Goal: Information Seeking & Learning: Check status

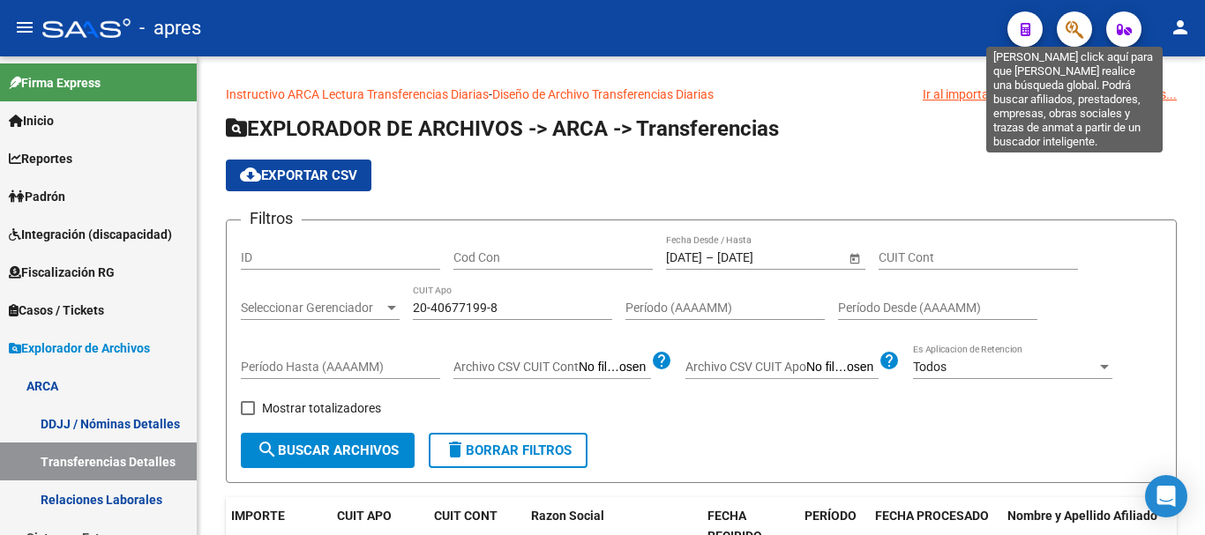
scroll to position [0, 319]
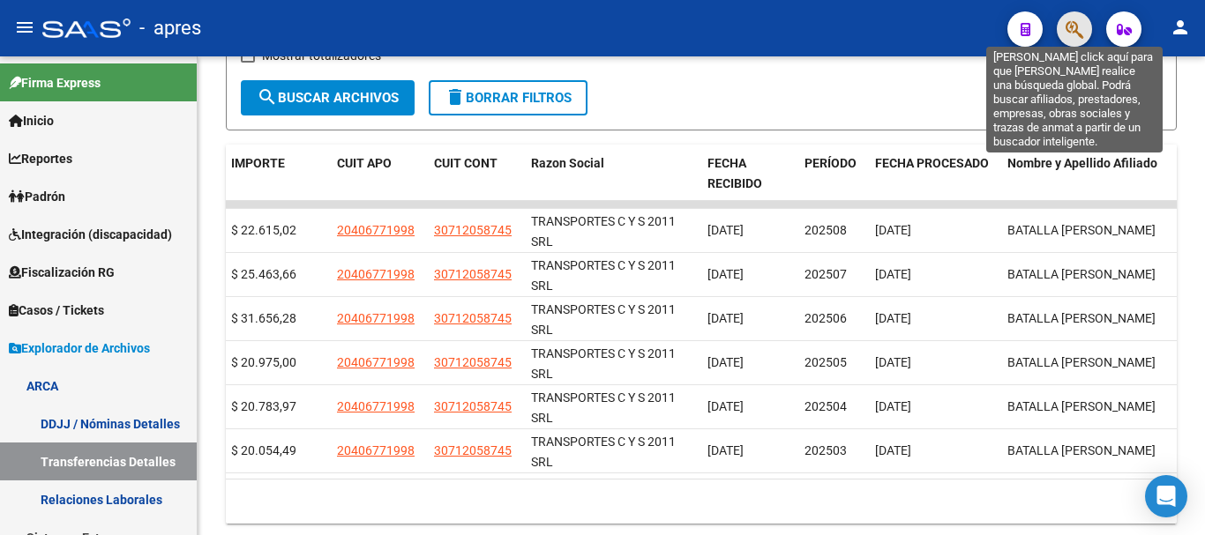
click at [1077, 32] on icon "button" at bounding box center [1075, 29] width 18 height 20
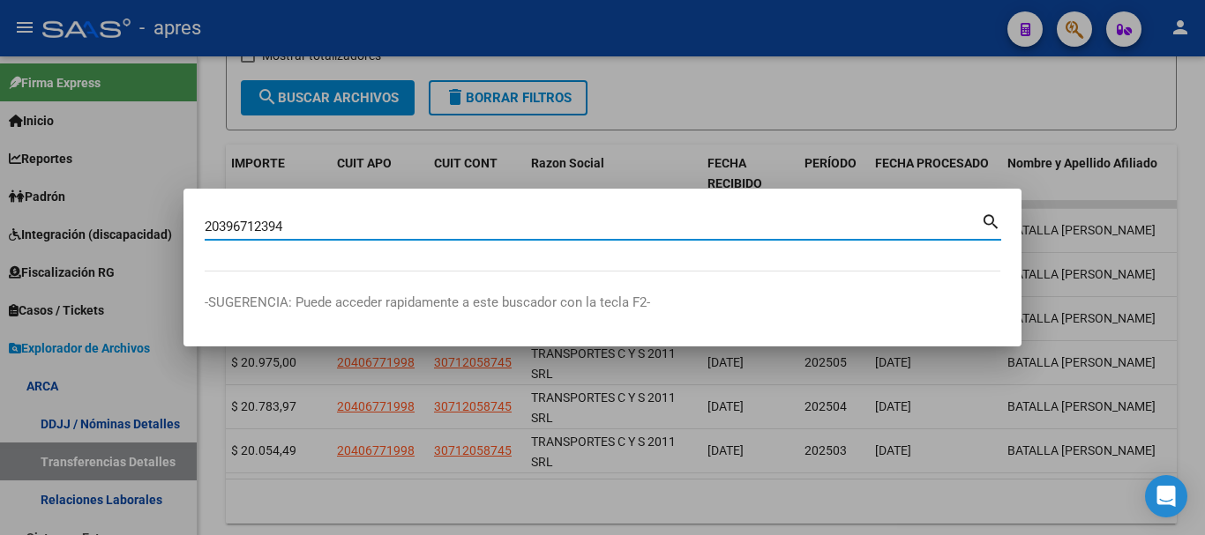
type input "20396712394"
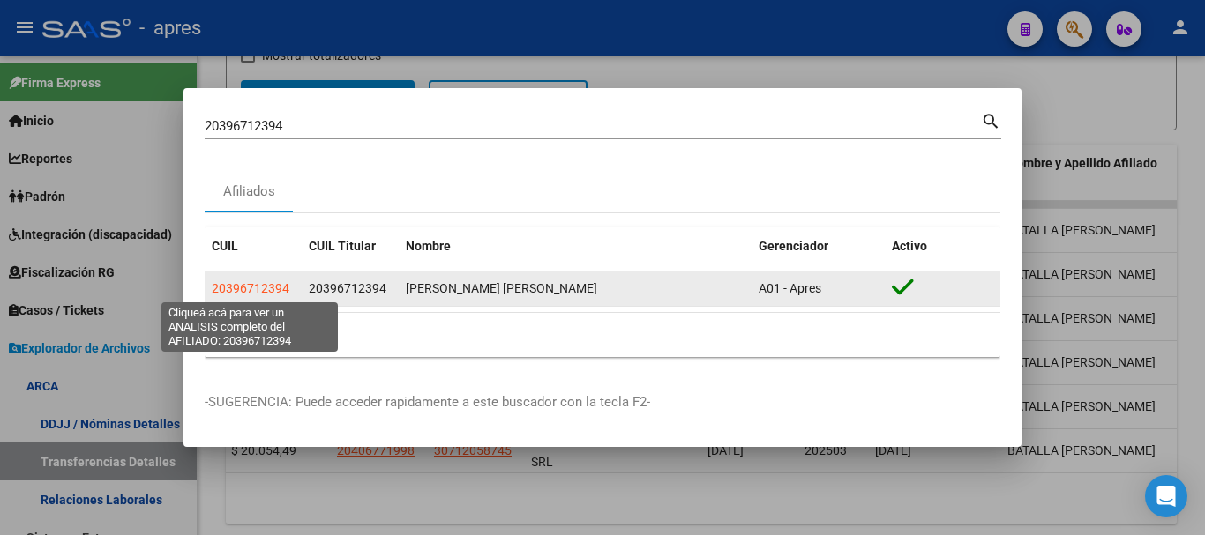
click at [258, 289] on span "20396712394" at bounding box center [251, 288] width 78 height 14
type textarea "20396712394"
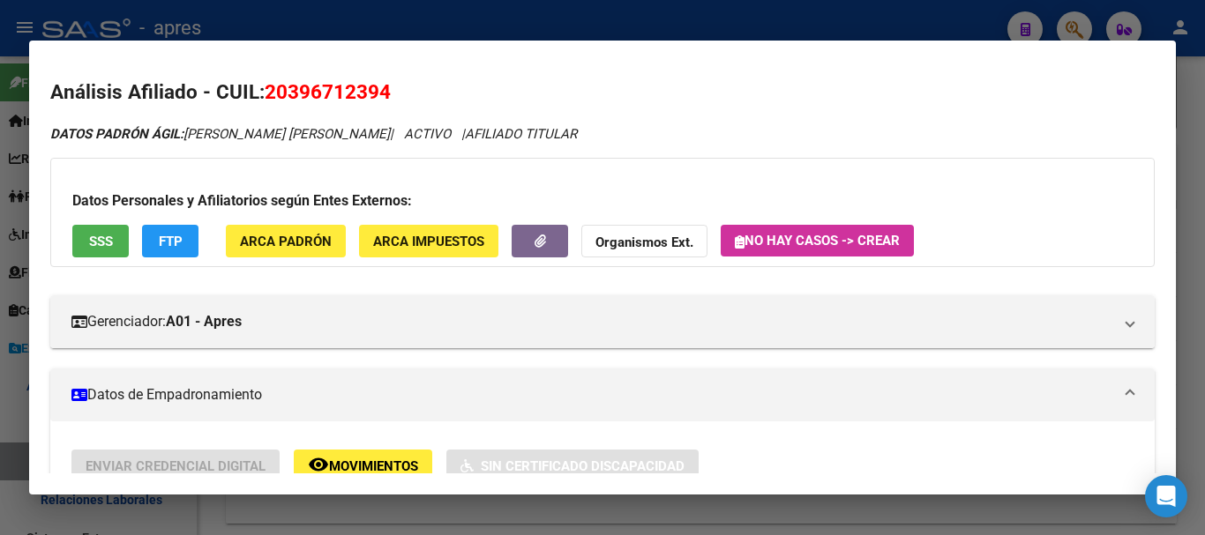
click at [93, 243] on span "SSS" at bounding box center [101, 242] width 24 height 16
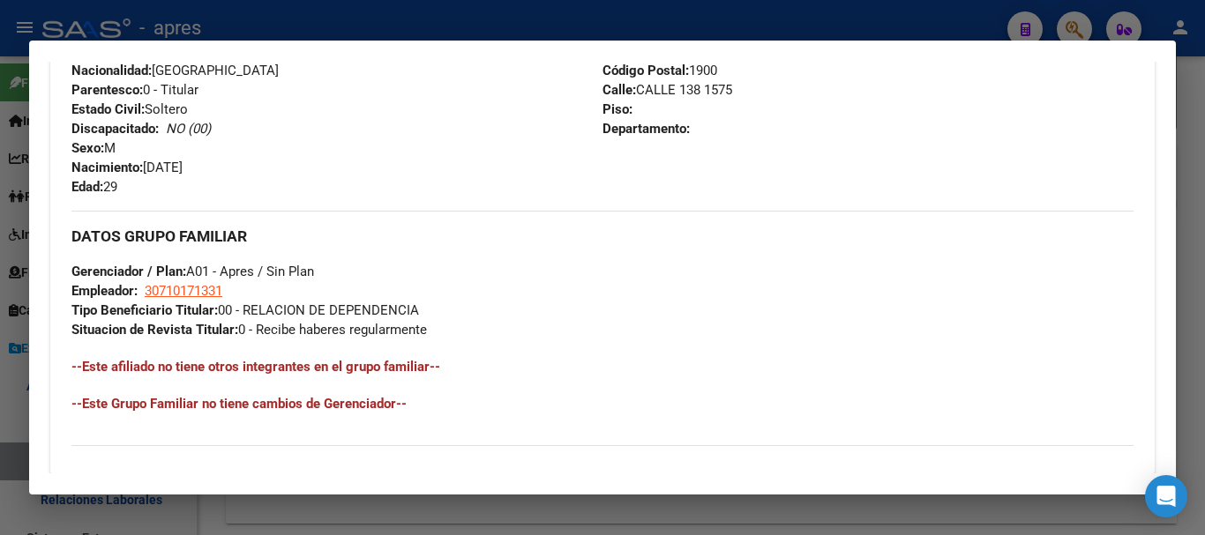
scroll to position [927, 0]
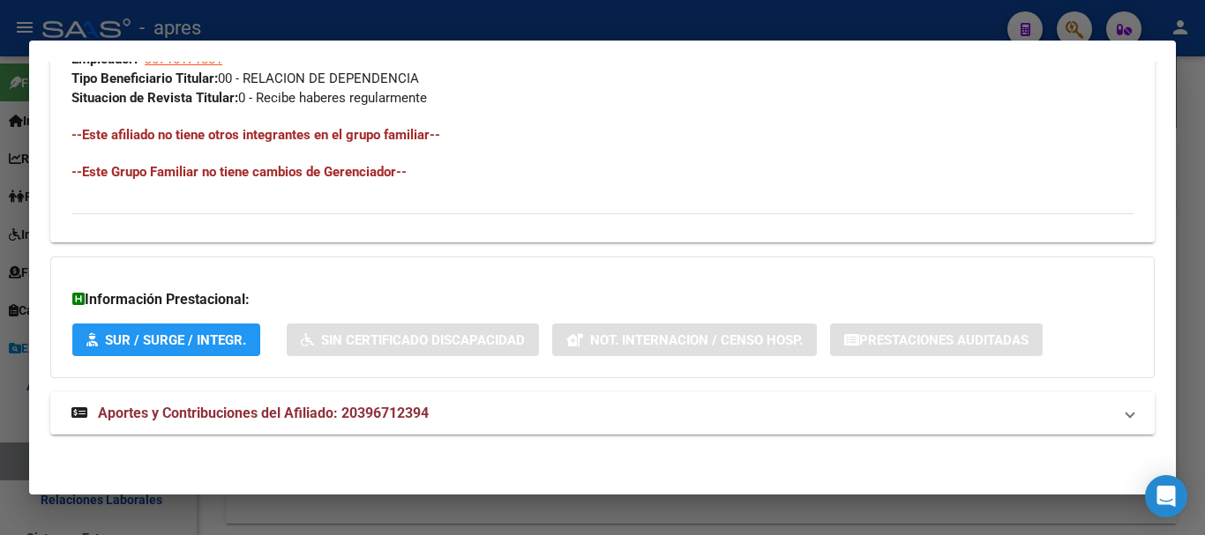
click at [483, 426] on mat-expansion-panel-header "Aportes y Contribuciones del Afiliado: 20396712394" at bounding box center [602, 414] width 1104 height 42
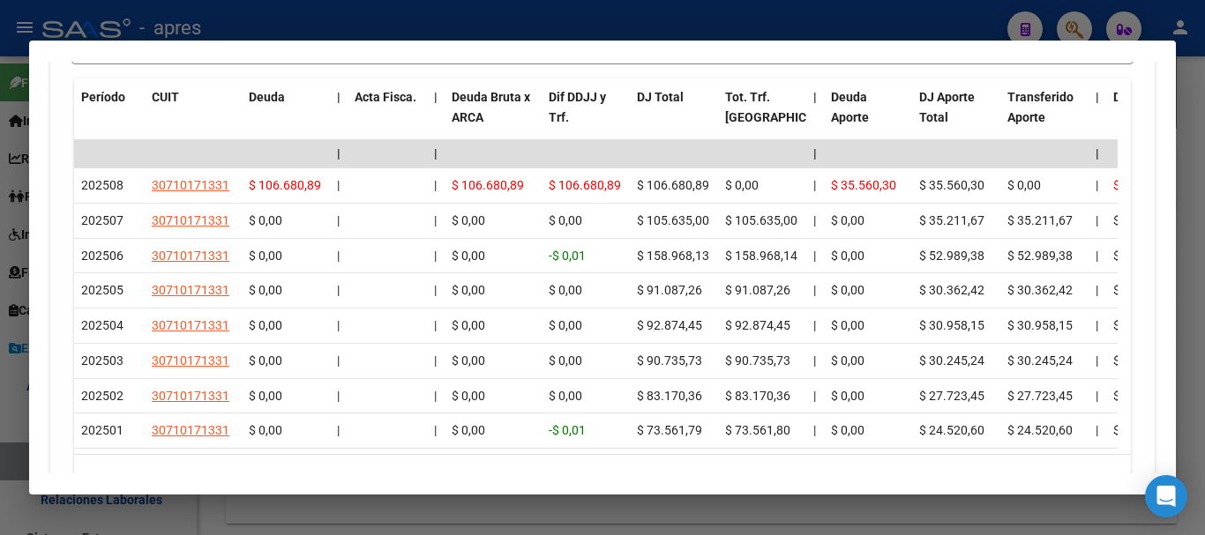
scroll to position [1663, 0]
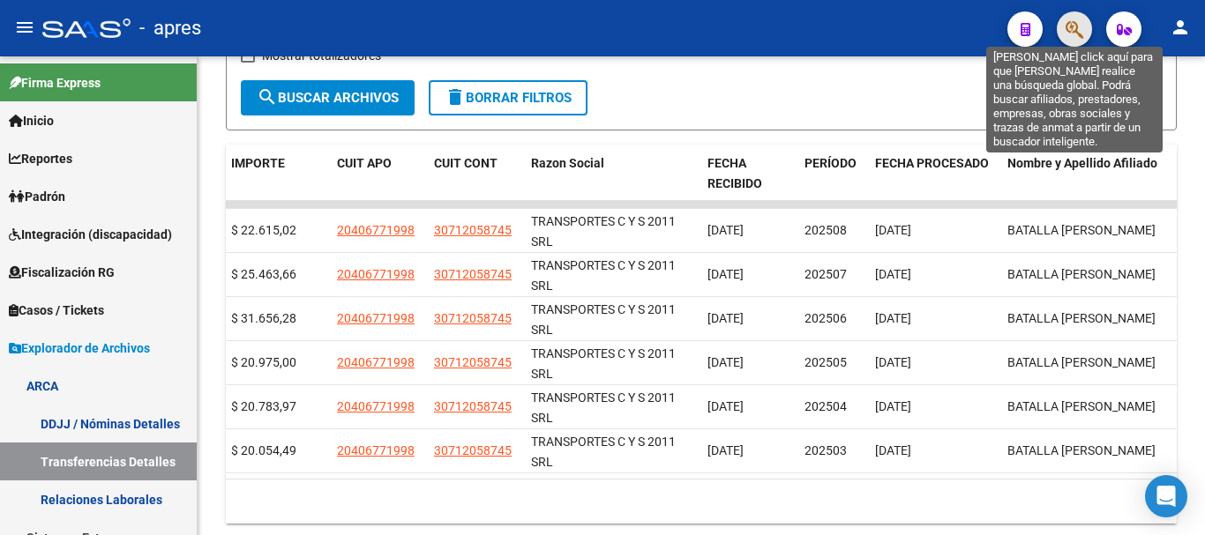
click at [1069, 34] on icon "button" at bounding box center [1075, 29] width 18 height 20
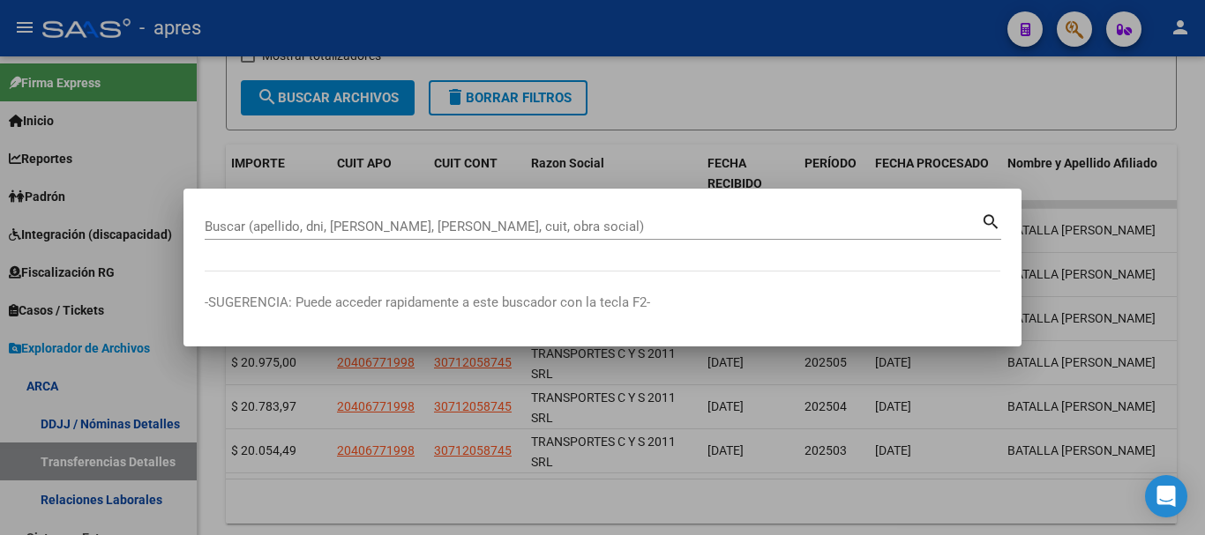
paste input "20424549534"
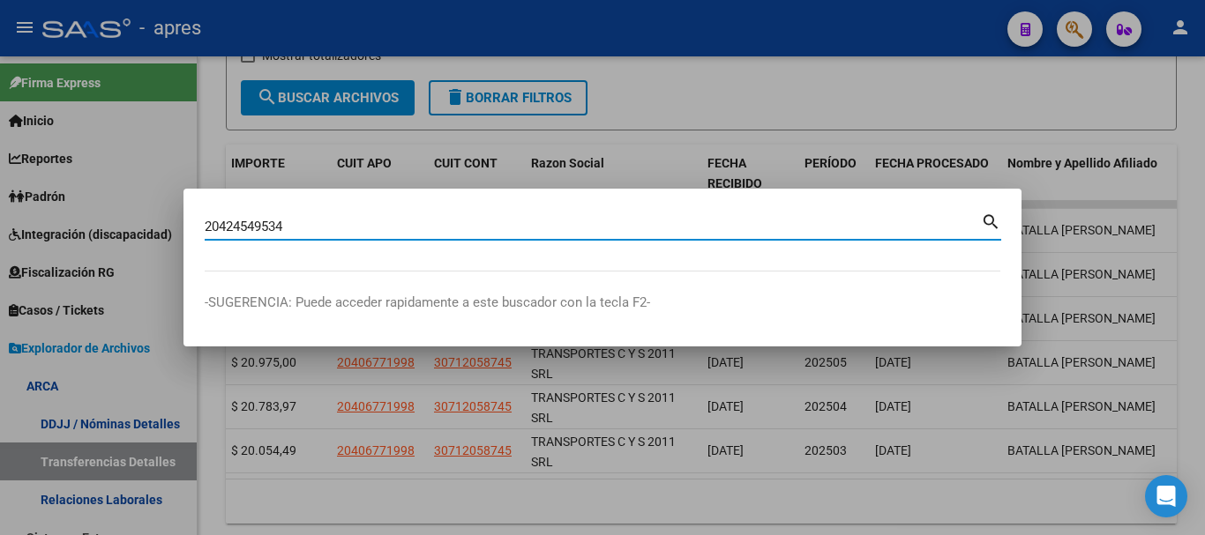
type input "20424549534"
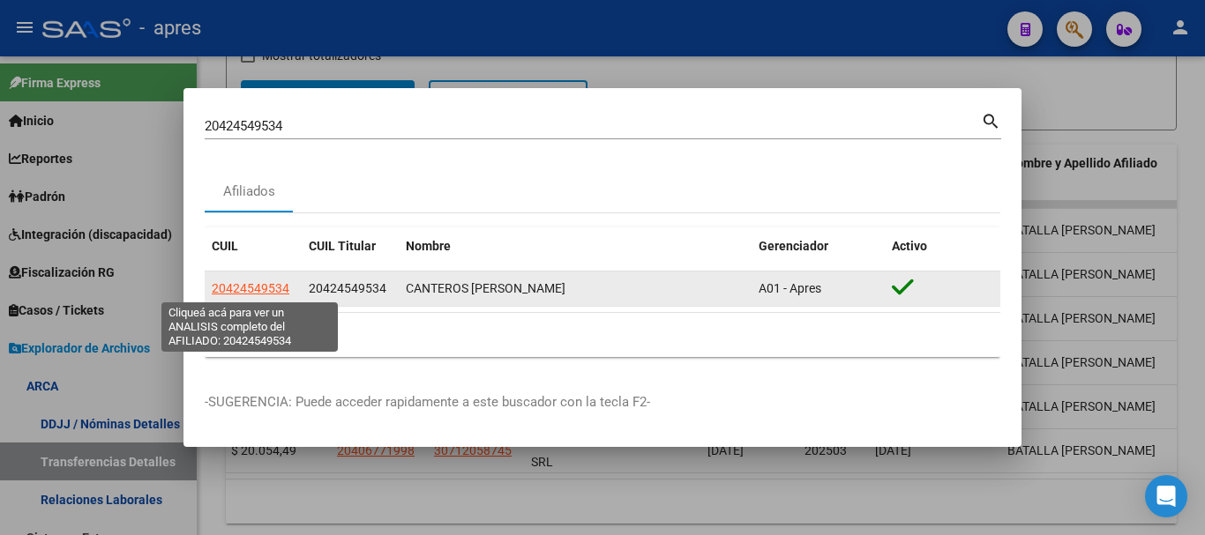
click at [275, 287] on span "20424549534" at bounding box center [251, 288] width 78 height 14
type textarea "20424549534"
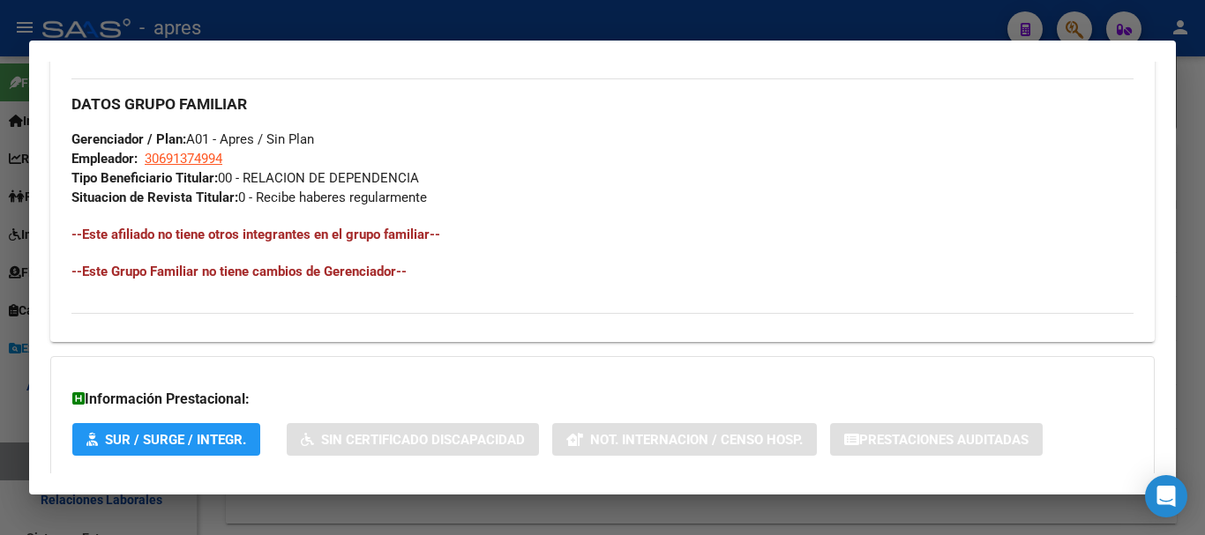
scroll to position [927, 0]
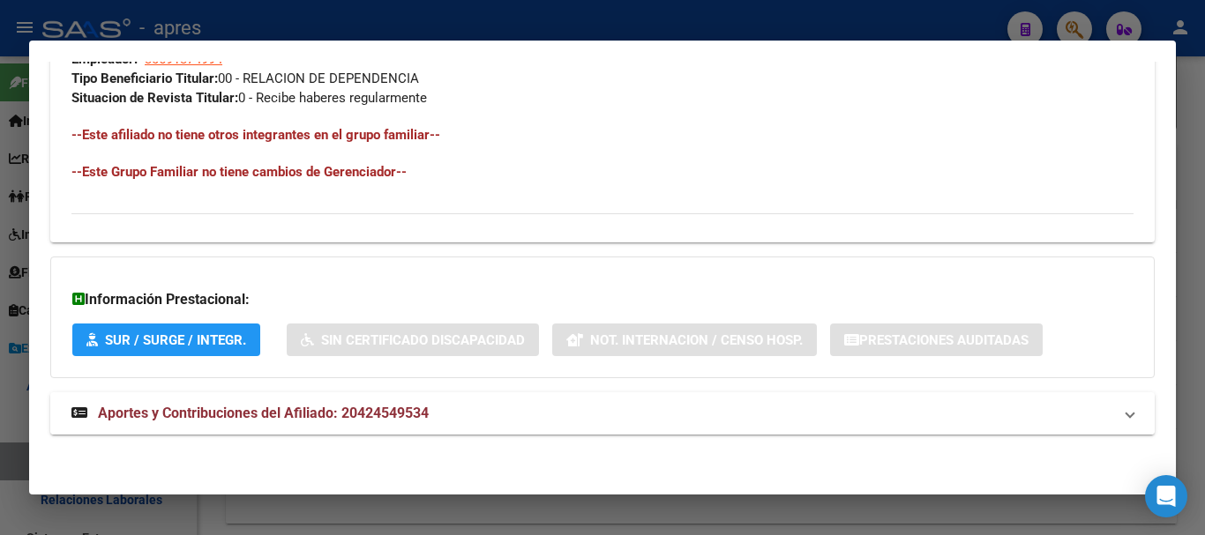
click at [540, 427] on mat-expansion-panel-header "Aportes y Contribuciones del Afiliado: 20424549534" at bounding box center [602, 414] width 1104 height 42
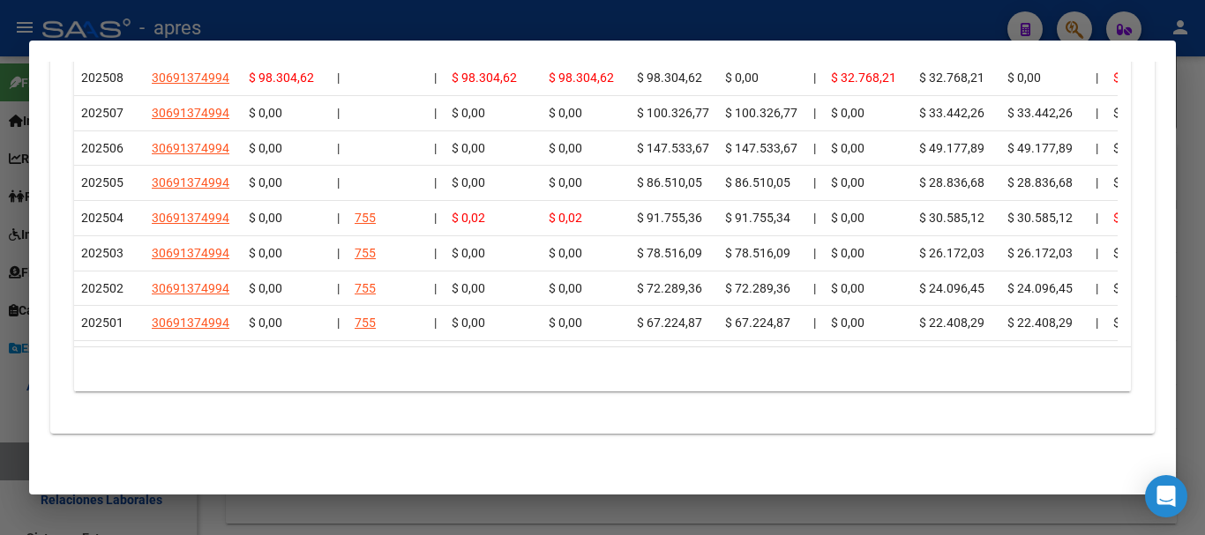
scroll to position [1721, 0]
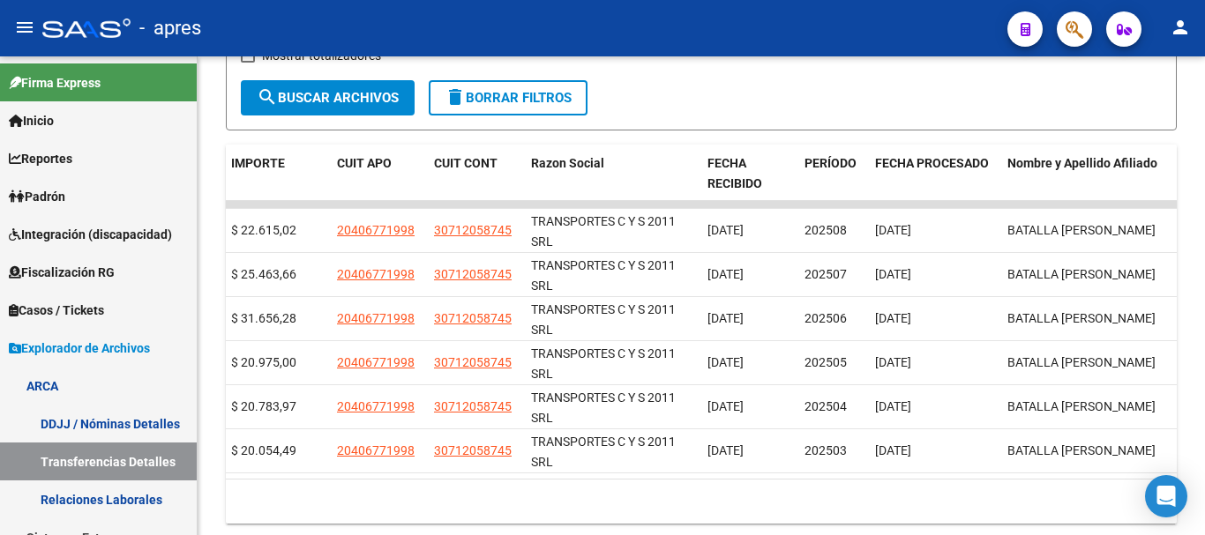
click at [1060, 40] on button "button" at bounding box center [1074, 28] width 35 height 35
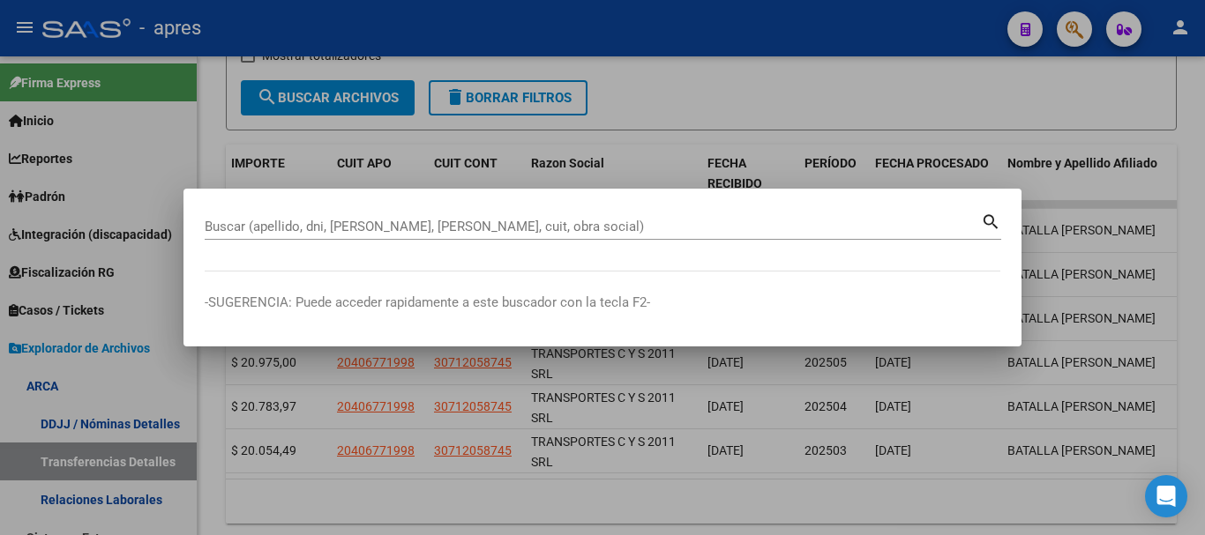
paste input "27959199847"
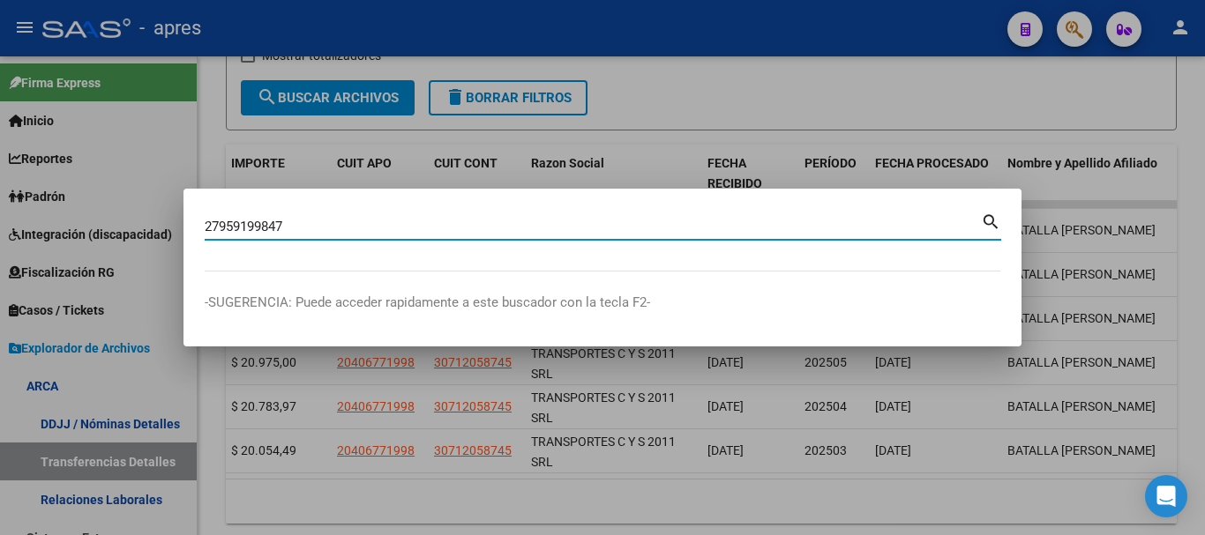
type input "27959199847"
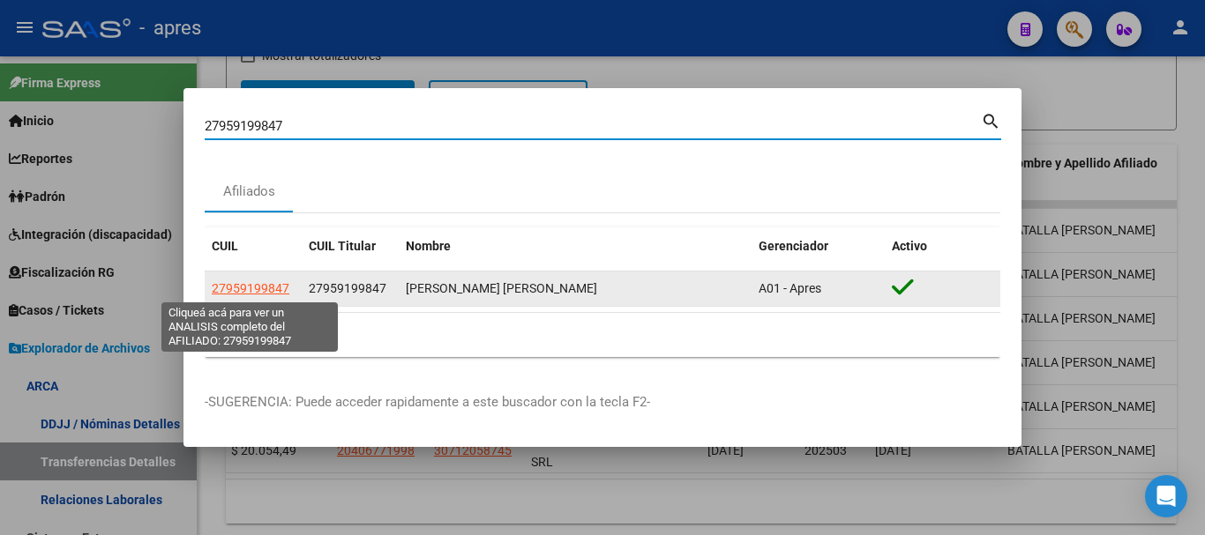
click at [217, 292] on span "27959199847" at bounding box center [251, 288] width 78 height 14
type textarea "27959199847"
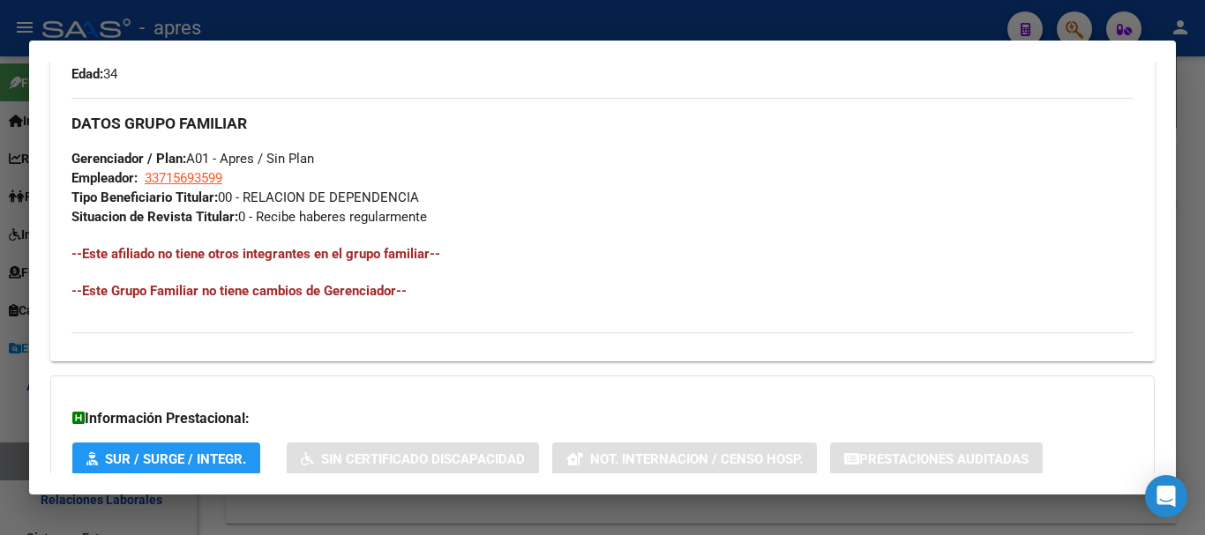
scroll to position [927, 0]
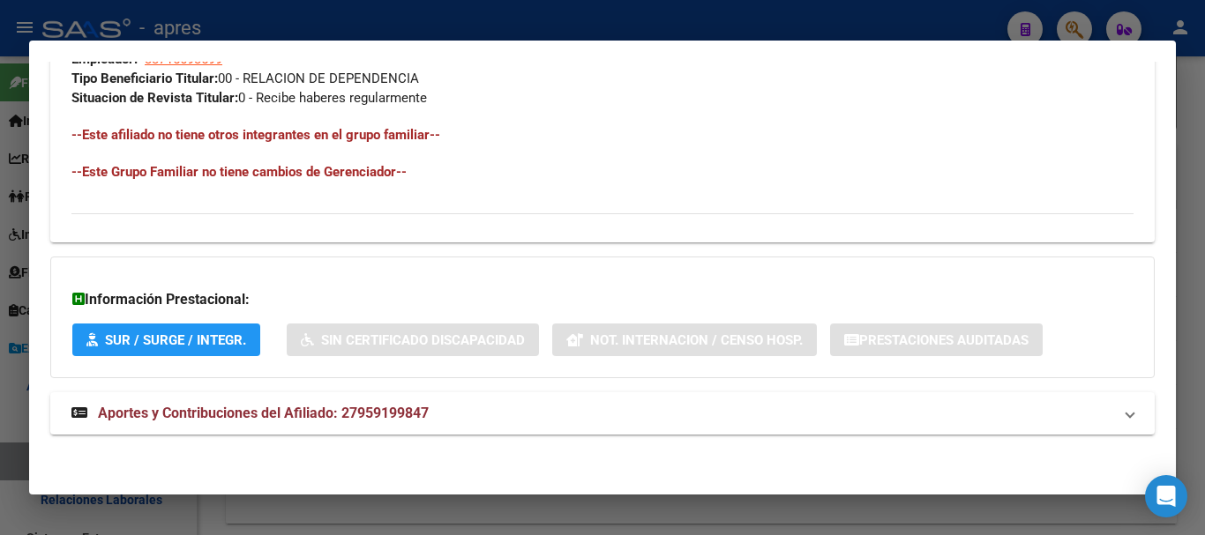
click at [797, 429] on mat-expansion-panel-header "Aportes y Contribuciones del Afiliado: 27959199847" at bounding box center [602, 414] width 1104 height 42
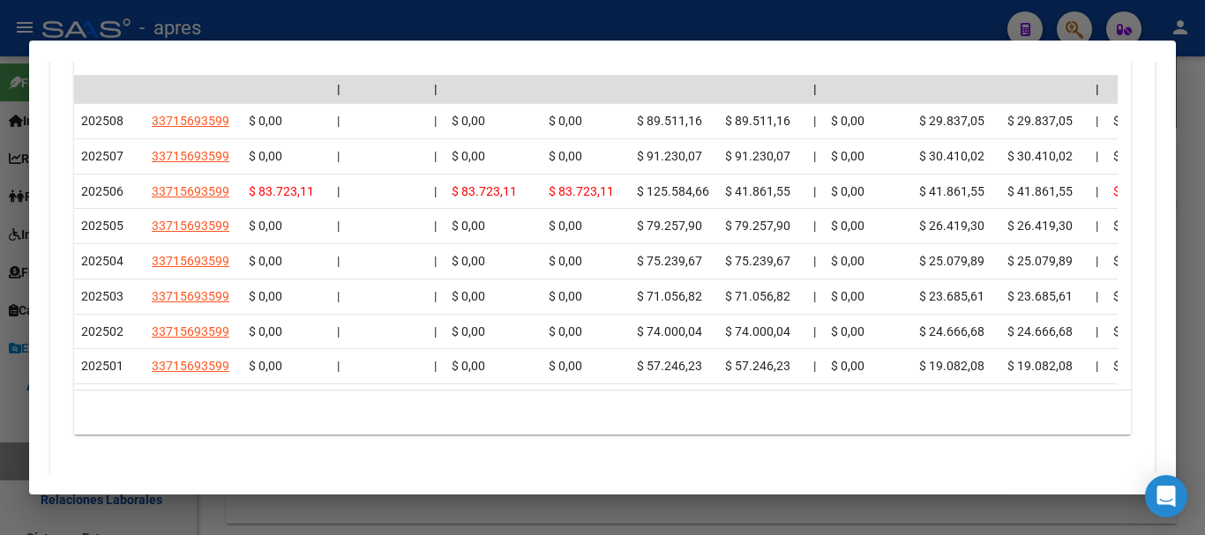
scroll to position [1635, 0]
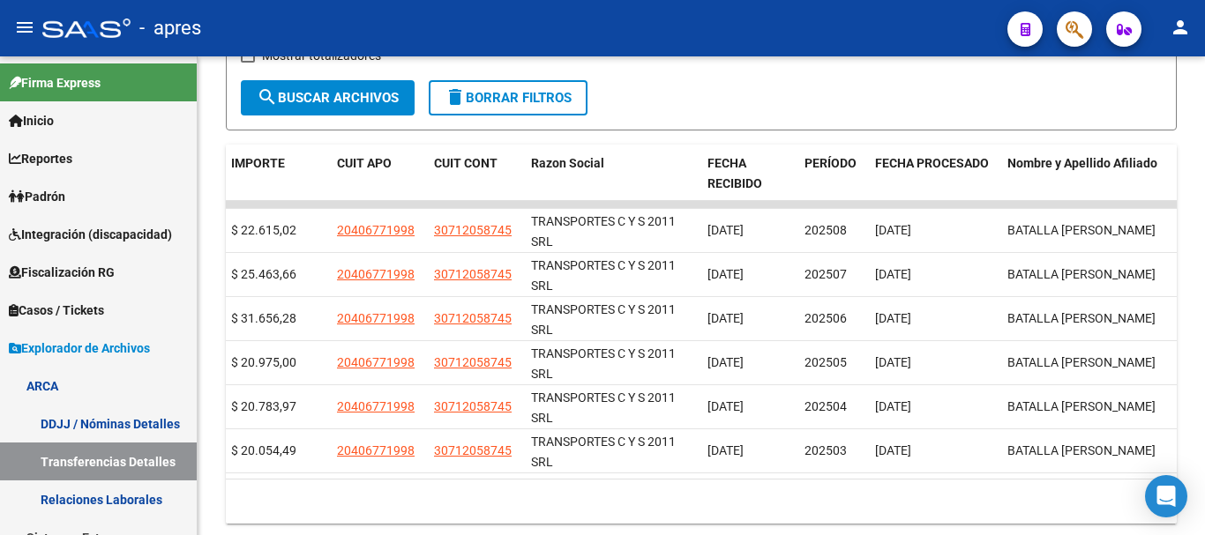
click at [1064, 36] on button "button" at bounding box center [1074, 28] width 35 height 35
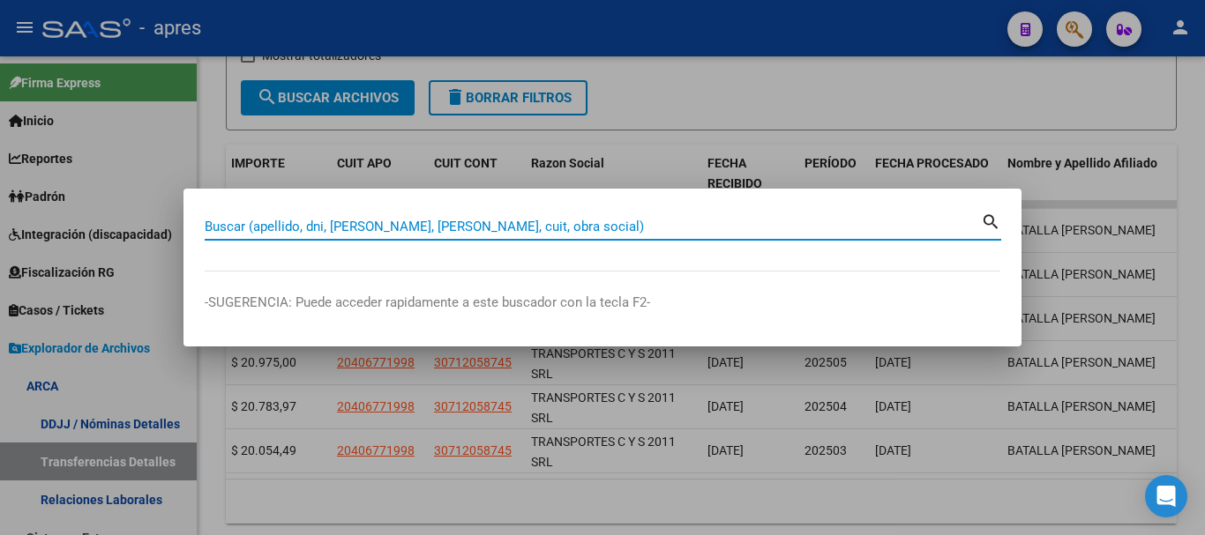
paste input "27959199847"
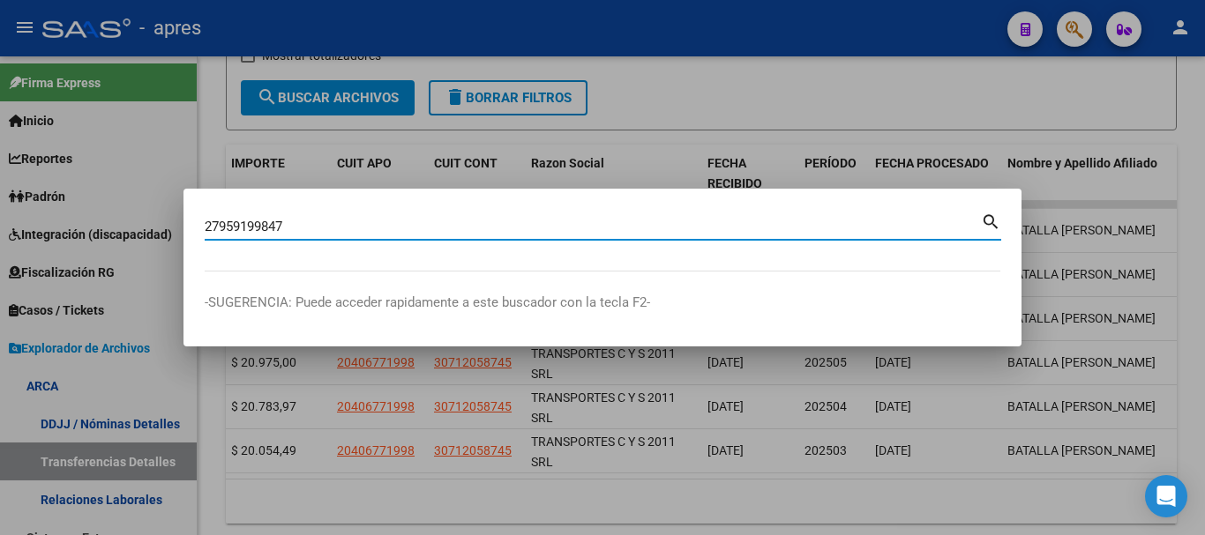
type input "27959199847"
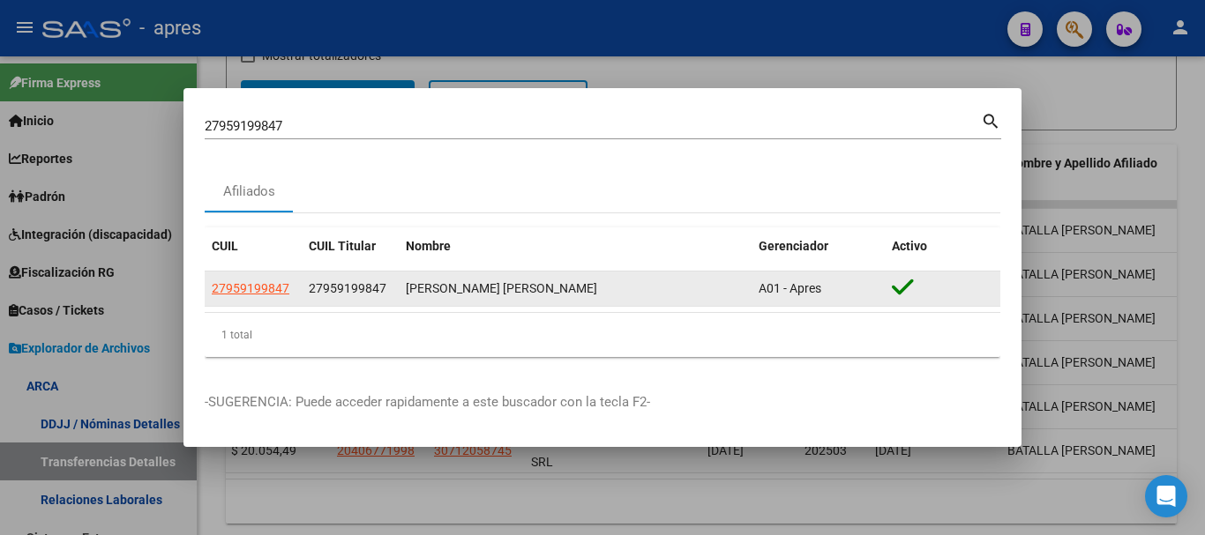
click at [251, 280] on app-link-go-to "27959199847" at bounding box center [251, 289] width 78 height 20
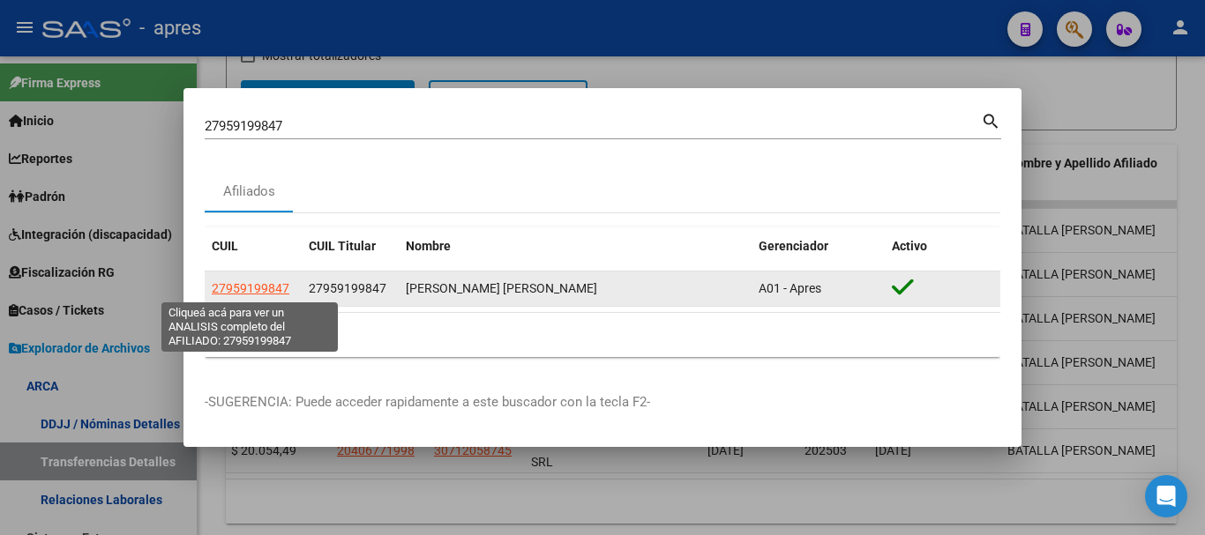
click at [263, 287] on span "27959199847" at bounding box center [251, 288] width 78 height 14
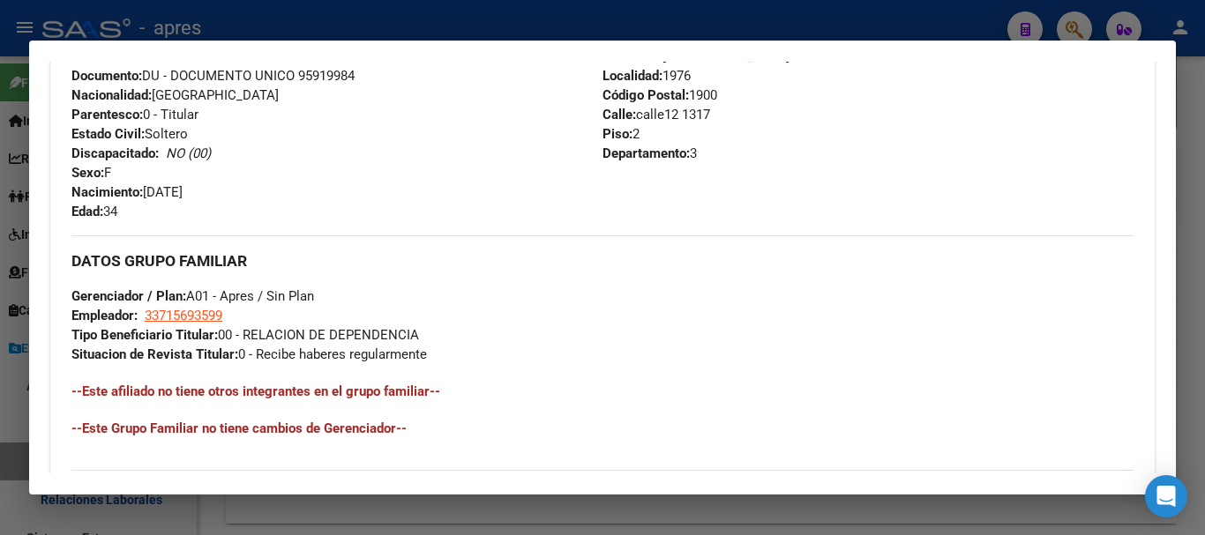
scroll to position [927, 0]
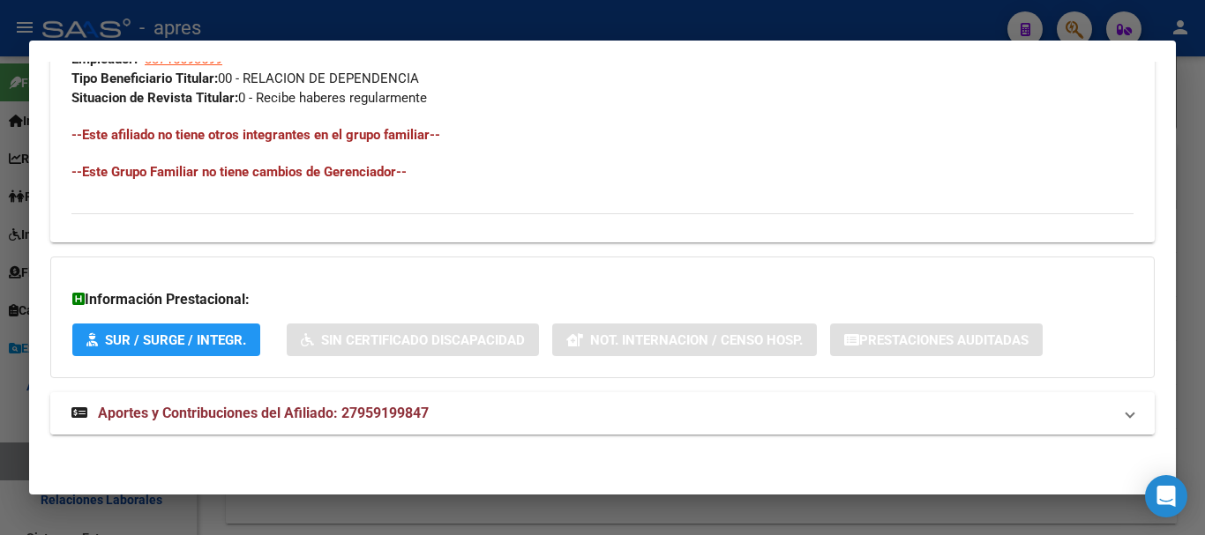
click at [462, 415] on mat-panel-title "Aportes y Contribuciones del Afiliado: 27959199847" at bounding box center [591, 413] width 1041 height 21
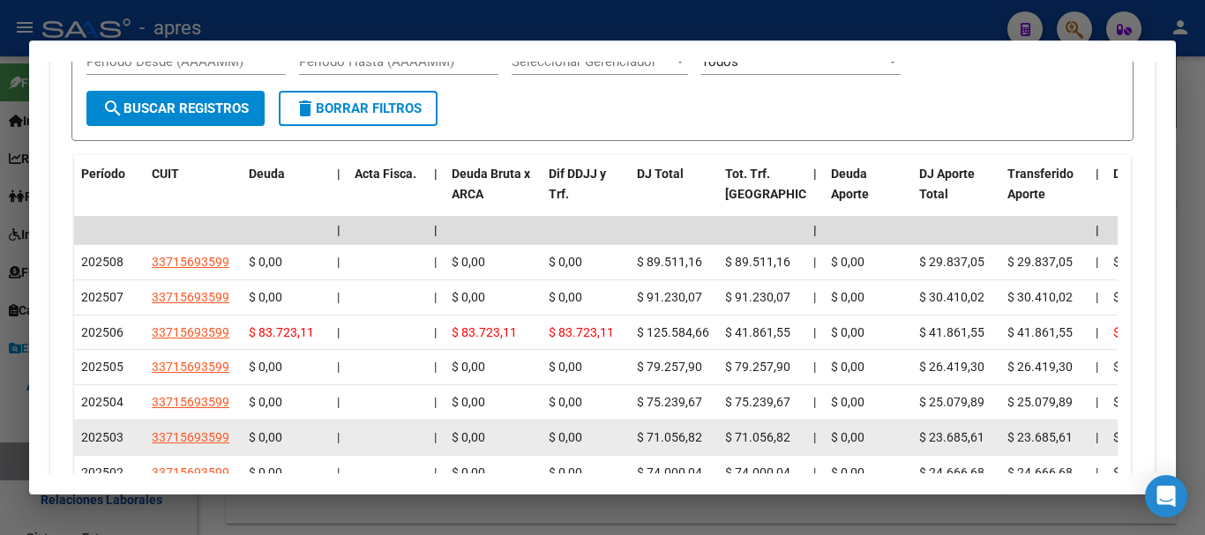
scroll to position [1633, 0]
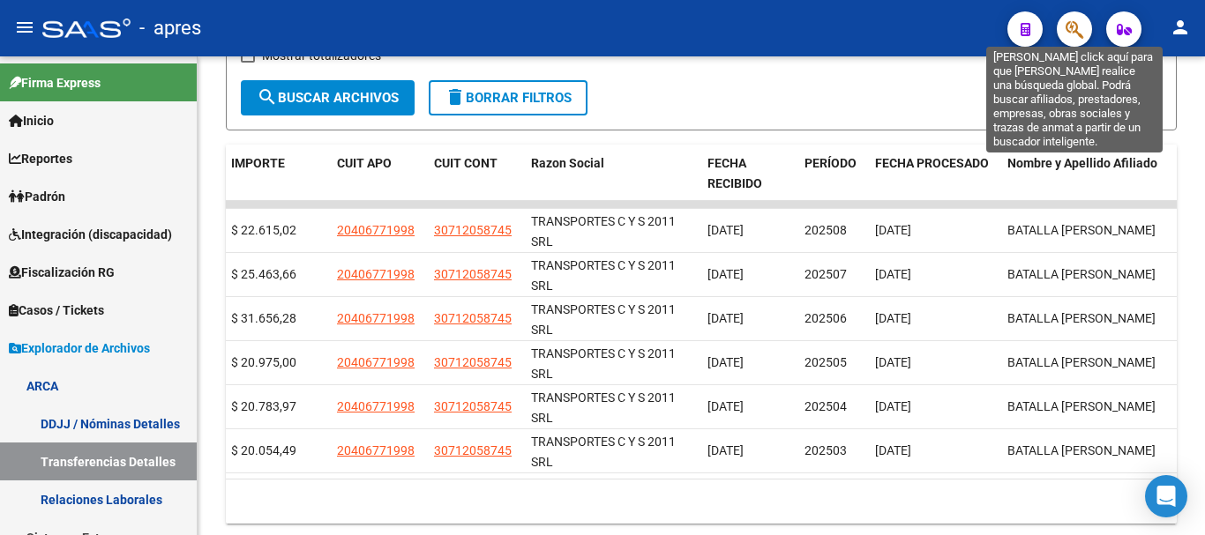
click at [1071, 31] on icon "button" at bounding box center [1075, 29] width 18 height 20
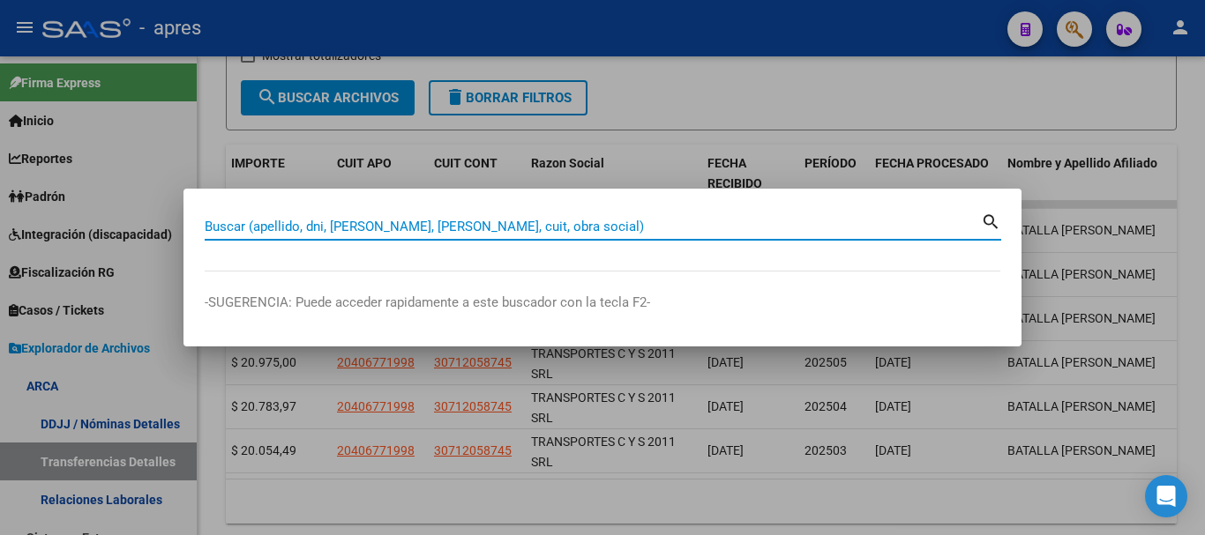
paste input "20396712394"
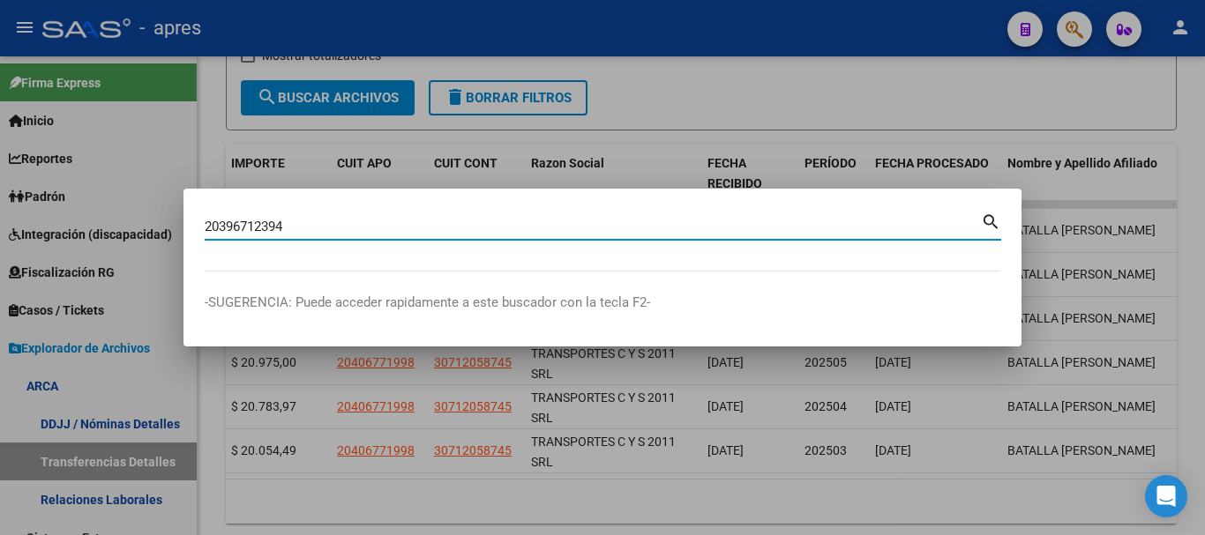
type input "20396712394"
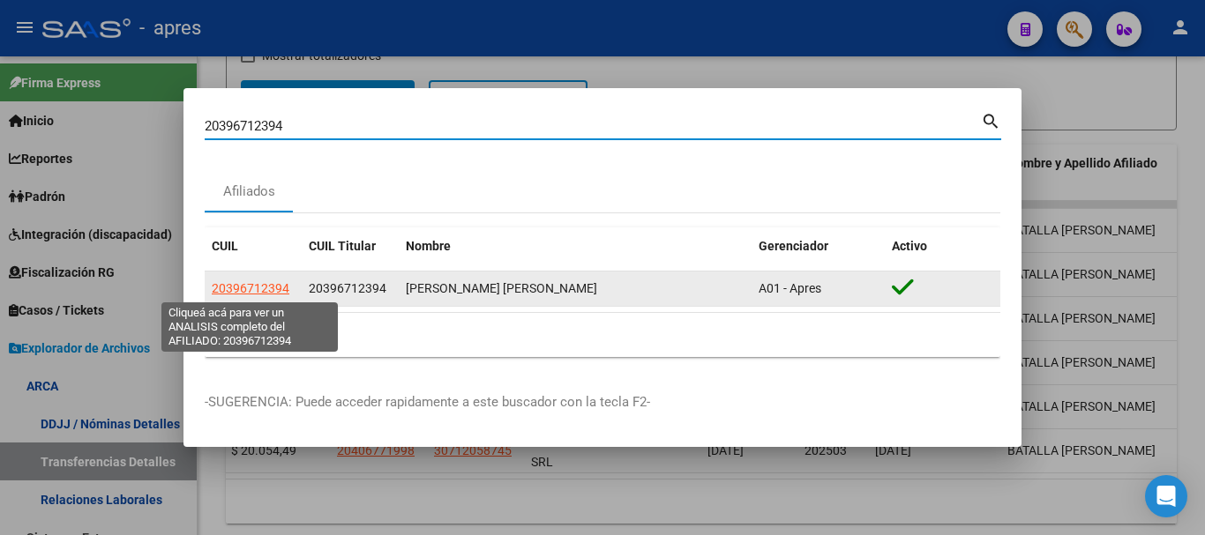
click at [248, 286] on span "20396712394" at bounding box center [251, 288] width 78 height 14
type textarea "20396712394"
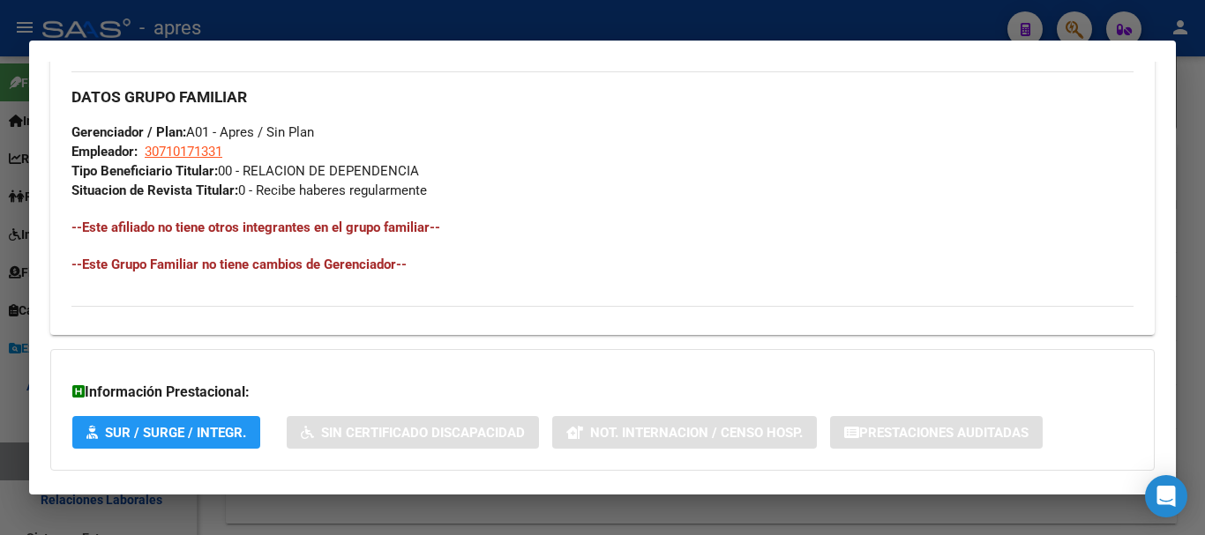
scroll to position [927, 0]
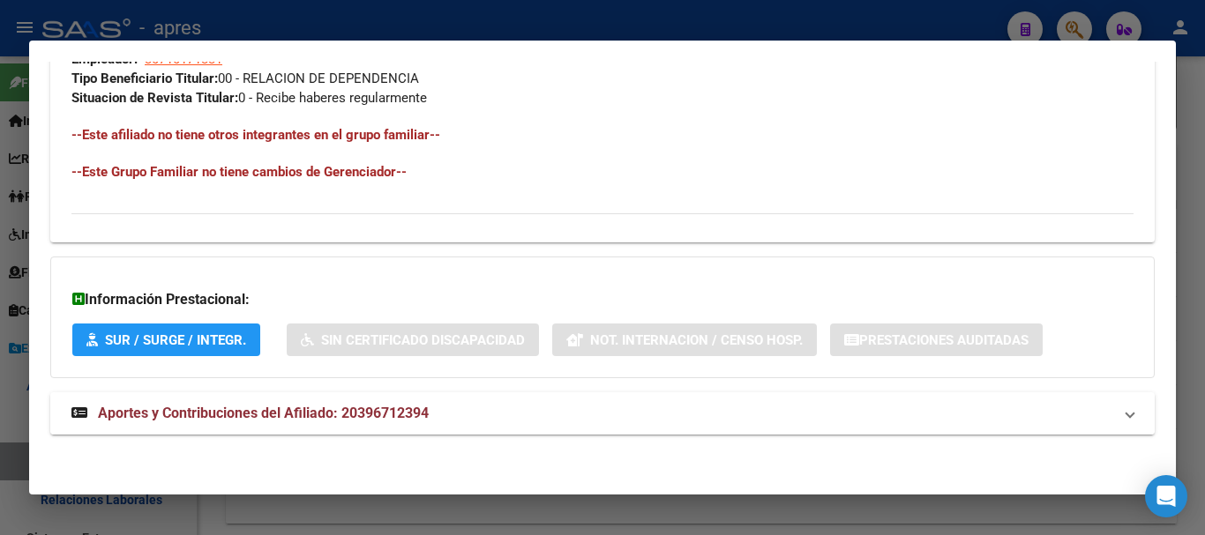
click at [350, 413] on span "Aportes y Contribuciones del Afiliado: 20396712394" at bounding box center [263, 413] width 331 height 17
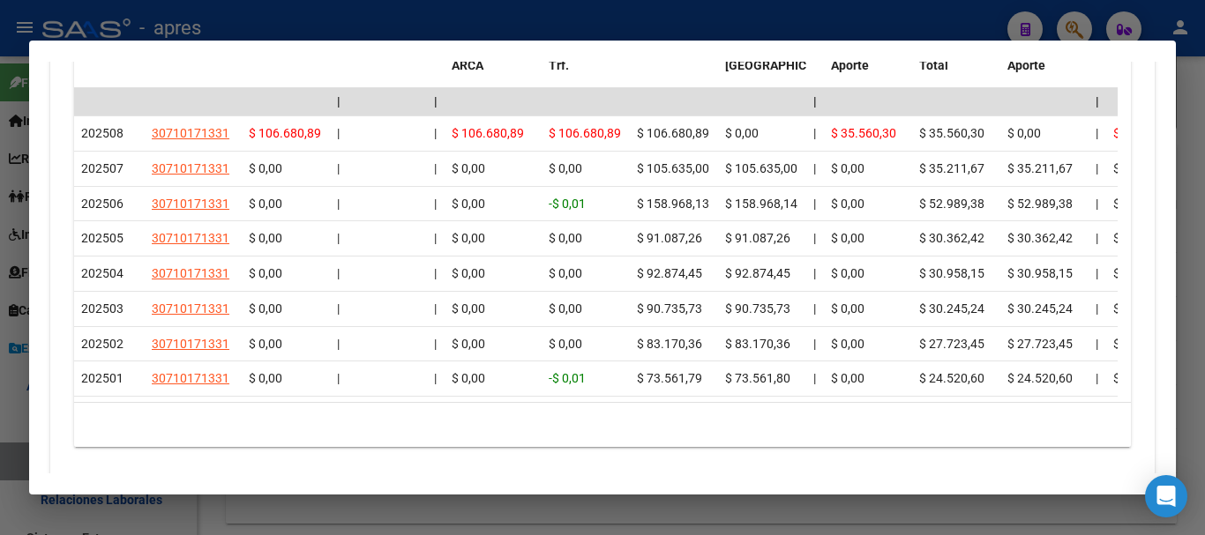
scroll to position [1552, 0]
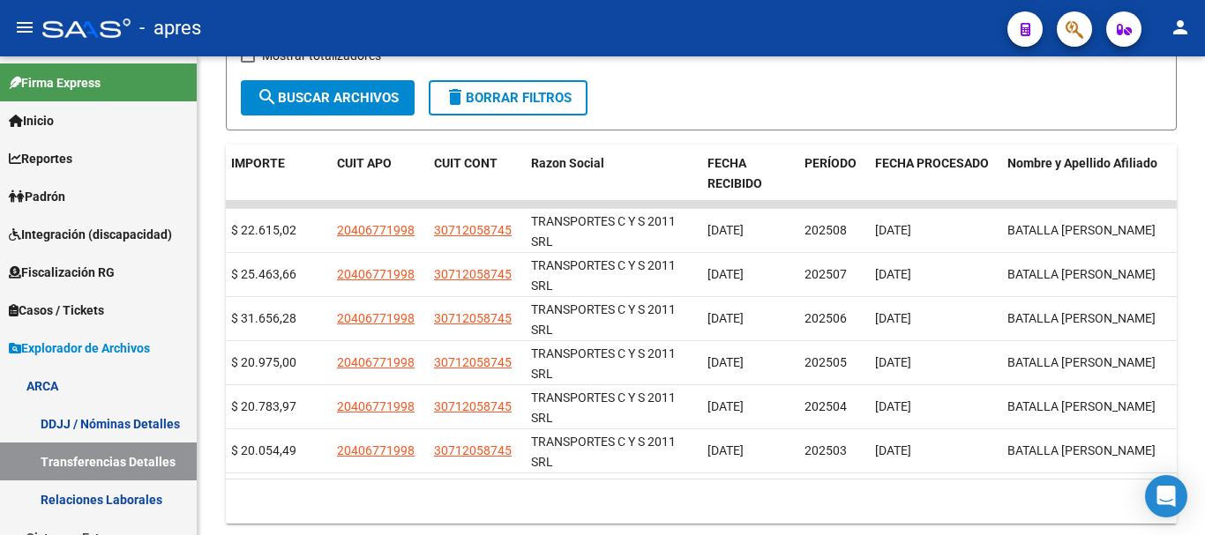
click at [1061, 29] on button "button" at bounding box center [1074, 28] width 35 height 35
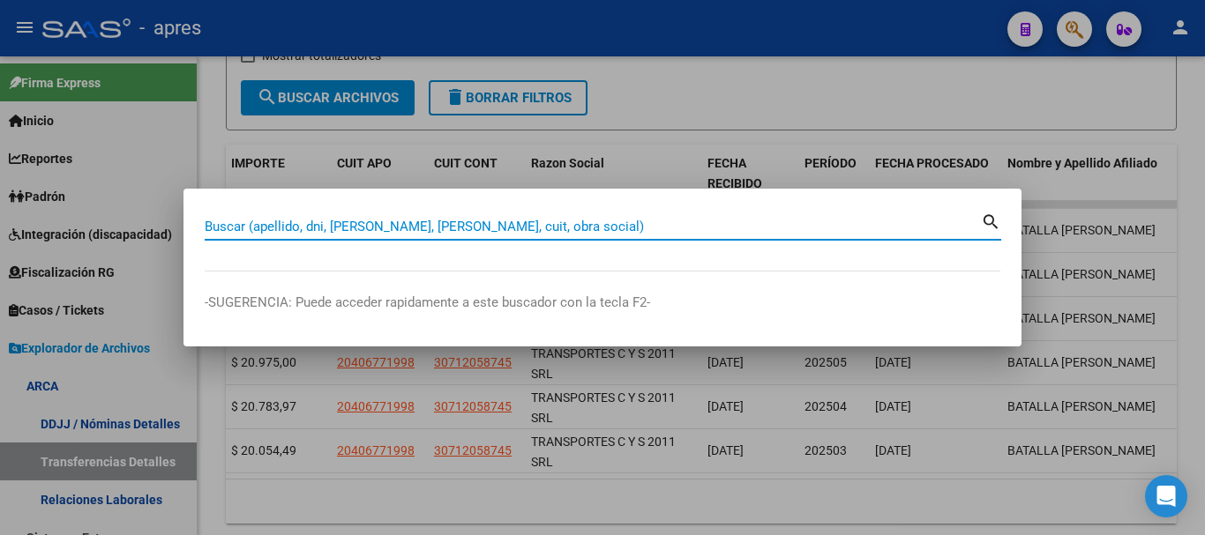
paste input "20424549534"
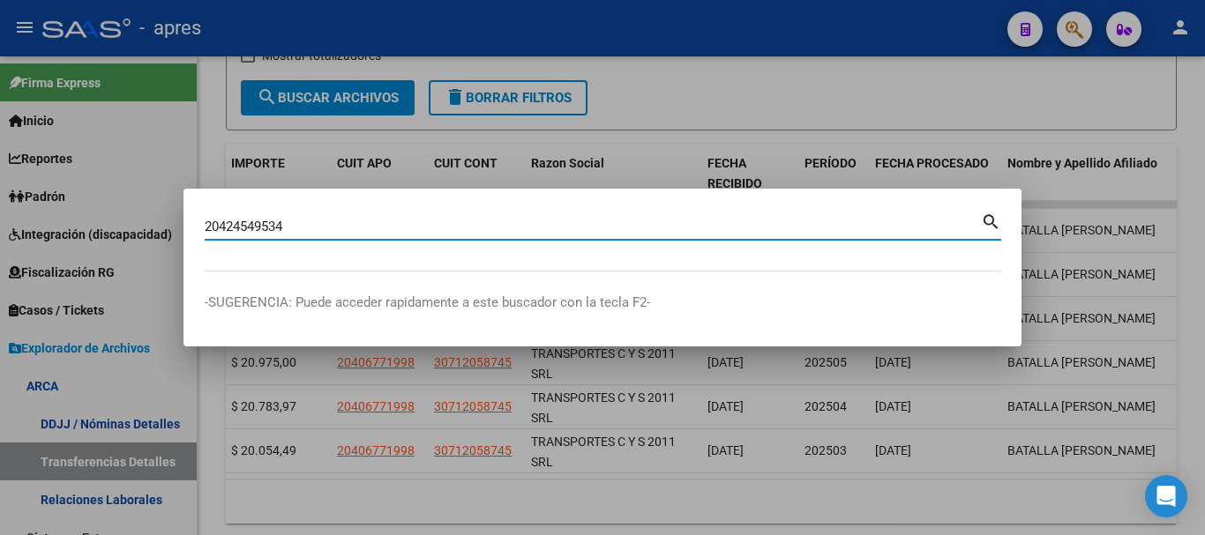
type input "20424549534"
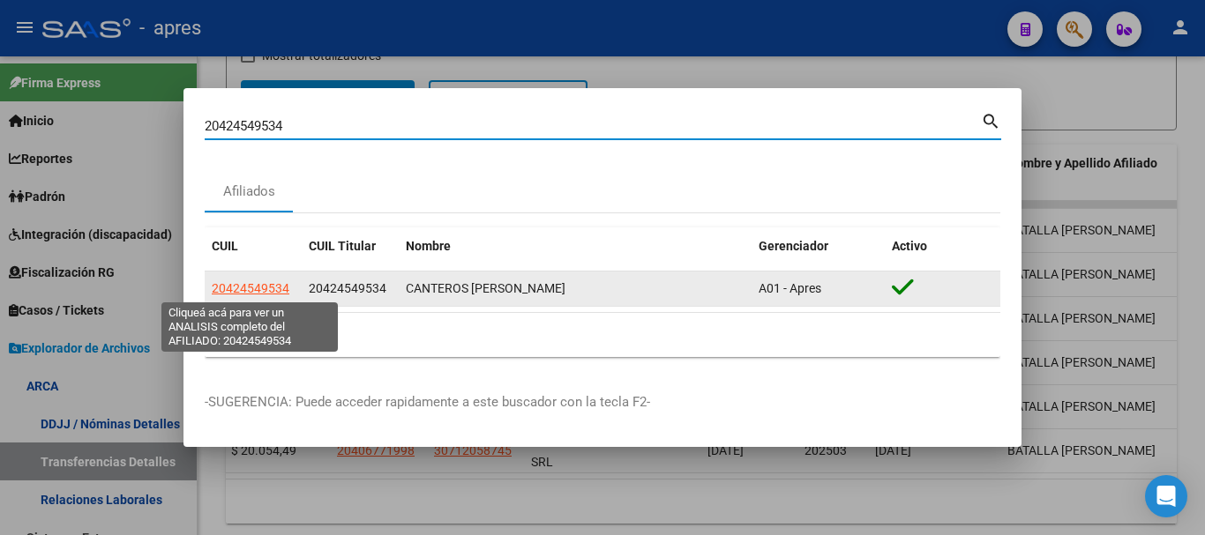
click at [257, 287] on span "20424549534" at bounding box center [251, 288] width 78 height 14
type textarea "20424549534"
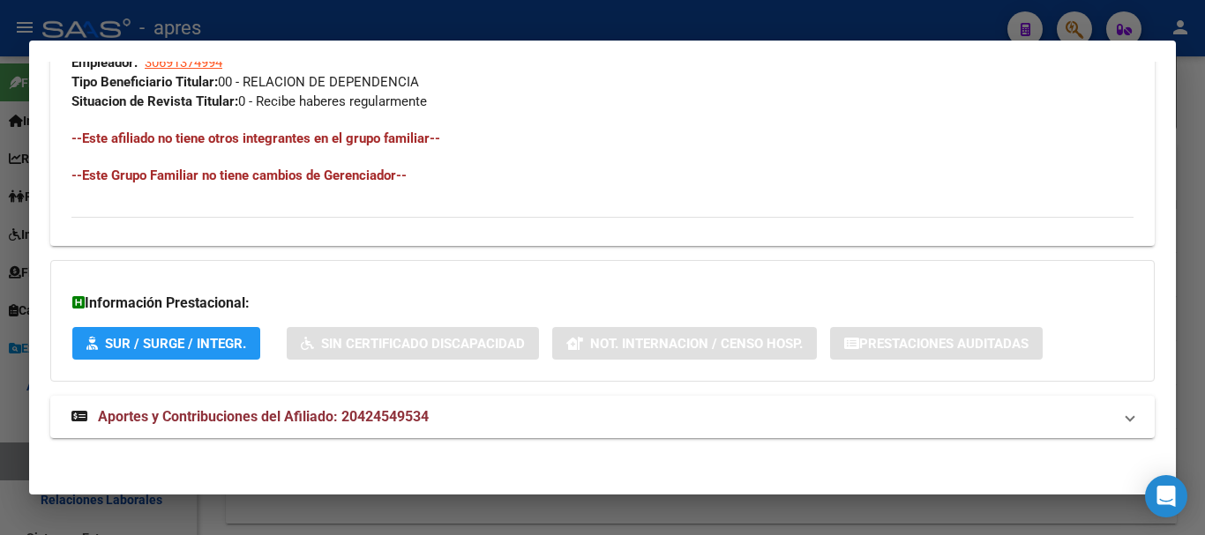
scroll to position [927, 0]
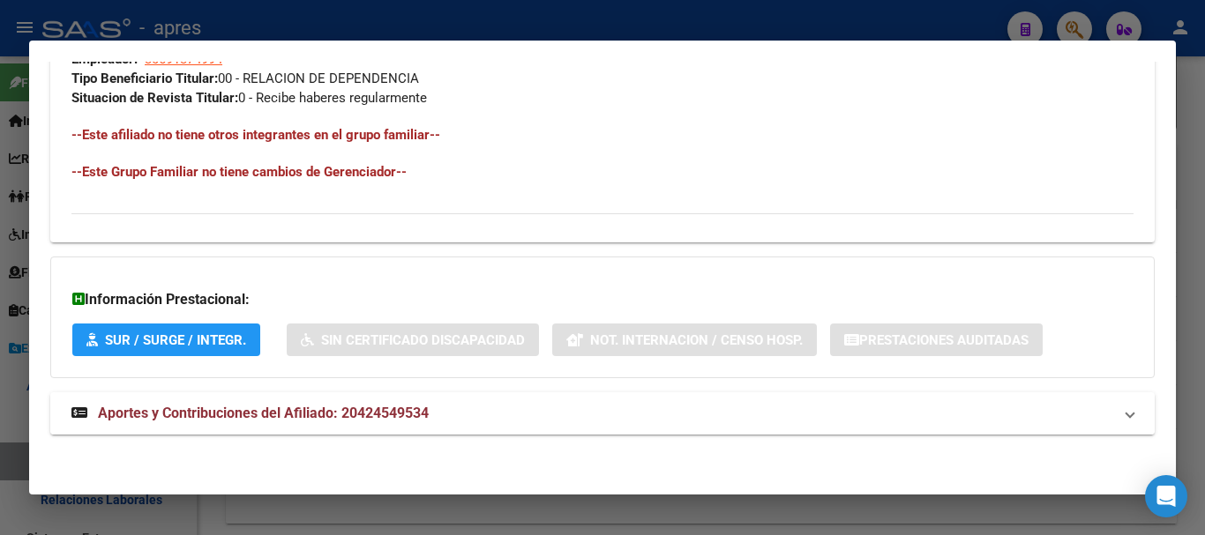
click at [451, 417] on mat-panel-title "Aportes y Contribuciones del Afiliado: 20424549534" at bounding box center [591, 413] width 1041 height 21
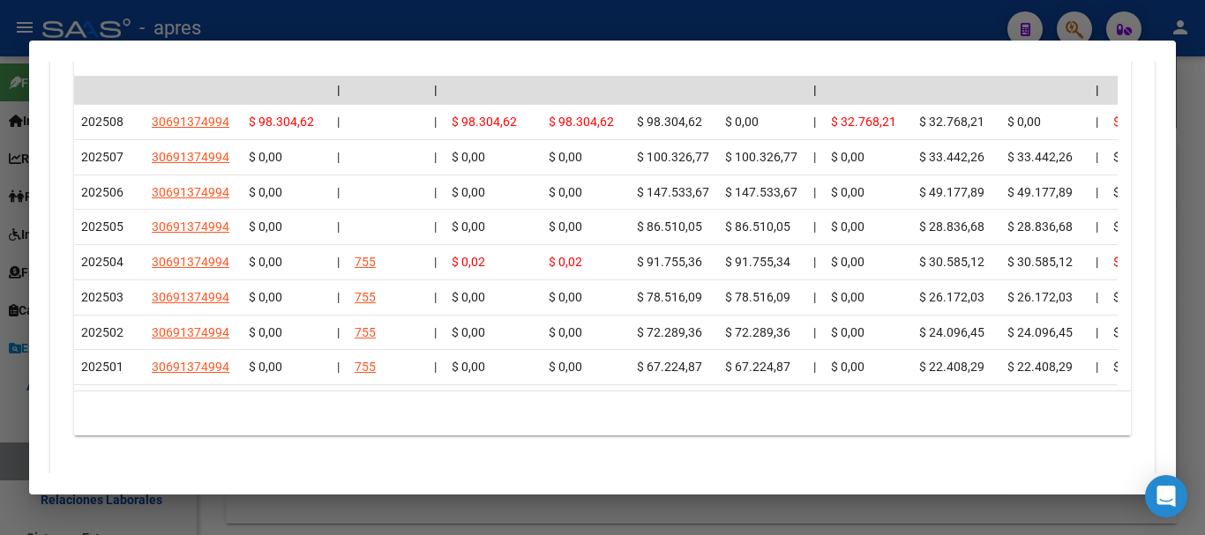
scroll to position [1635, 0]
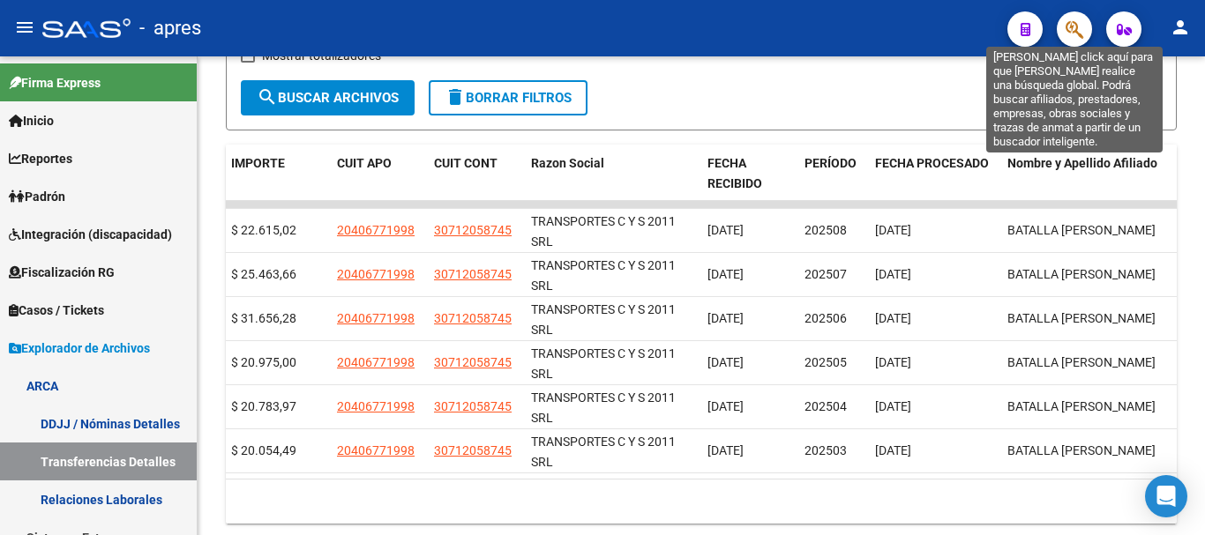
click at [1076, 26] on icon "button" at bounding box center [1075, 29] width 18 height 20
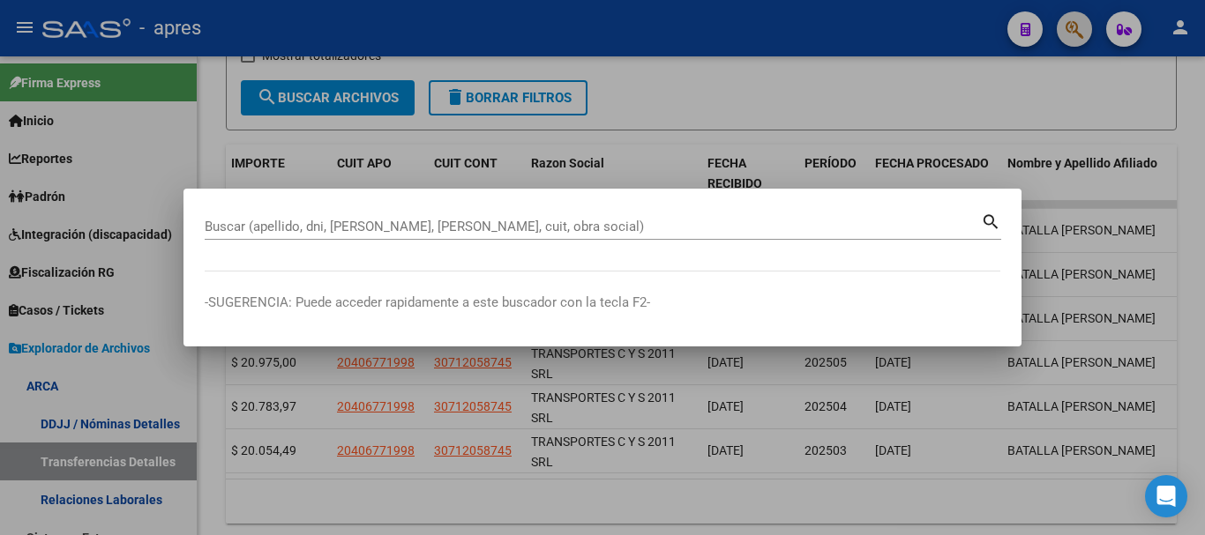
paste input "20415428104"
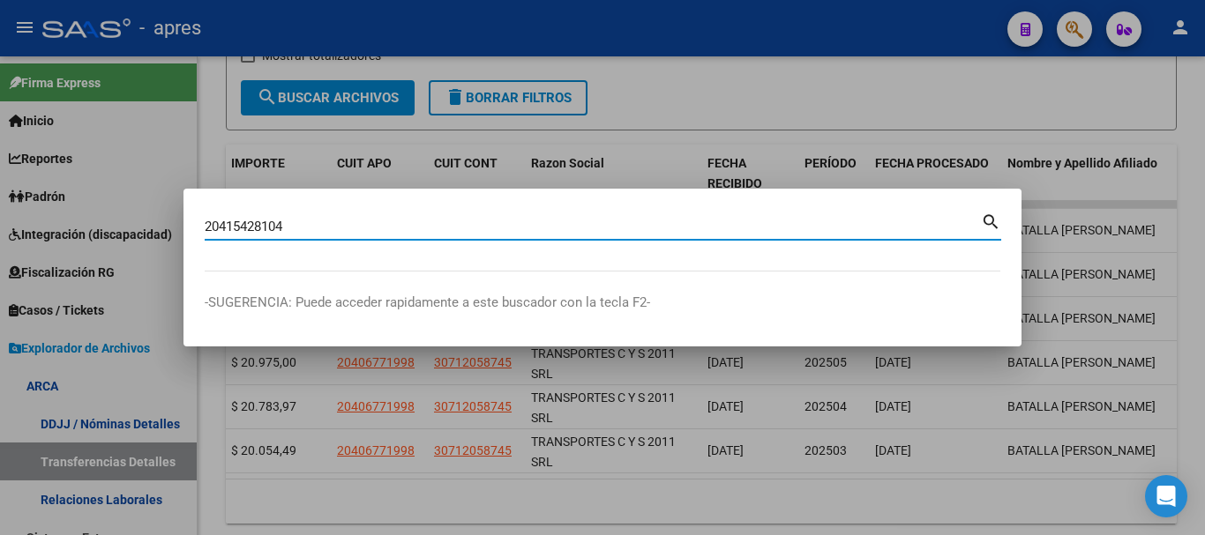
type input "20415428104"
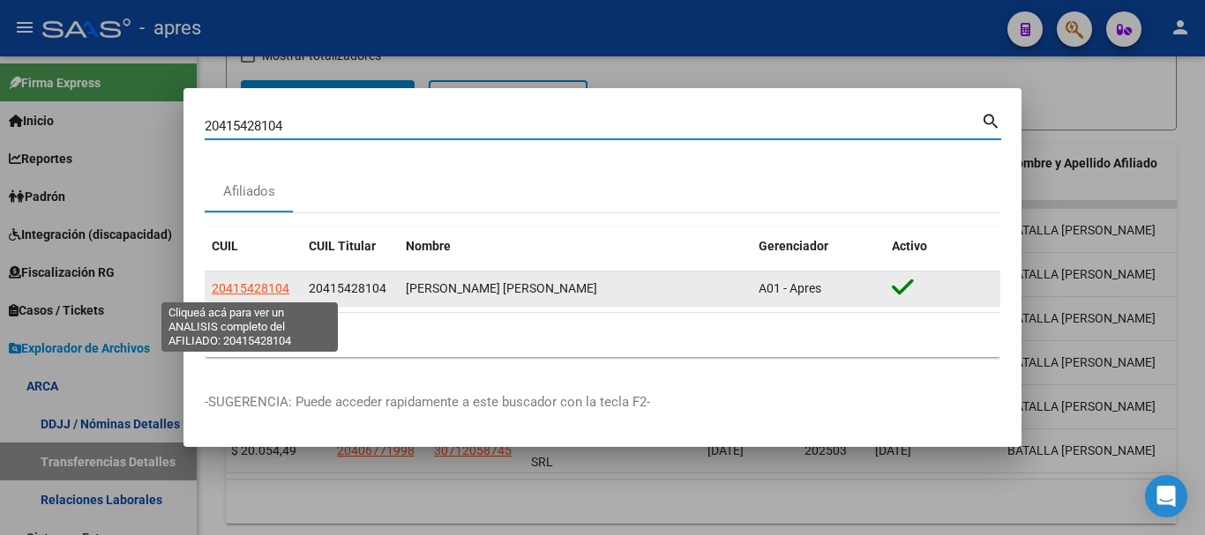
click at [246, 281] on span "20415428104" at bounding box center [251, 288] width 78 height 14
type textarea "20415428104"
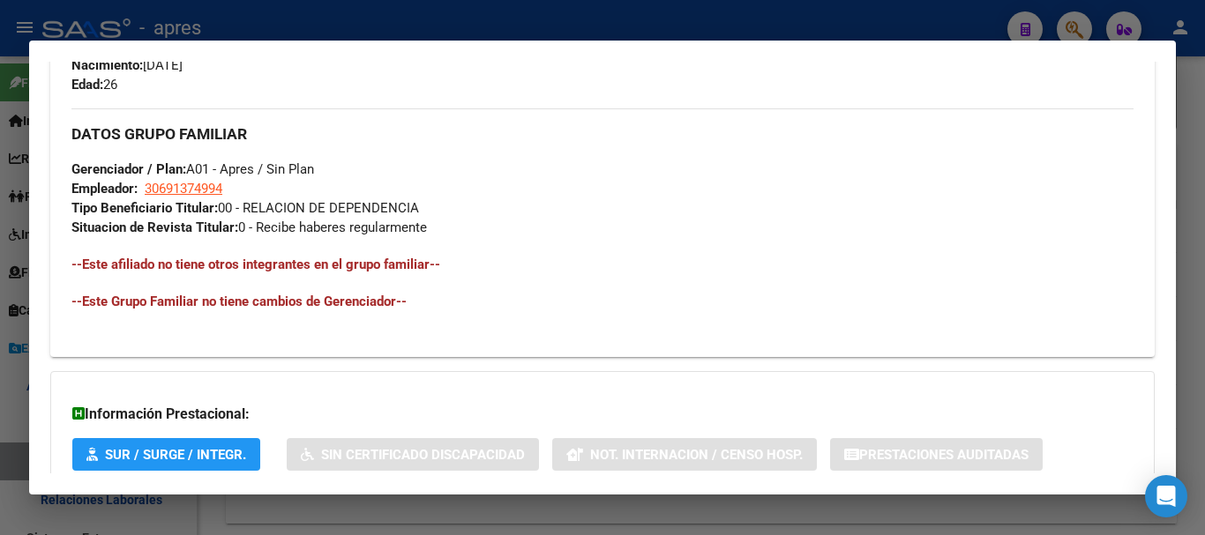
scroll to position [912, 0]
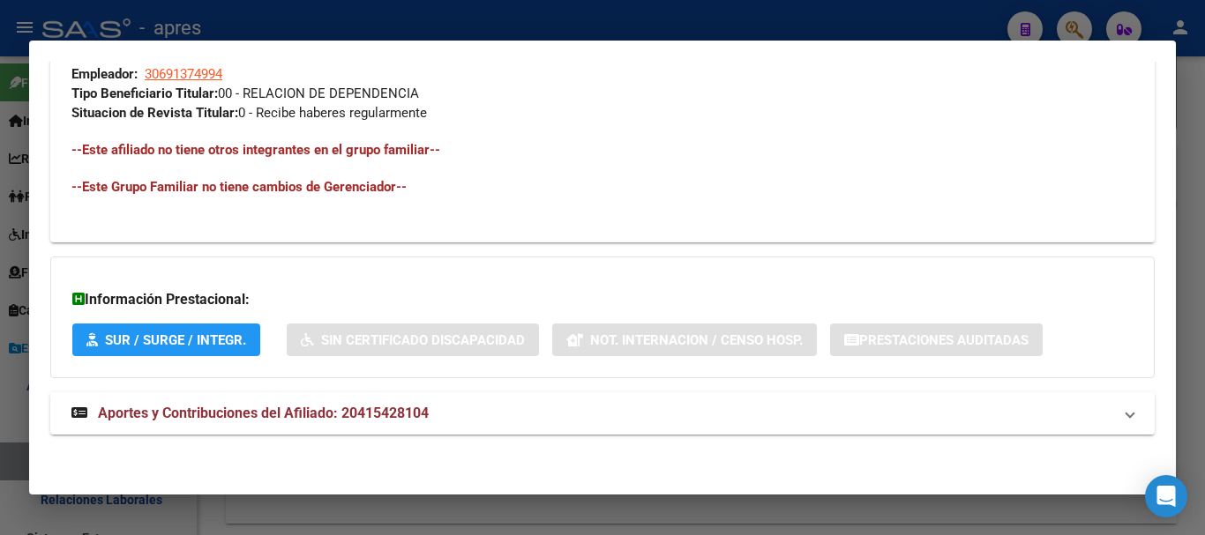
click at [355, 417] on span "Aportes y Contribuciones del Afiliado: 20415428104" at bounding box center [263, 413] width 331 height 17
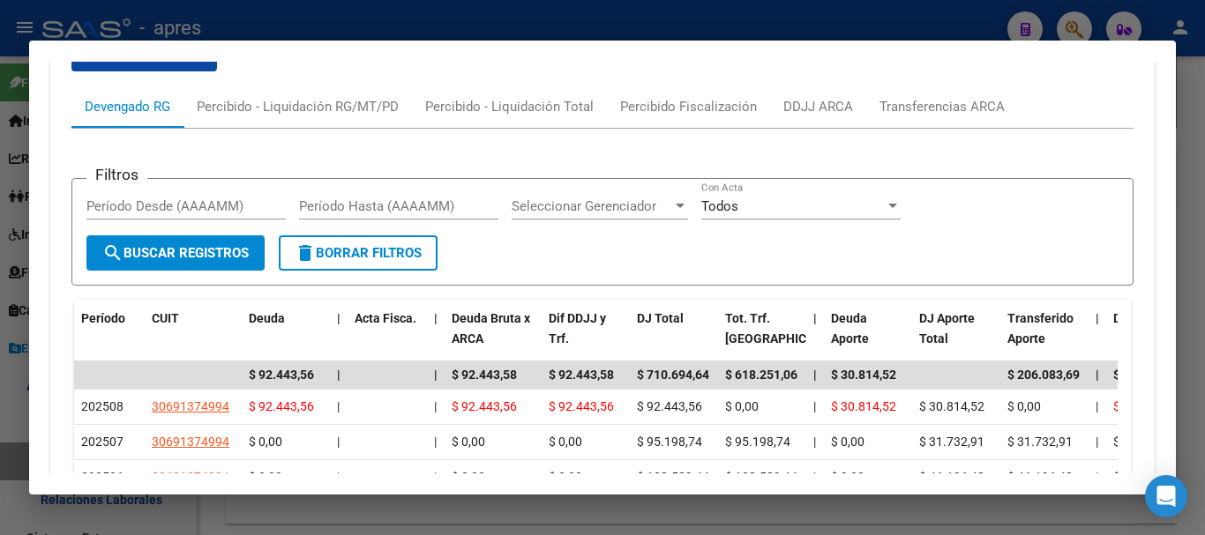
scroll to position [1618, 0]
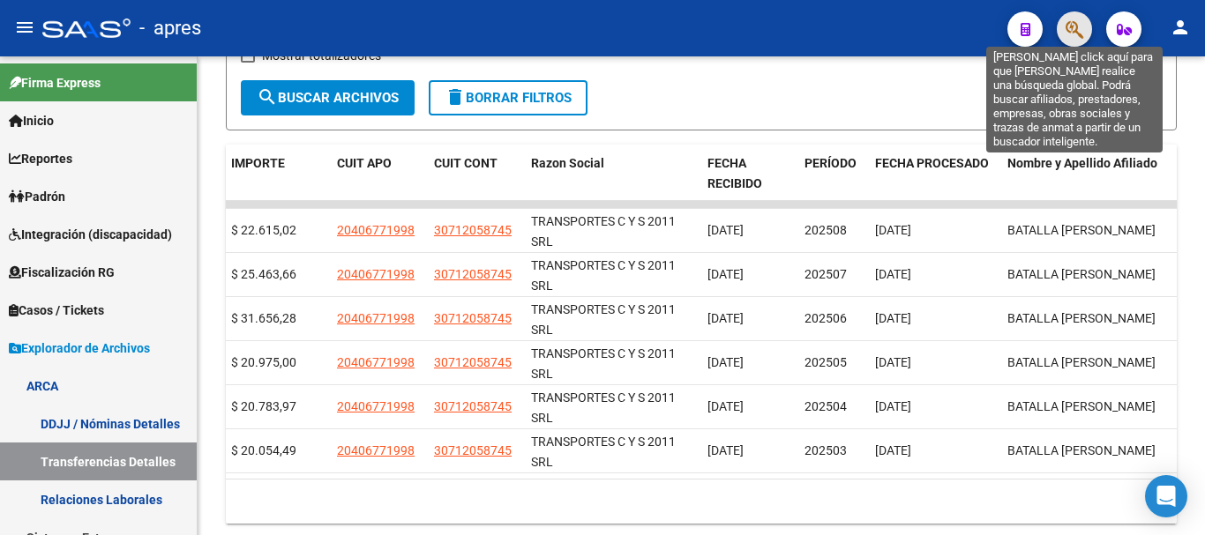
click at [1081, 33] on icon "button" at bounding box center [1075, 29] width 18 height 20
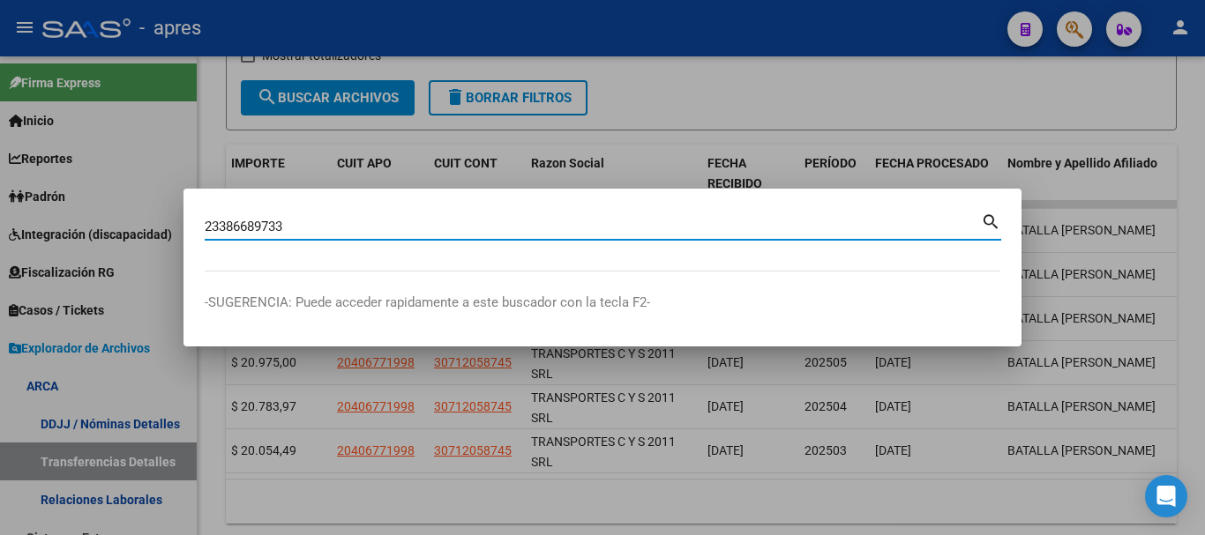
type input "23386689733"
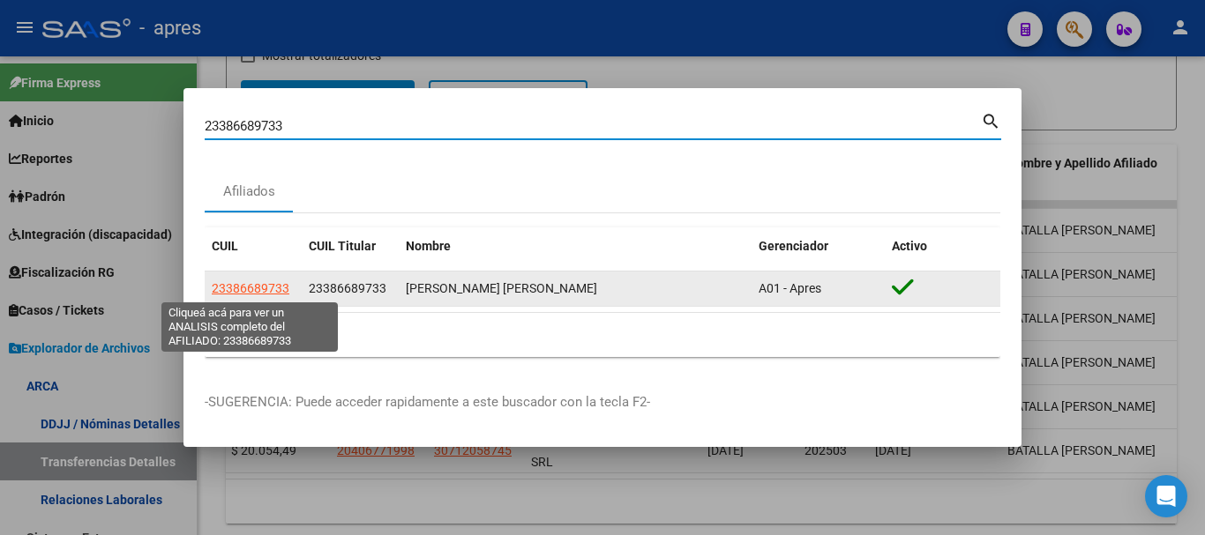
click at [252, 285] on span "23386689733" at bounding box center [251, 288] width 78 height 14
type textarea "23386689733"
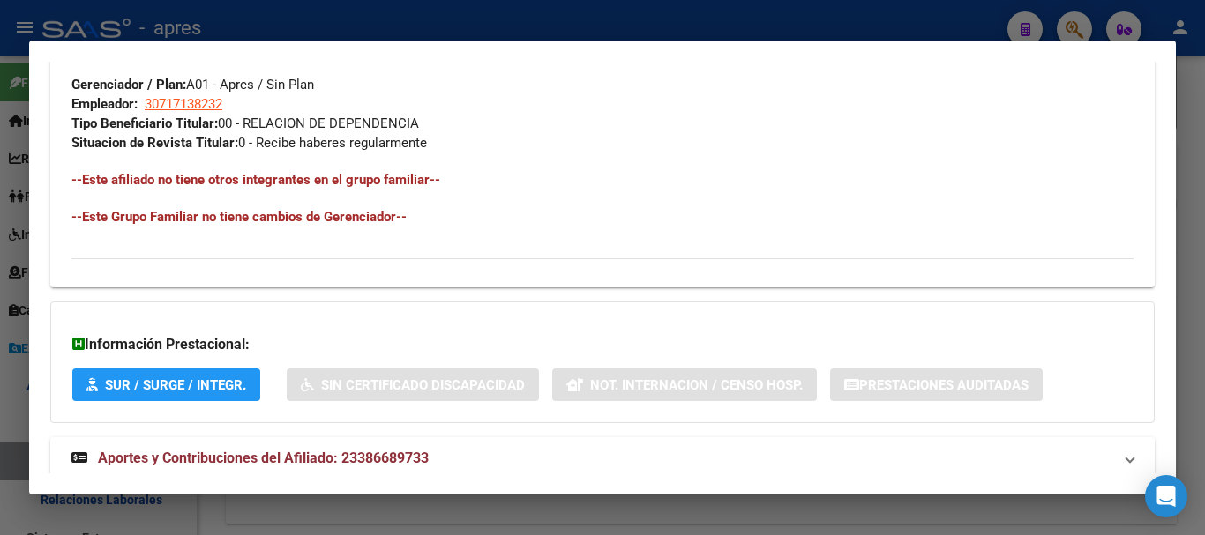
scroll to position [927, 0]
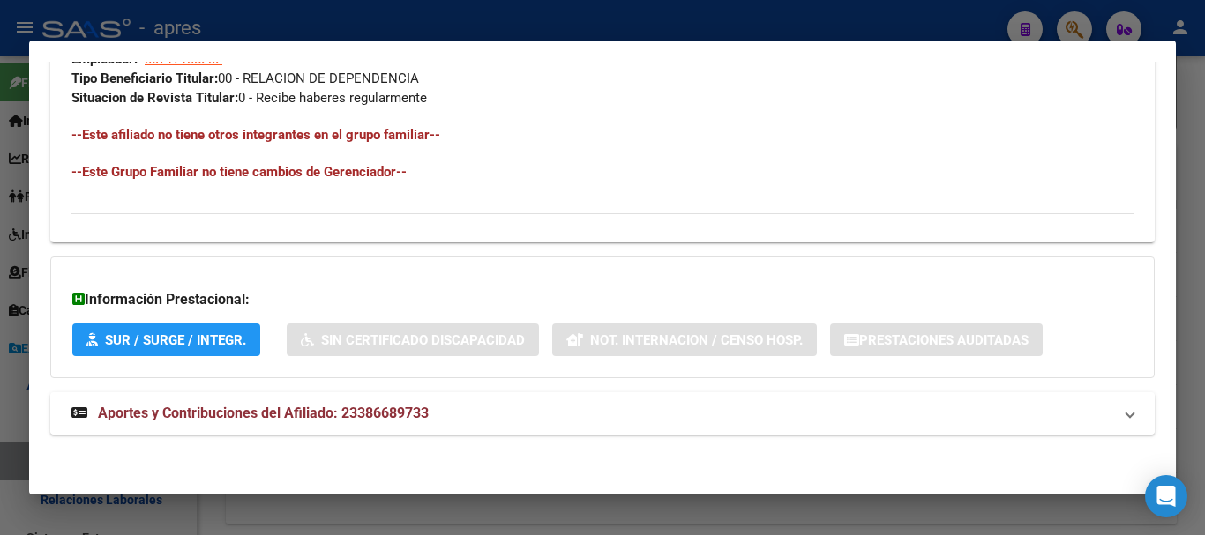
click at [491, 411] on mat-panel-title "Aportes y Contribuciones del Afiliado: 23386689733" at bounding box center [591, 413] width 1041 height 21
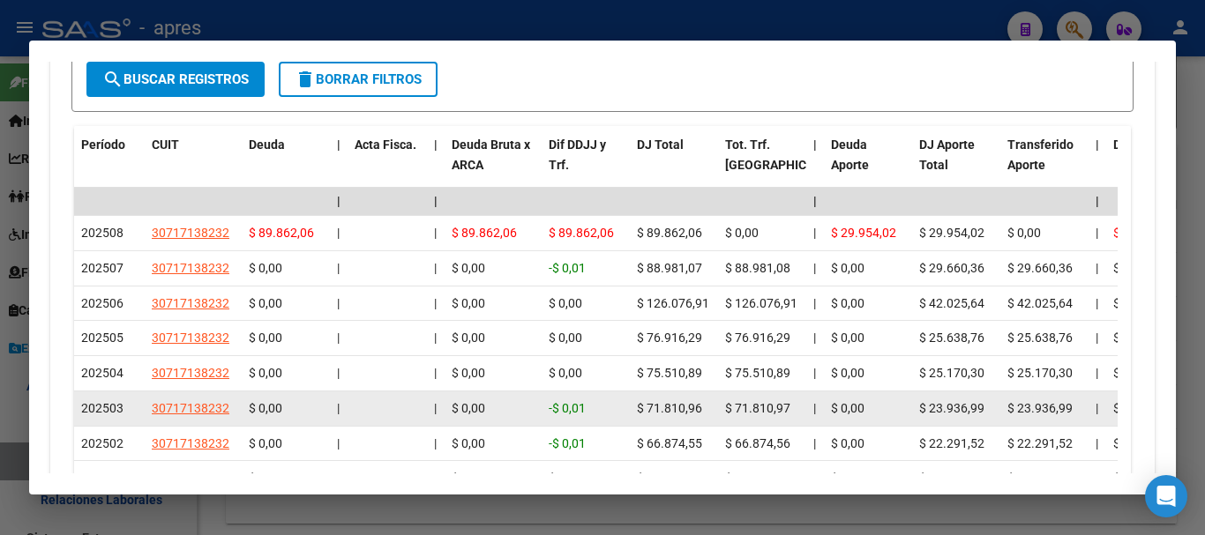
scroll to position [1552, 0]
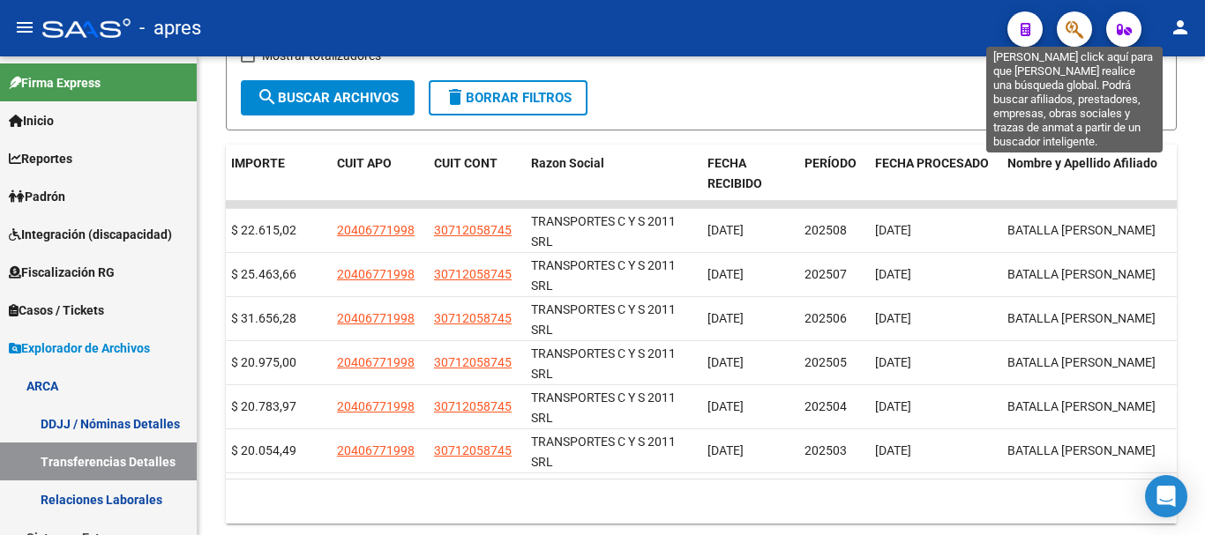
click at [1073, 34] on icon "button" at bounding box center [1075, 29] width 18 height 20
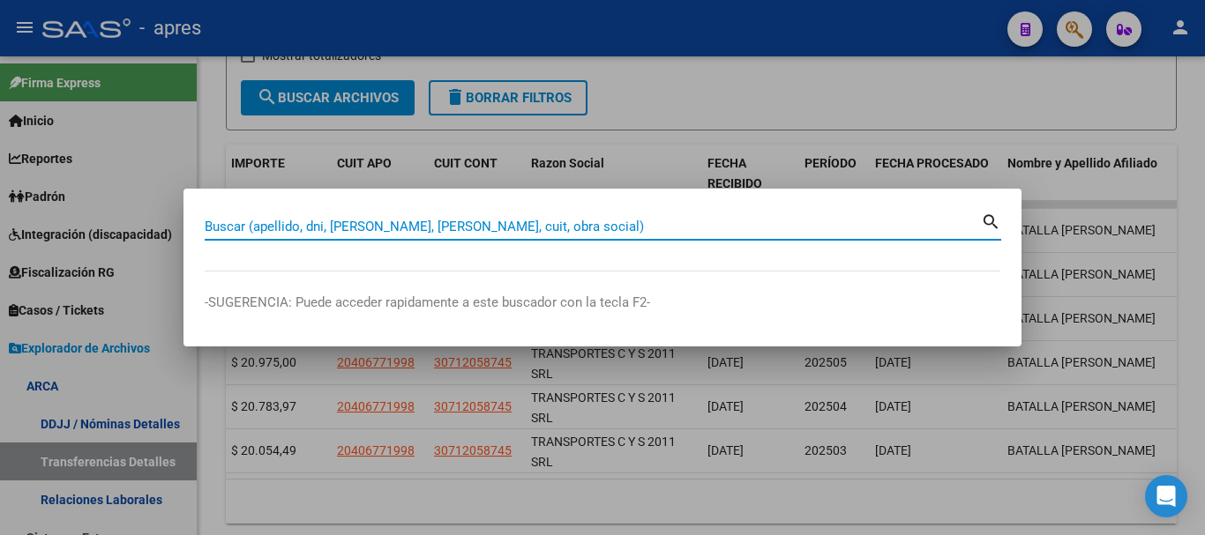
paste input "20382786247"
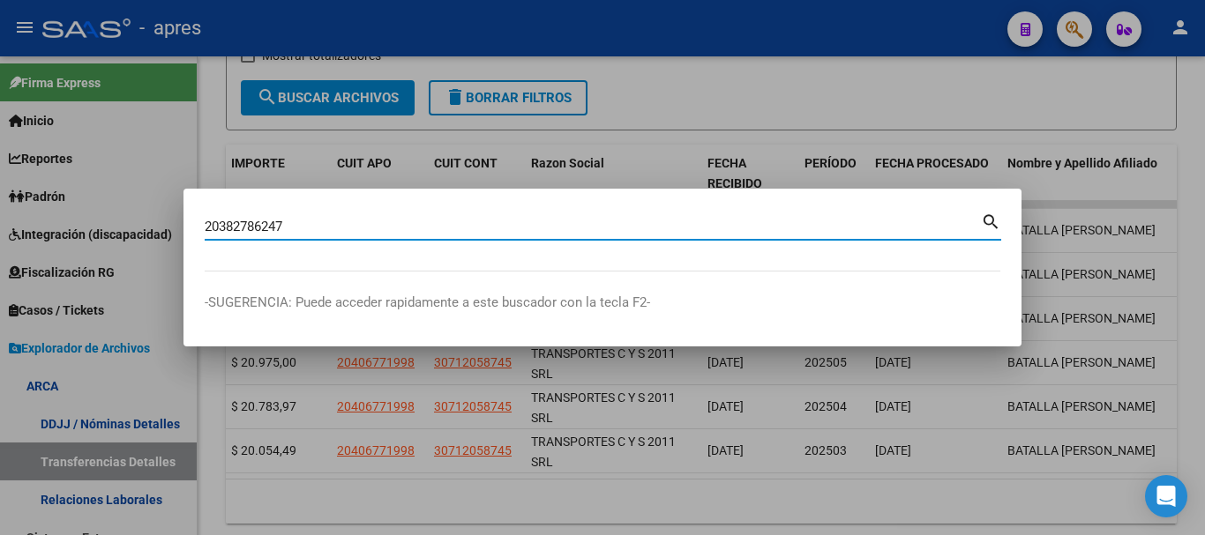
type input "20382786247"
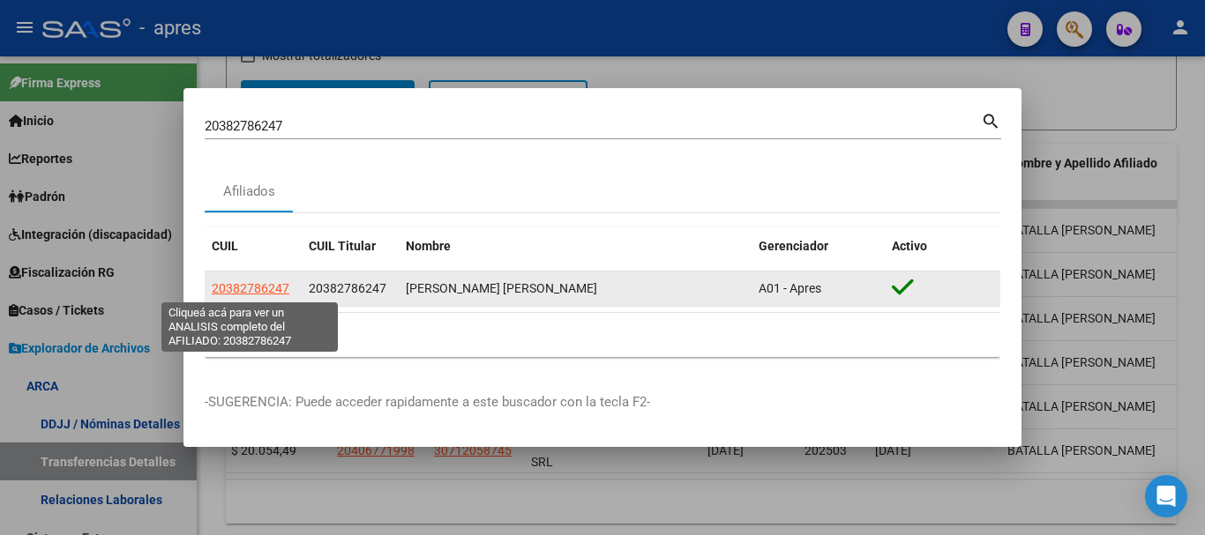
click at [250, 288] on span "20382786247" at bounding box center [251, 288] width 78 height 14
type textarea "20382786247"
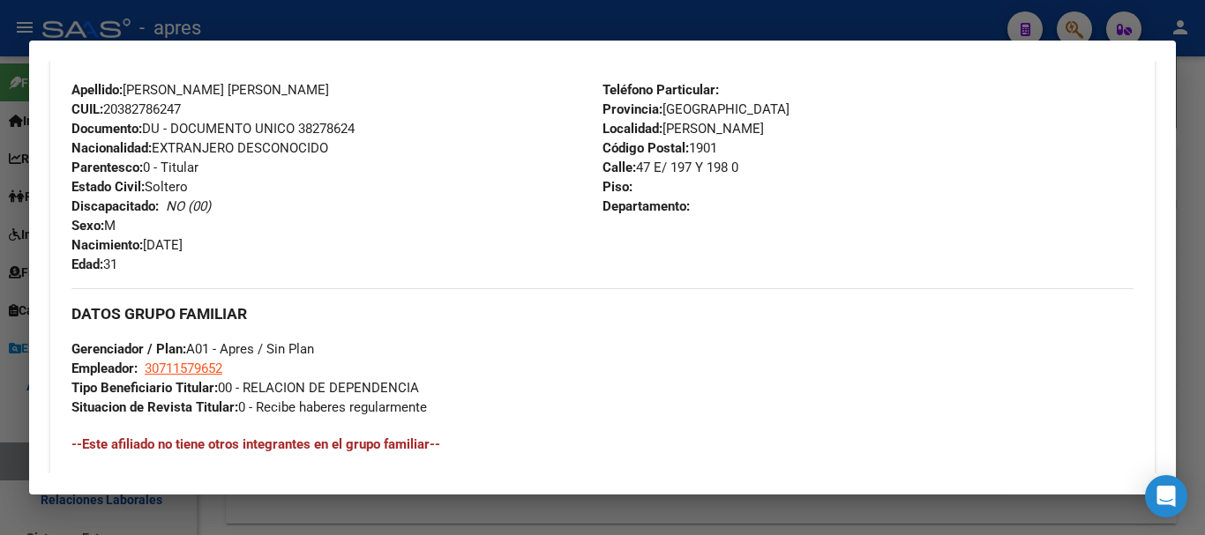
scroll to position [927, 0]
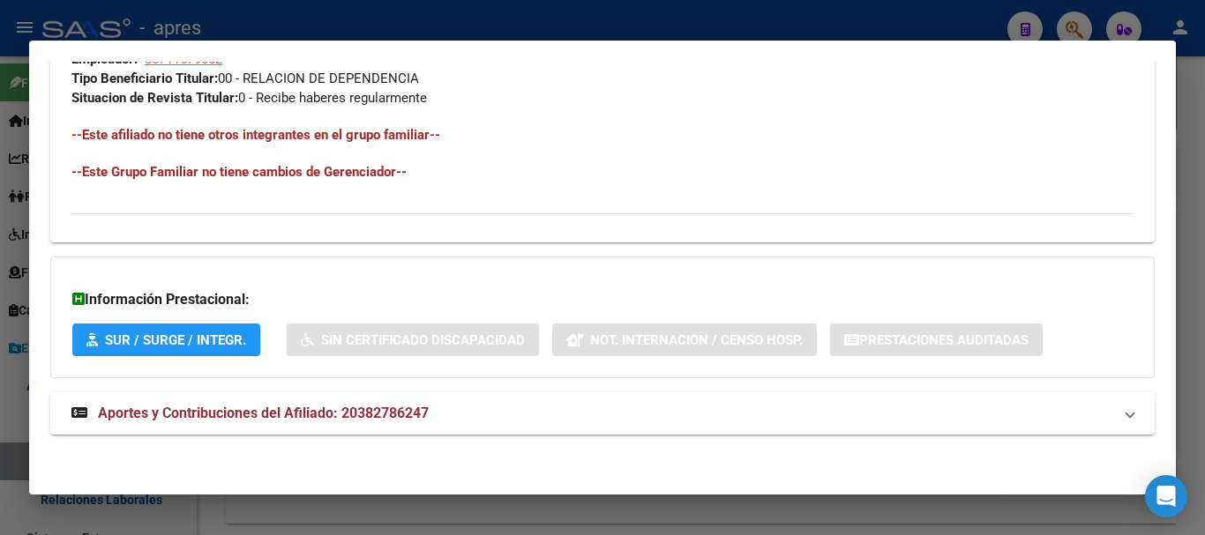
click at [486, 411] on mat-panel-title "Aportes y Contribuciones del Afiliado: 20382786247" at bounding box center [591, 413] width 1041 height 21
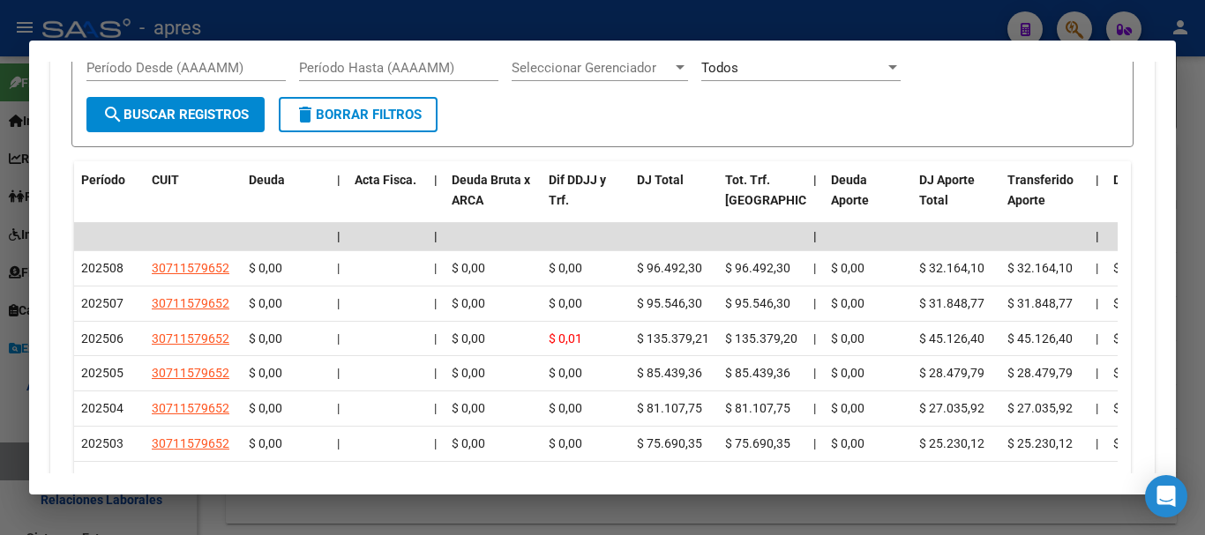
scroll to position [1545, 0]
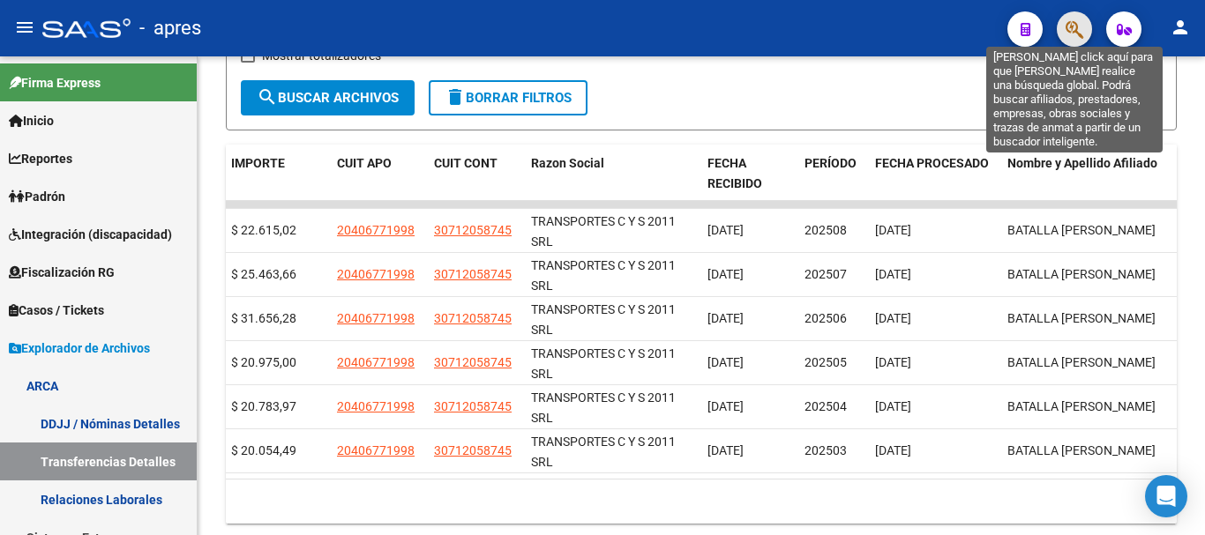
click at [1083, 23] on icon "button" at bounding box center [1075, 29] width 18 height 20
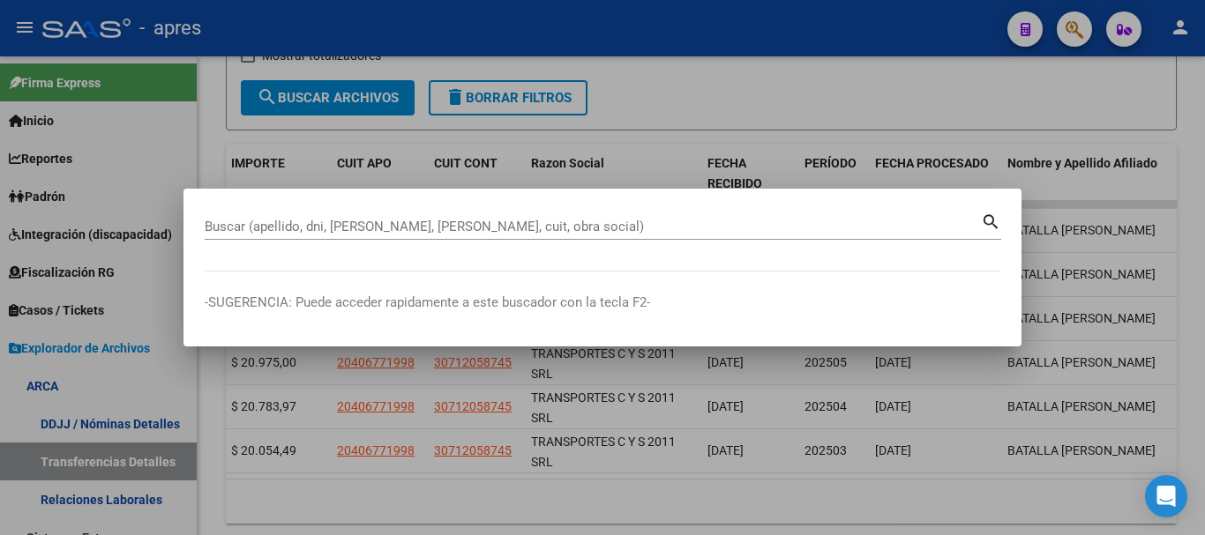
paste input "27403449534"
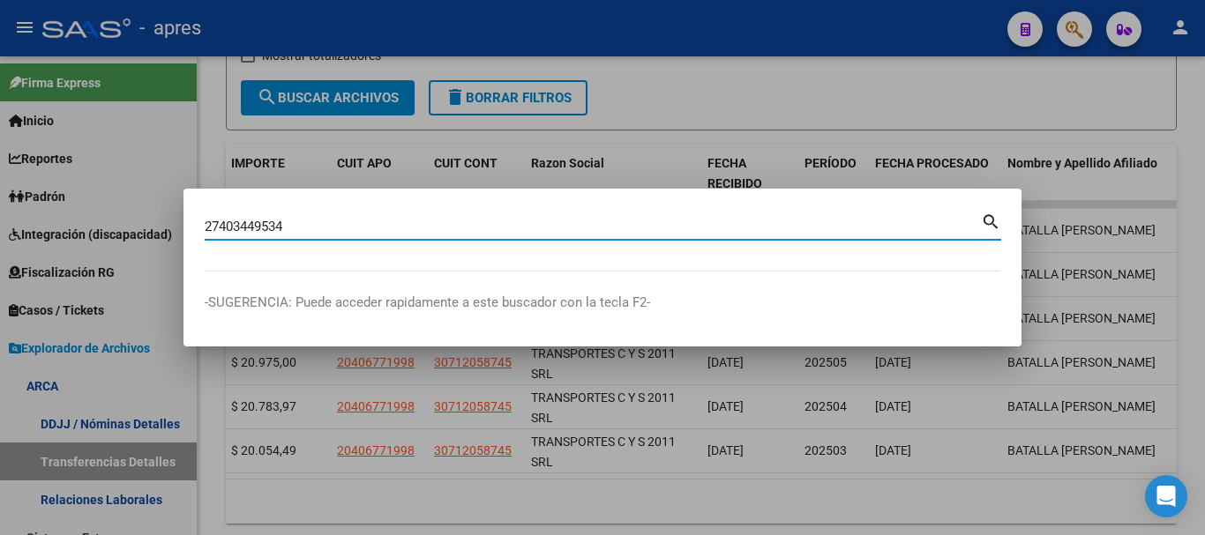
type input "27403449534"
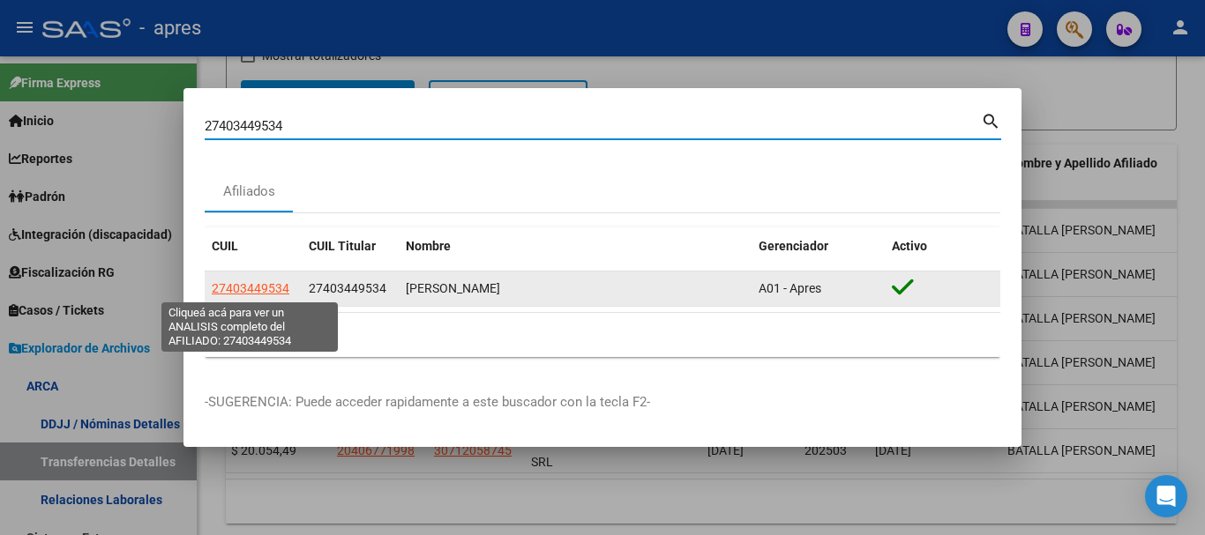
click at [265, 290] on span "27403449534" at bounding box center [251, 288] width 78 height 14
type textarea "27403449534"
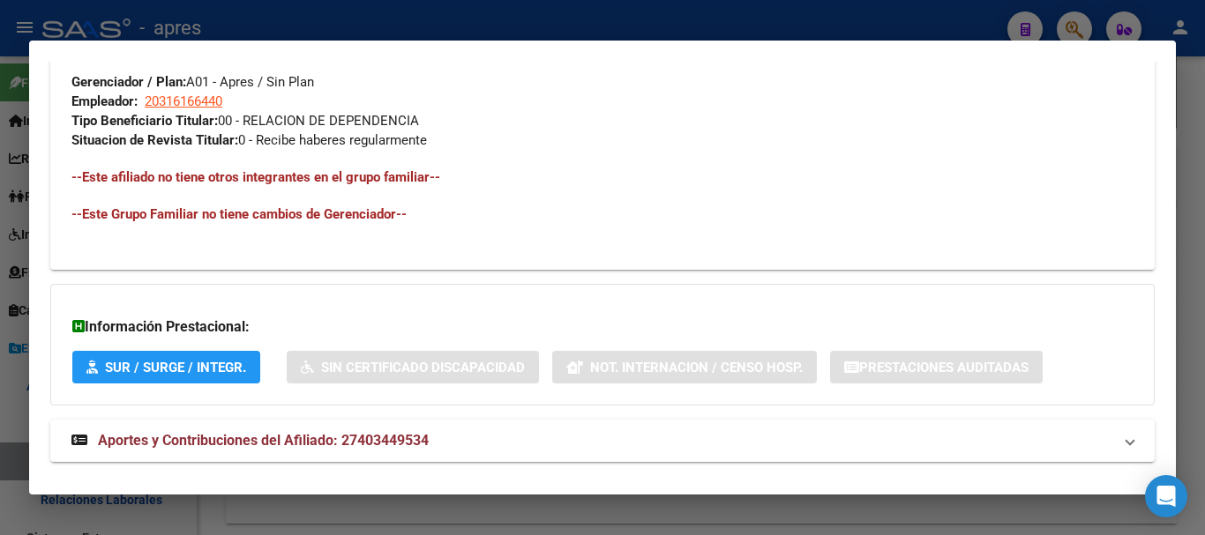
scroll to position [912, 0]
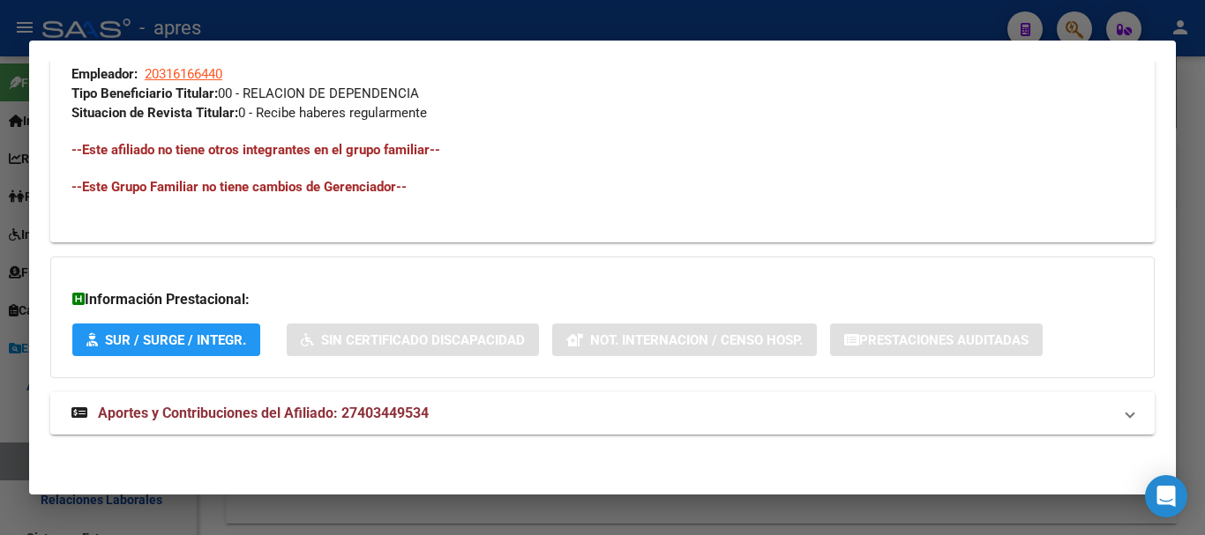
click at [509, 410] on mat-panel-title "Aportes y Contribuciones del Afiliado: 27403449534" at bounding box center [591, 413] width 1041 height 21
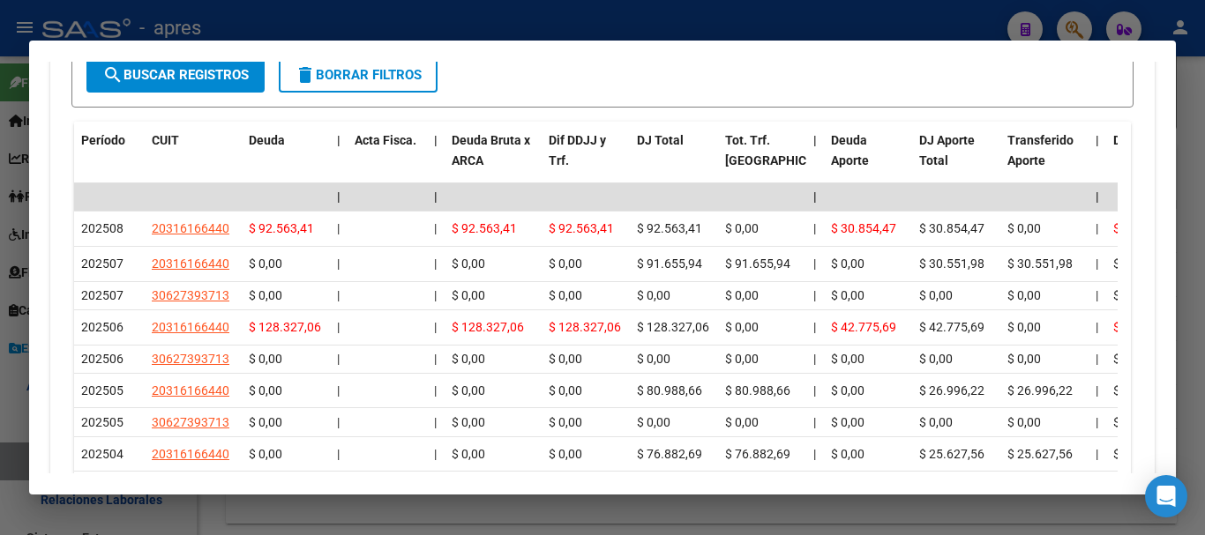
scroll to position [1575, 0]
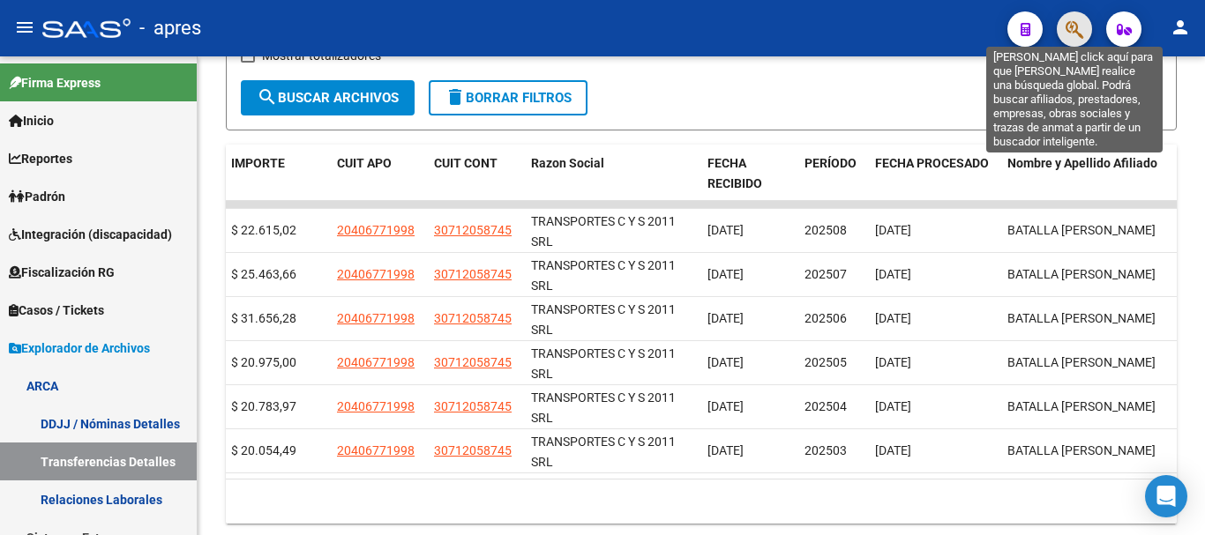
click at [1081, 26] on icon "button" at bounding box center [1075, 29] width 18 height 20
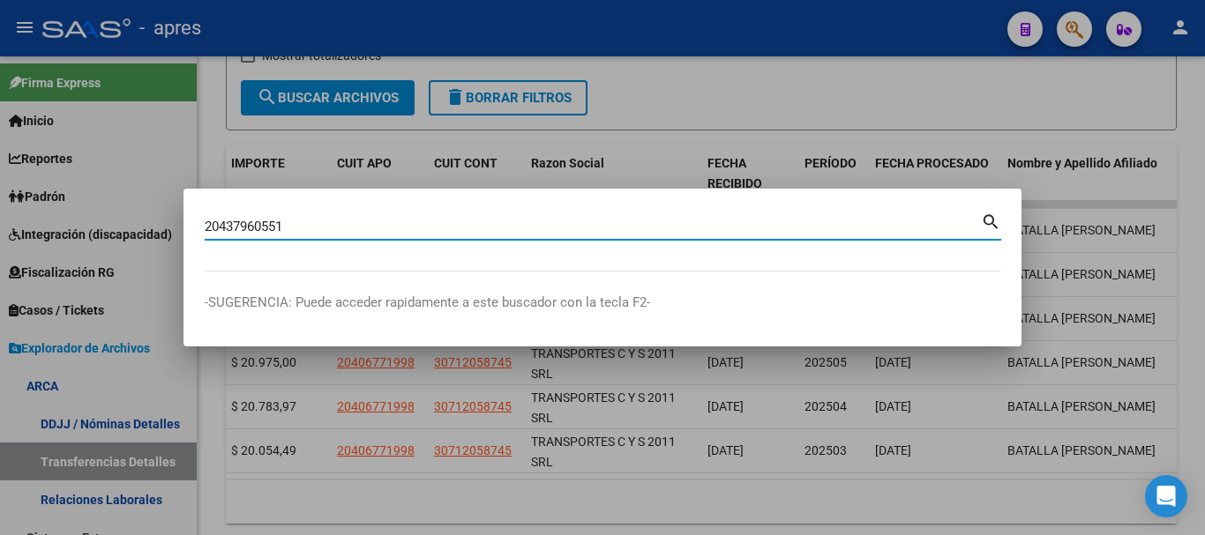
type input "20437960551"
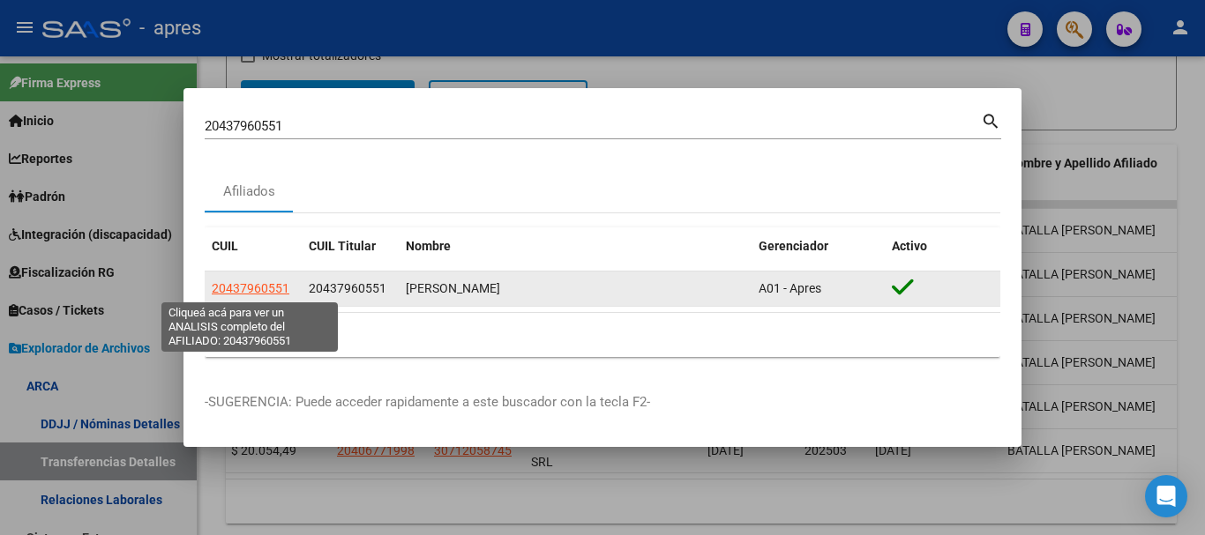
click at [251, 294] on span "20437960551" at bounding box center [251, 288] width 78 height 14
type textarea "20437960551"
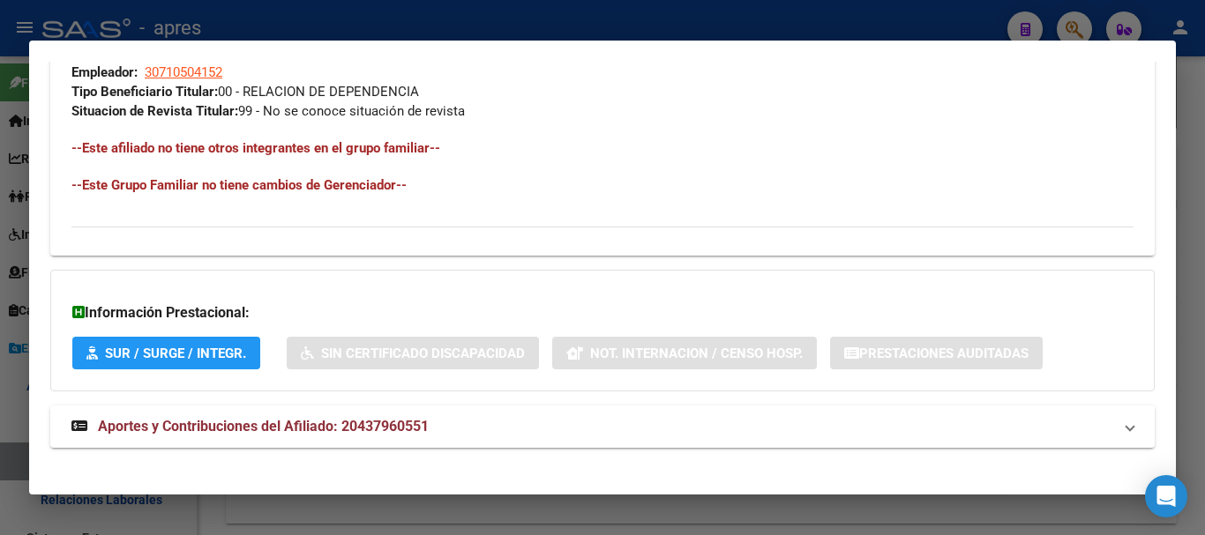
scroll to position [927, 0]
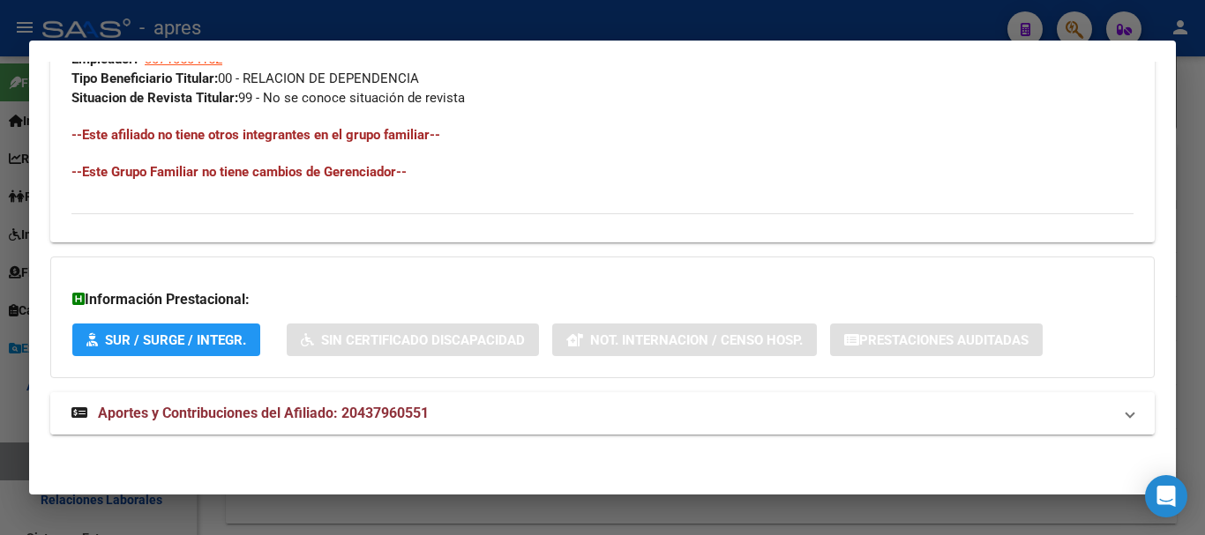
click at [406, 426] on mat-expansion-panel-header "Aportes y Contribuciones del Afiliado: 20437960551" at bounding box center [602, 414] width 1104 height 42
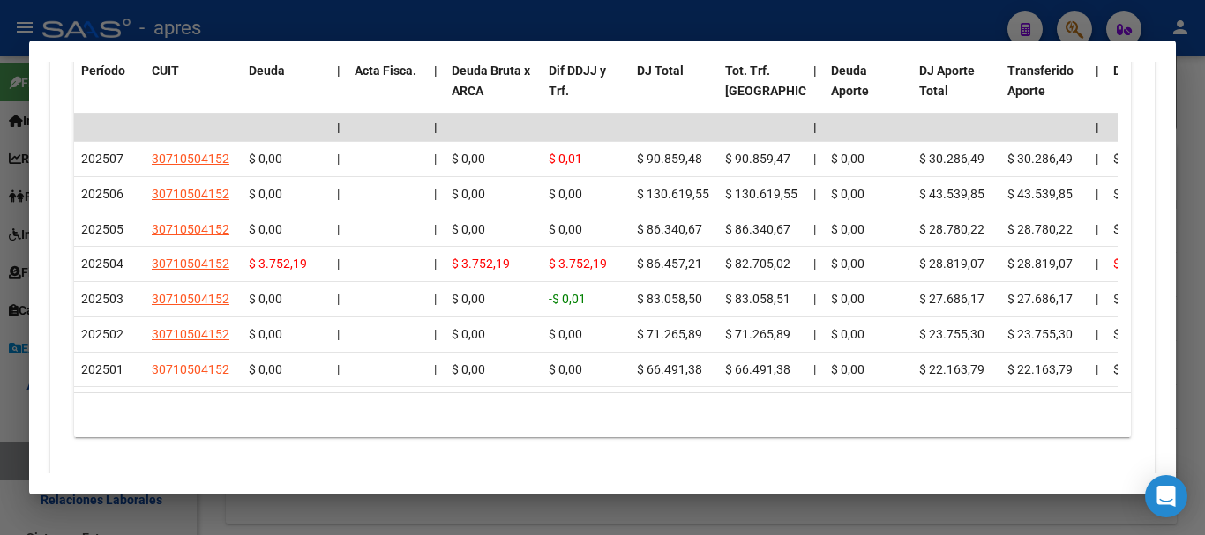
scroll to position [1633, 0]
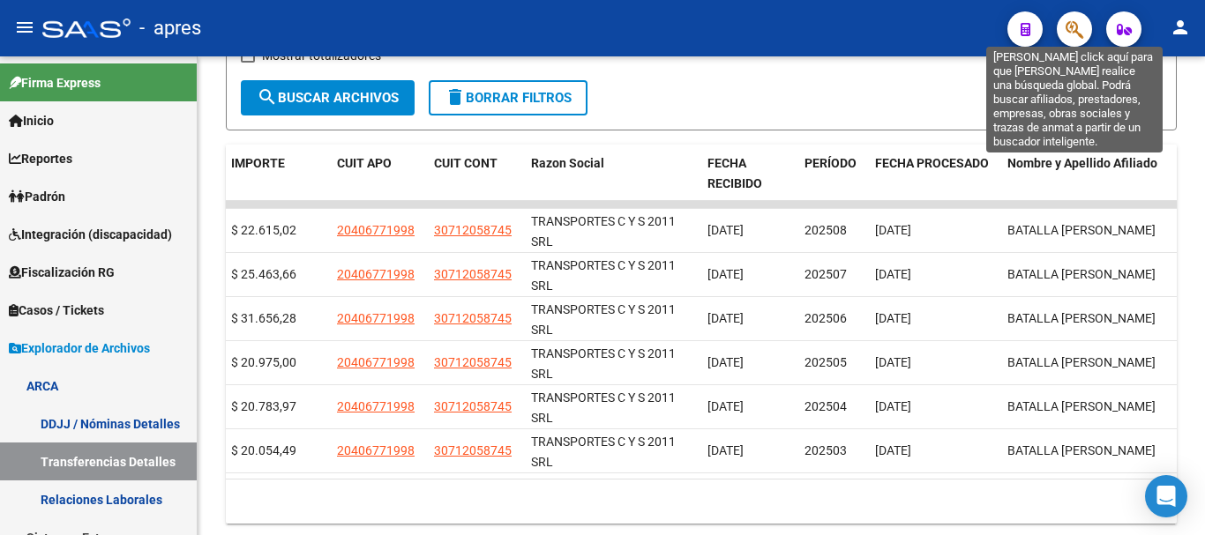
click at [1067, 26] on icon "button" at bounding box center [1075, 29] width 18 height 20
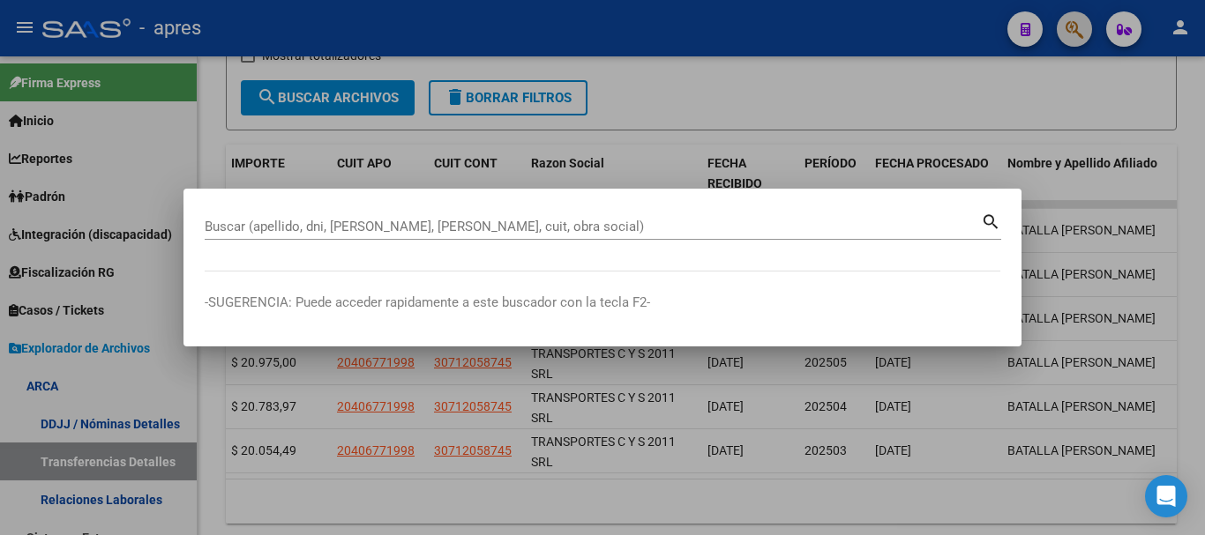
paste input "20403099059"
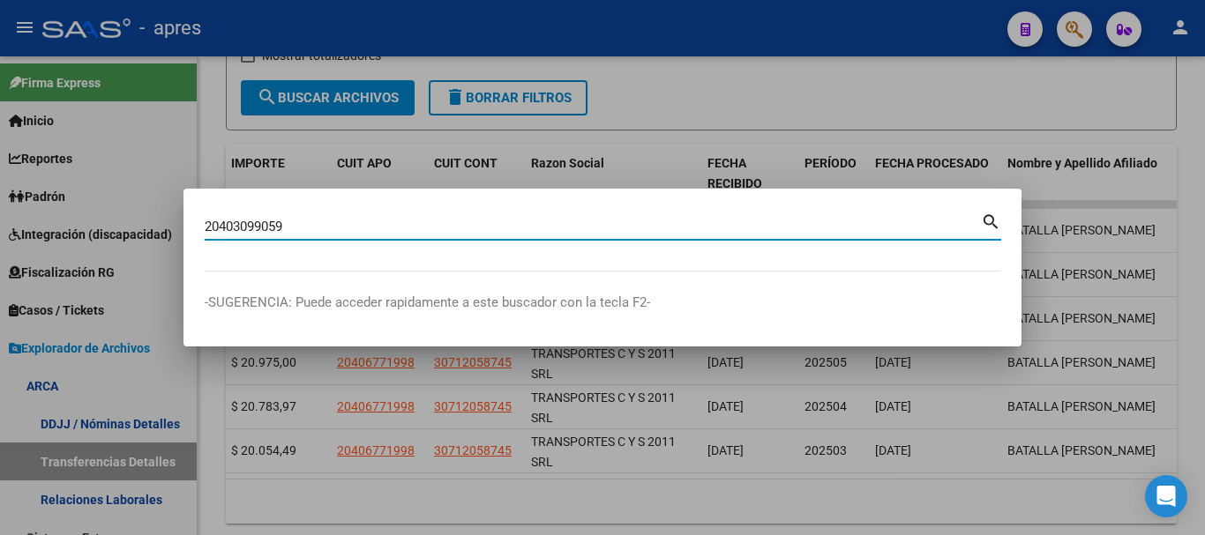
type input "20403099059"
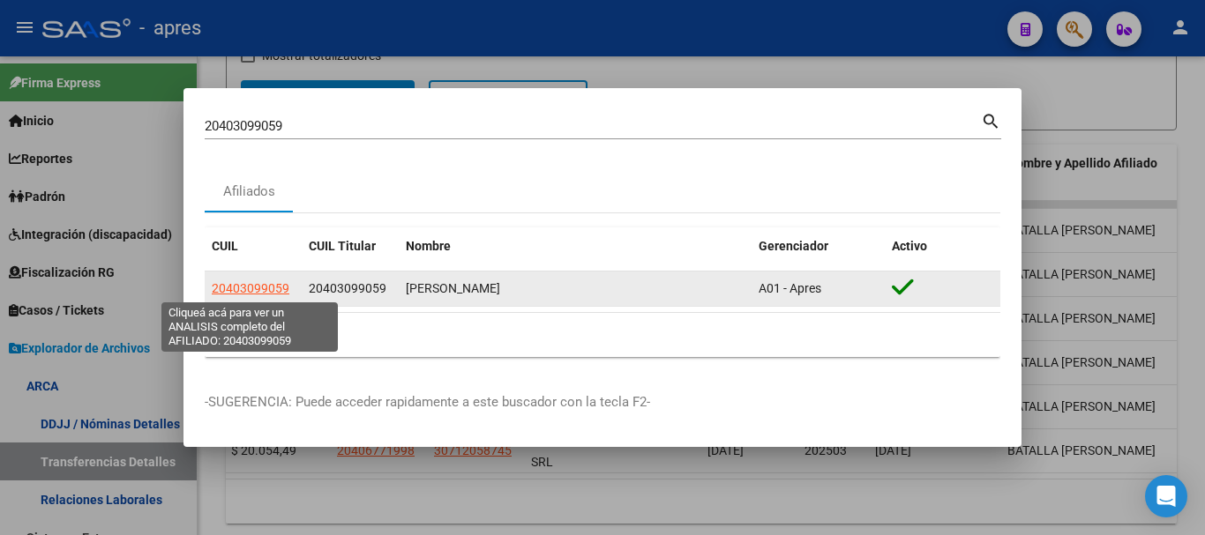
click at [273, 286] on span "20403099059" at bounding box center [251, 288] width 78 height 14
type textarea "20403099059"
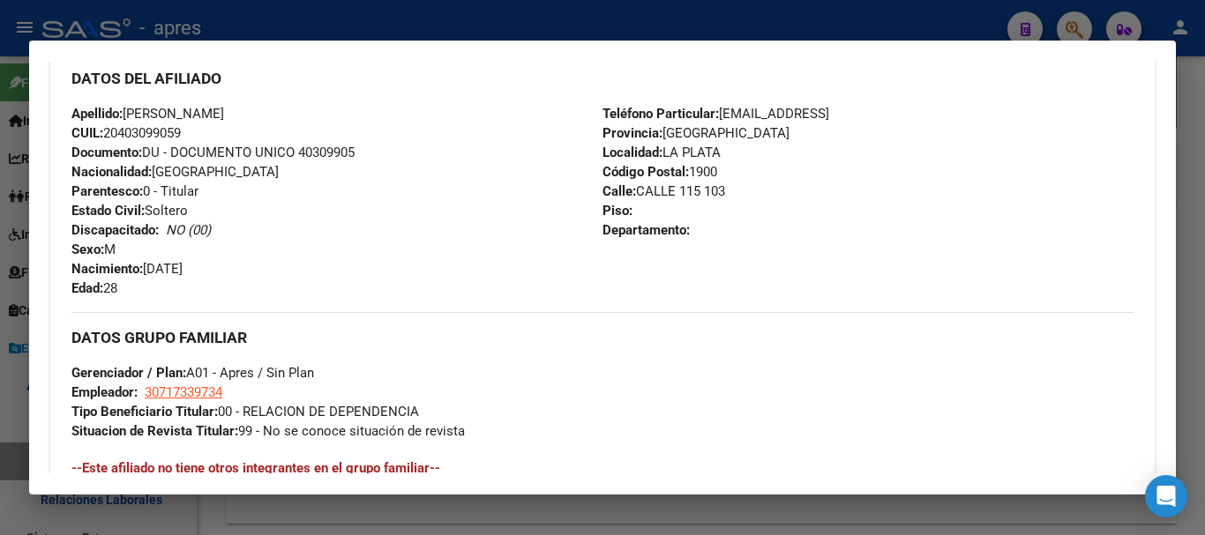
scroll to position [927, 0]
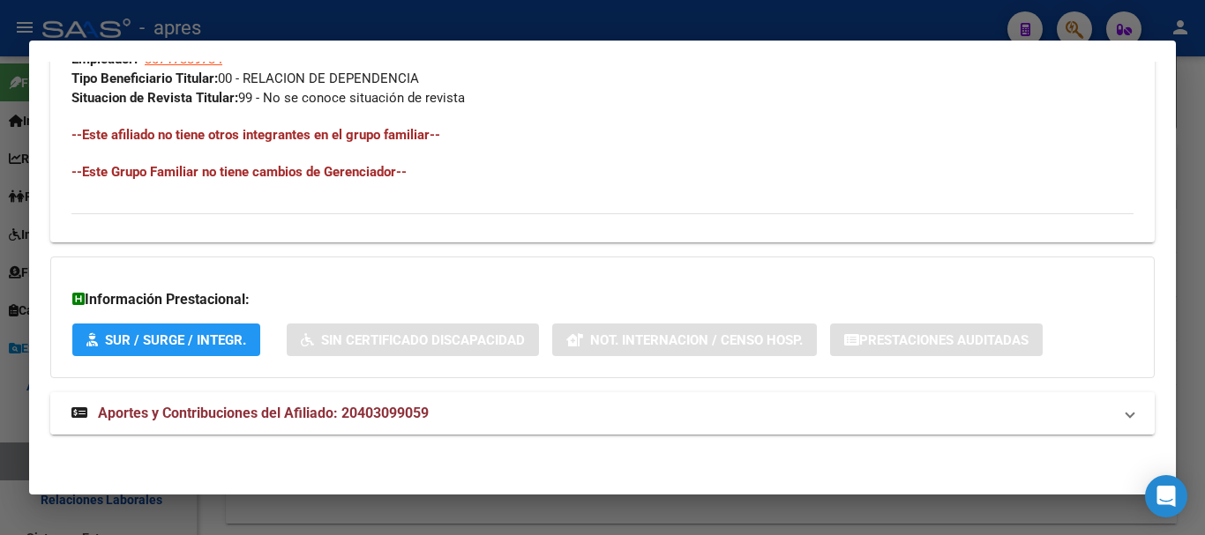
click at [498, 424] on mat-expansion-panel-header "Aportes y Contribuciones del Afiliado: 20403099059" at bounding box center [602, 414] width 1104 height 42
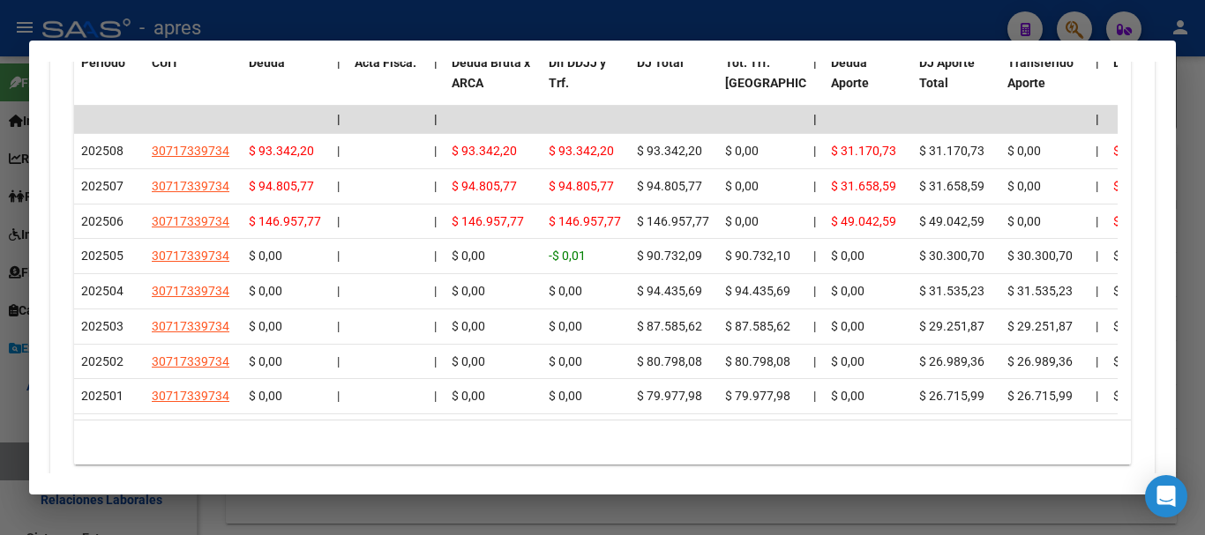
scroll to position [1552, 0]
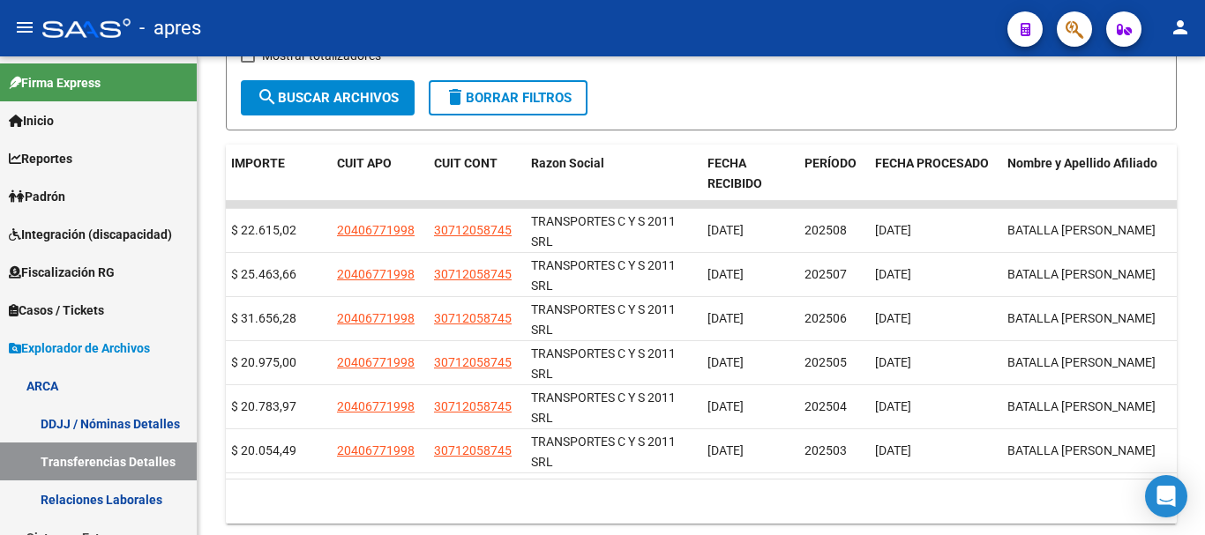
click at [1067, 34] on icon "button" at bounding box center [1075, 29] width 18 height 20
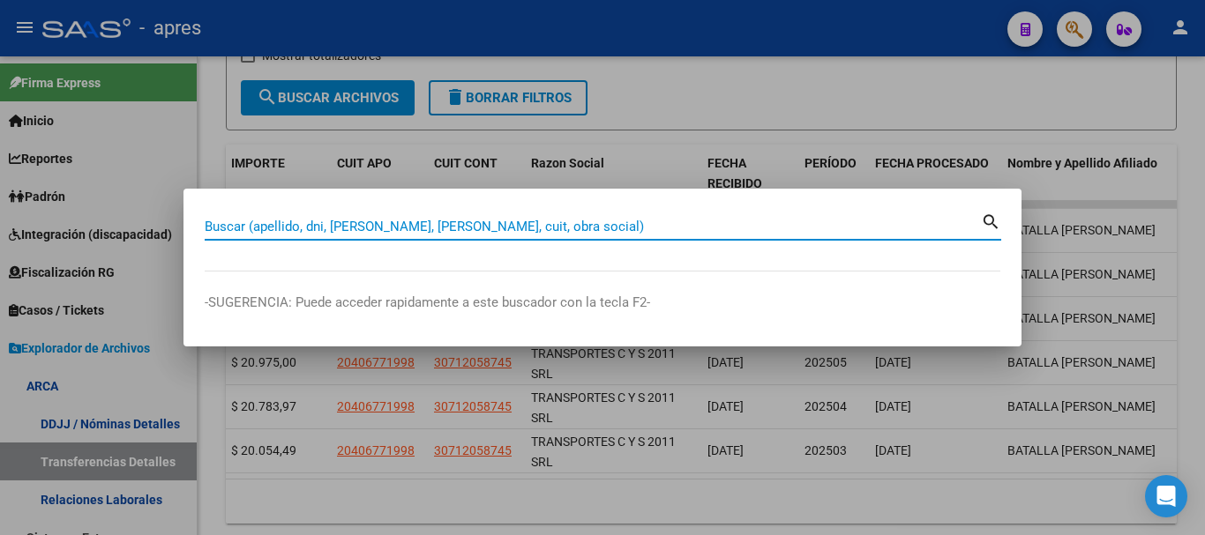
paste input "27398313653"
type input "27398313653"
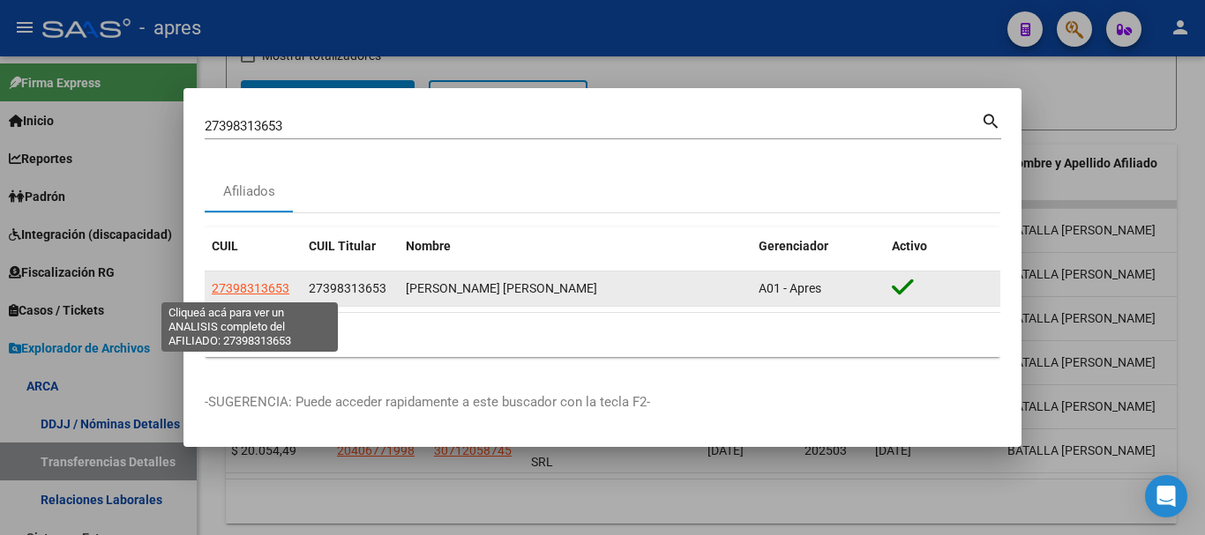
click at [273, 292] on span "27398313653" at bounding box center [251, 288] width 78 height 14
type textarea "27398313653"
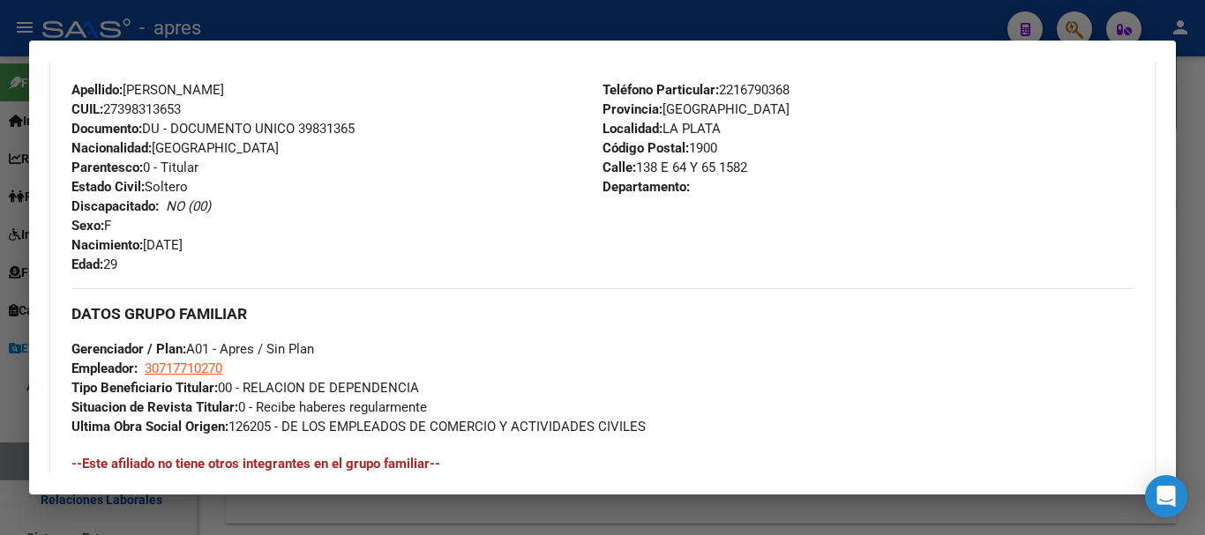
scroll to position [947, 0]
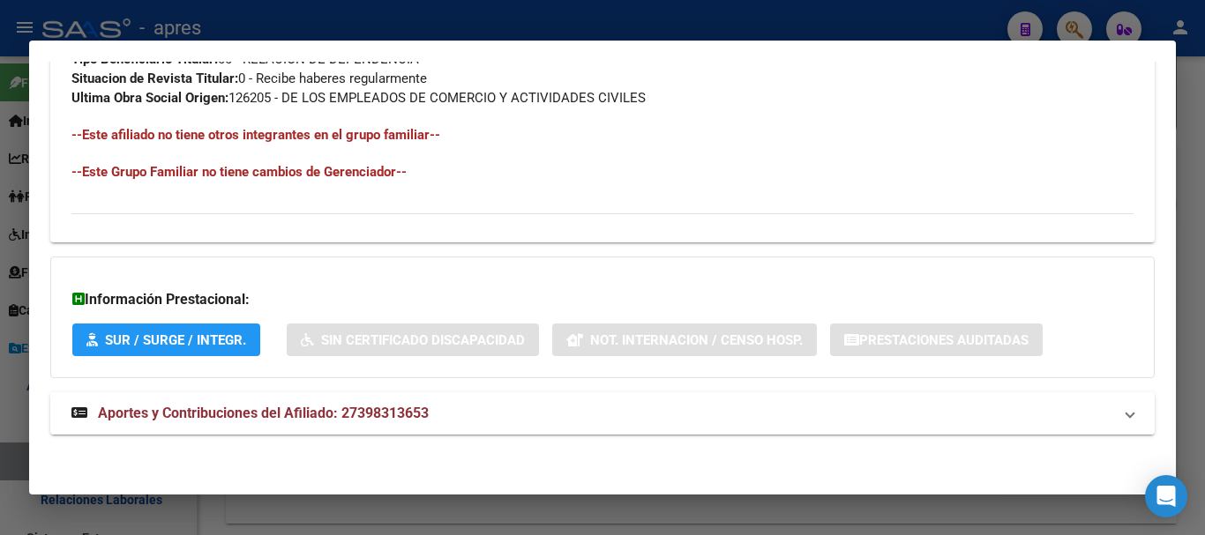
click at [489, 418] on mat-panel-title "Aportes y Contribuciones del Afiliado: 27398313653" at bounding box center [591, 413] width 1041 height 21
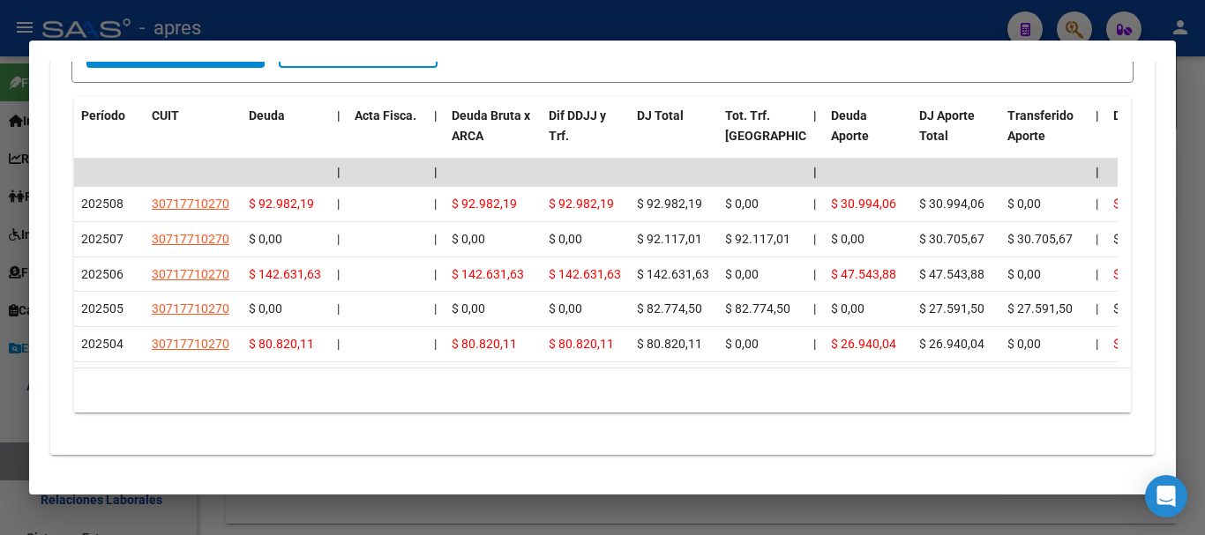
scroll to position [1639, 0]
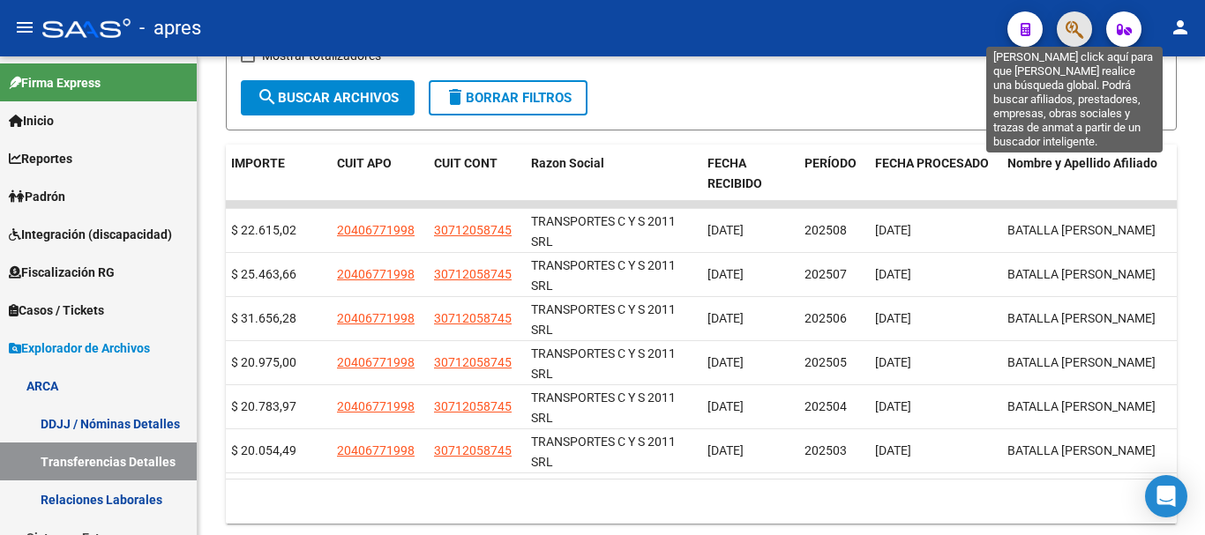
click at [1069, 39] on icon "button" at bounding box center [1075, 29] width 18 height 20
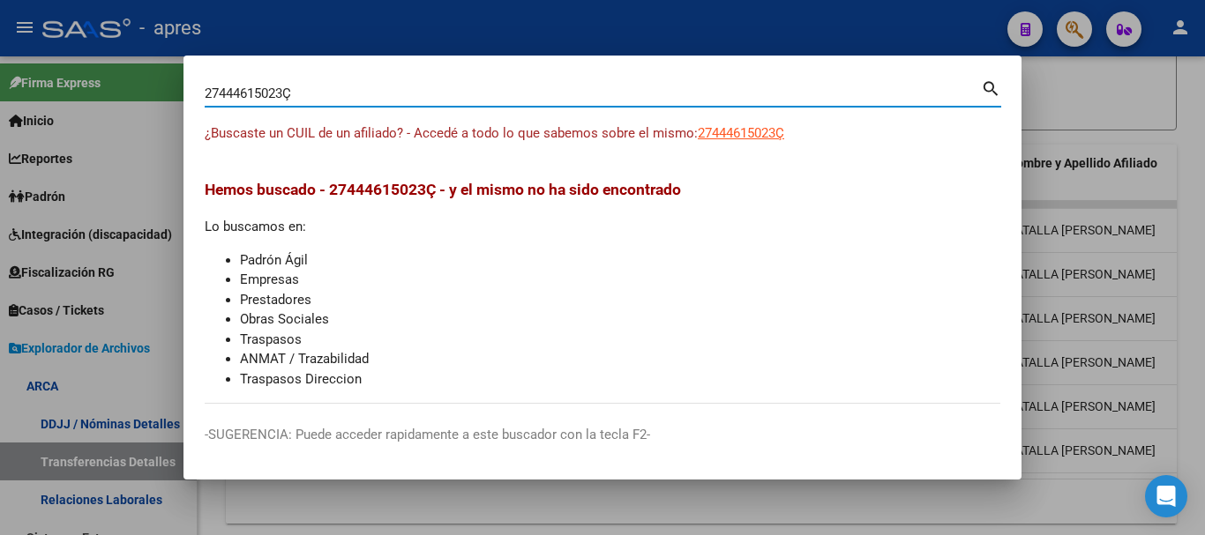
type input "27444615023"
drag, startPoint x: 749, startPoint y: 144, endPoint x: 745, endPoint y: 131, distance: 12.8
click at [748, 140] on div "¿Buscaste un CUIL de un afiliado? - Accedé a todo lo que sabemos sobre el mismo…" at bounding box center [603, 143] width 796 height 40
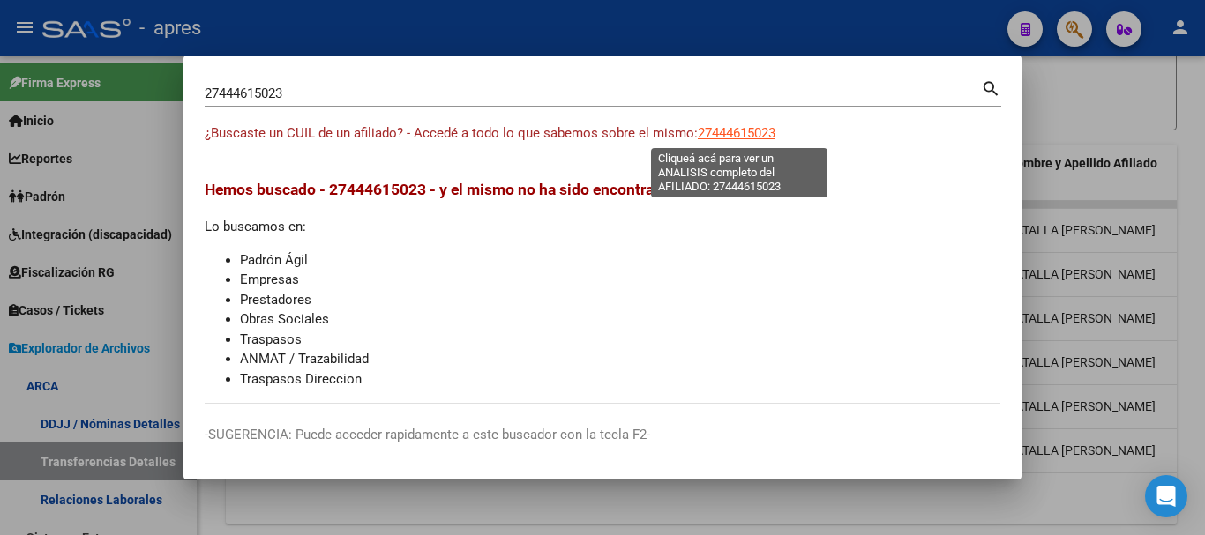
click at [745, 131] on span "27444615023" at bounding box center [737, 133] width 78 height 16
type textarea "27444615023"
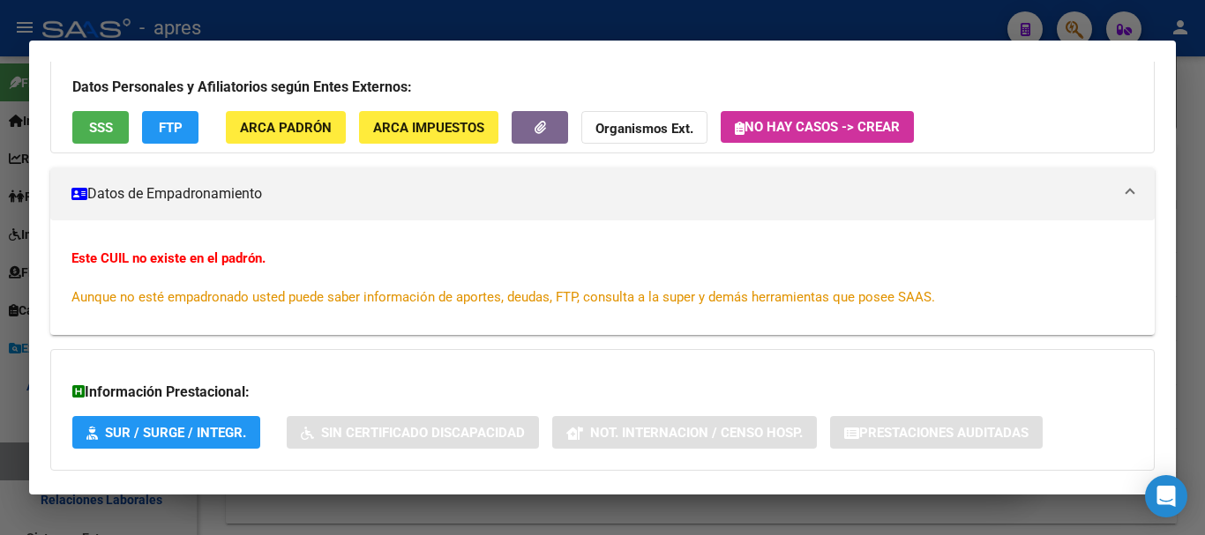
scroll to position [231, 0]
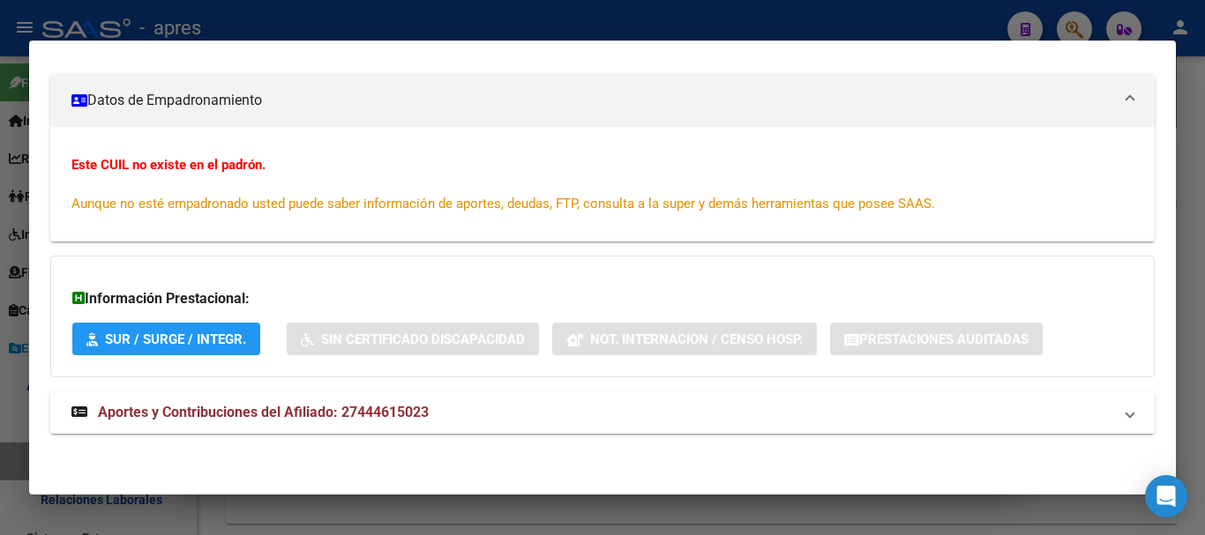
click at [355, 408] on span "Aportes y Contribuciones del Afiliado: 27444615023" at bounding box center [263, 412] width 331 height 17
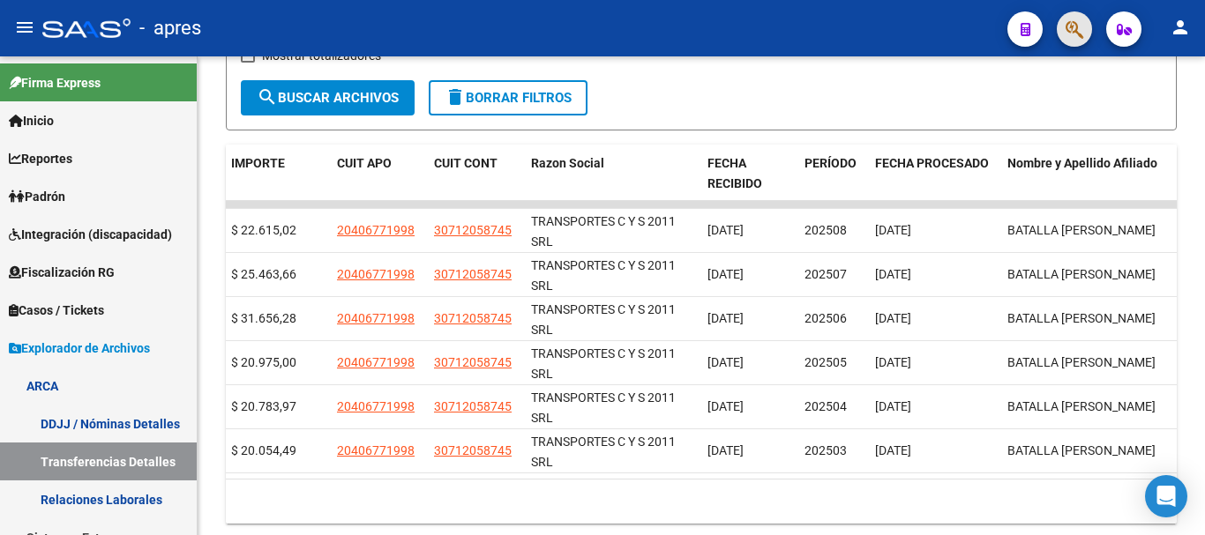
click at [1073, 15] on span "button" at bounding box center [1075, 29] width 18 height 36
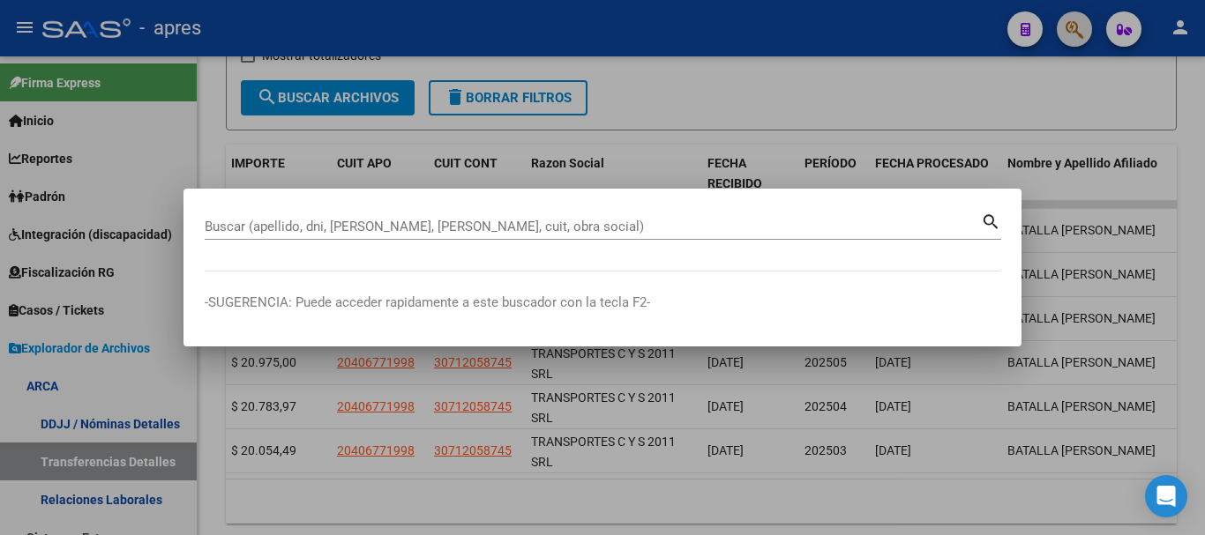
paste input "27444615023"
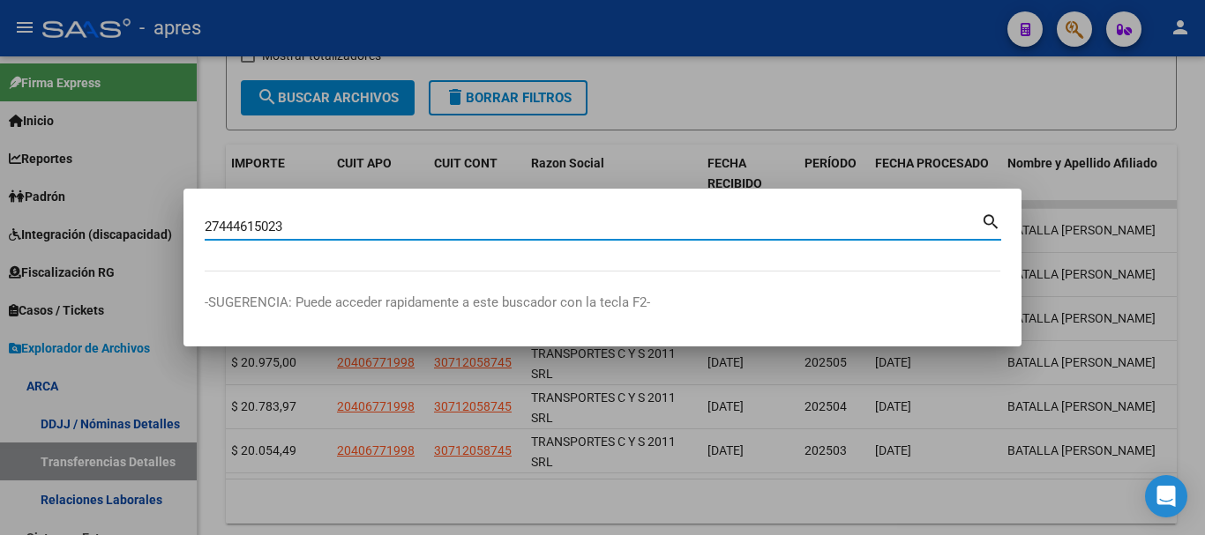
type input "27444615023"
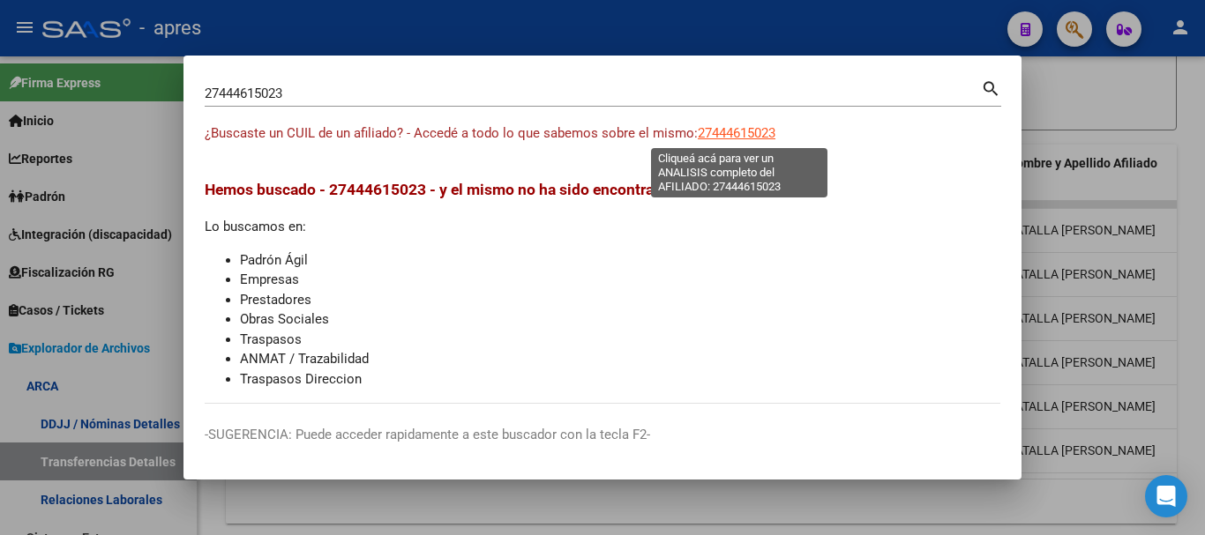
click at [730, 131] on span "27444615023" at bounding box center [737, 133] width 78 height 16
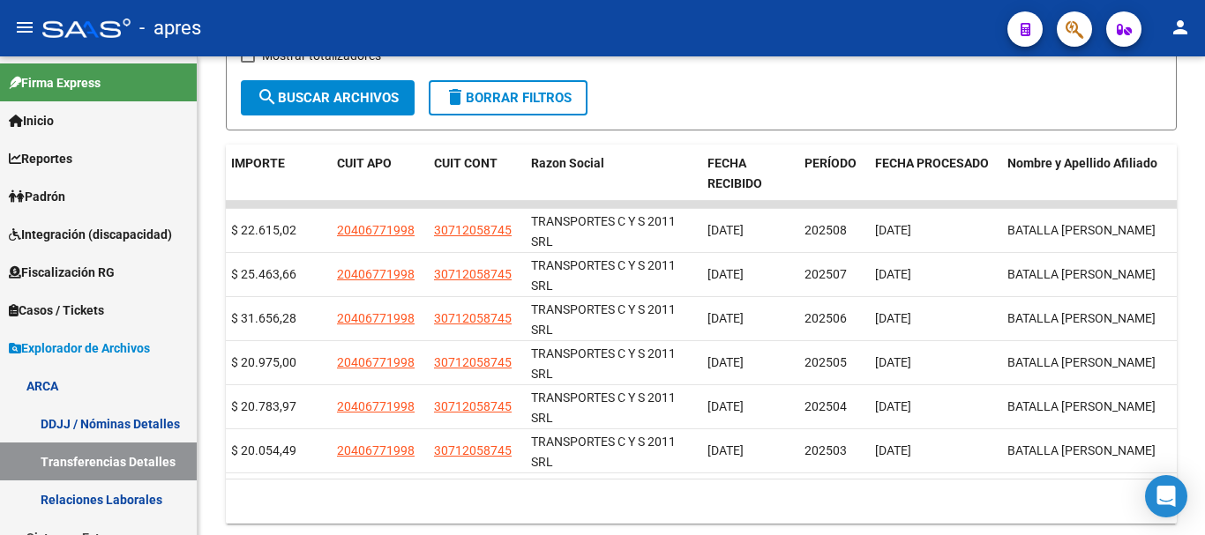
click at [1066, 26] on icon "button" at bounding box center [1075, 29] width 18 height 20
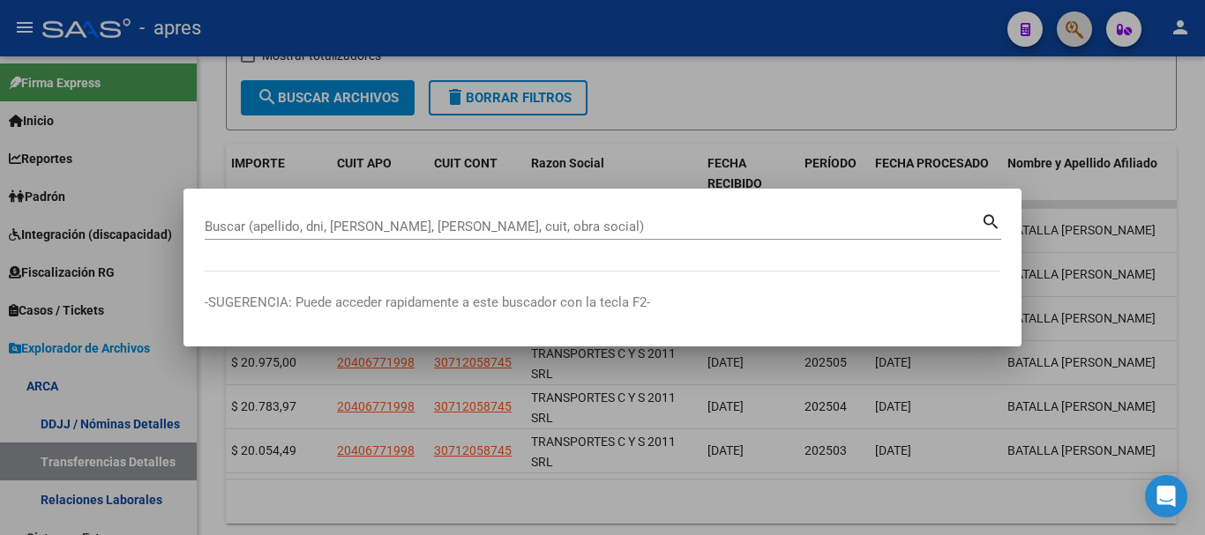
paste input "27446911290"
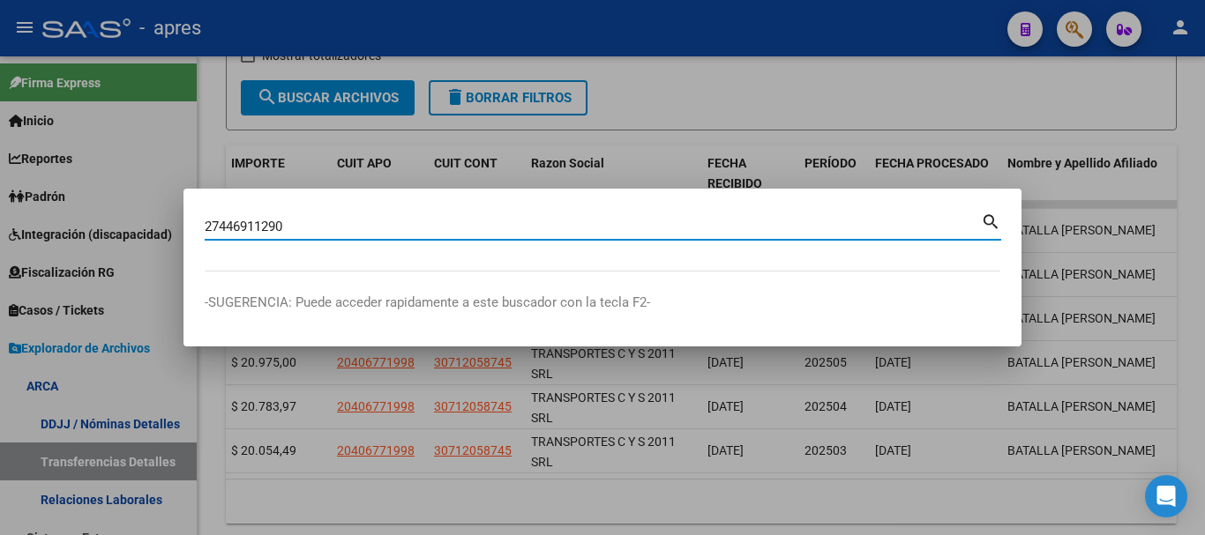
type input "27446911290"
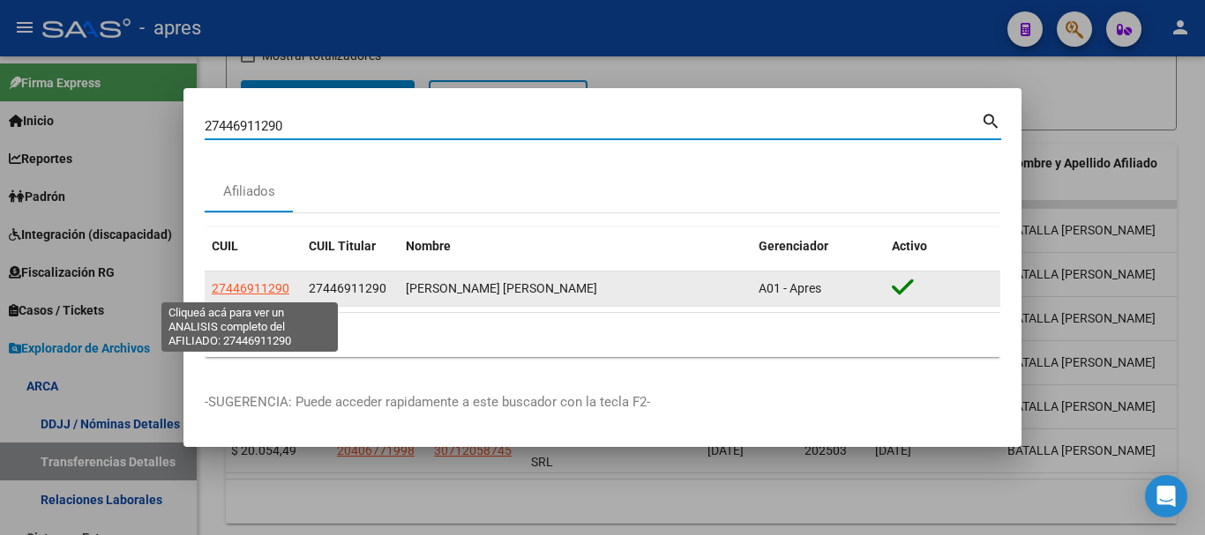
click at [249, 290] on span "27446911290" at bounding box center [251, 288] width 78 height 14
type textarea "27446911290"
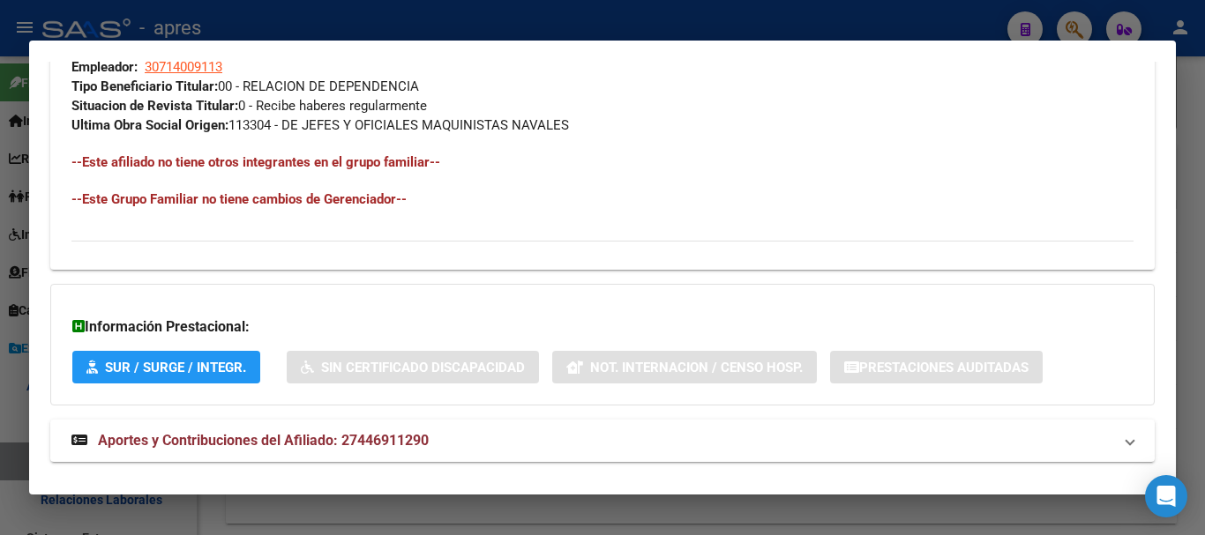
scroll to position [947, 0]
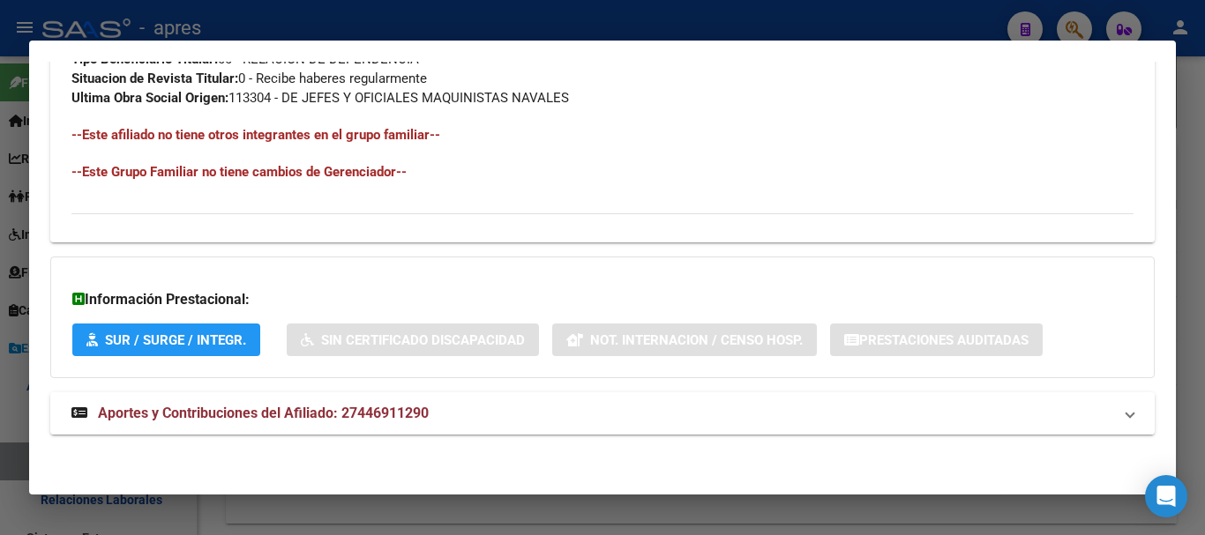
click at [369, 415] on span "Aportes y Contribuciones del Afiliado: 27446911290" at bounding box center [263, 413] width 331 height 17
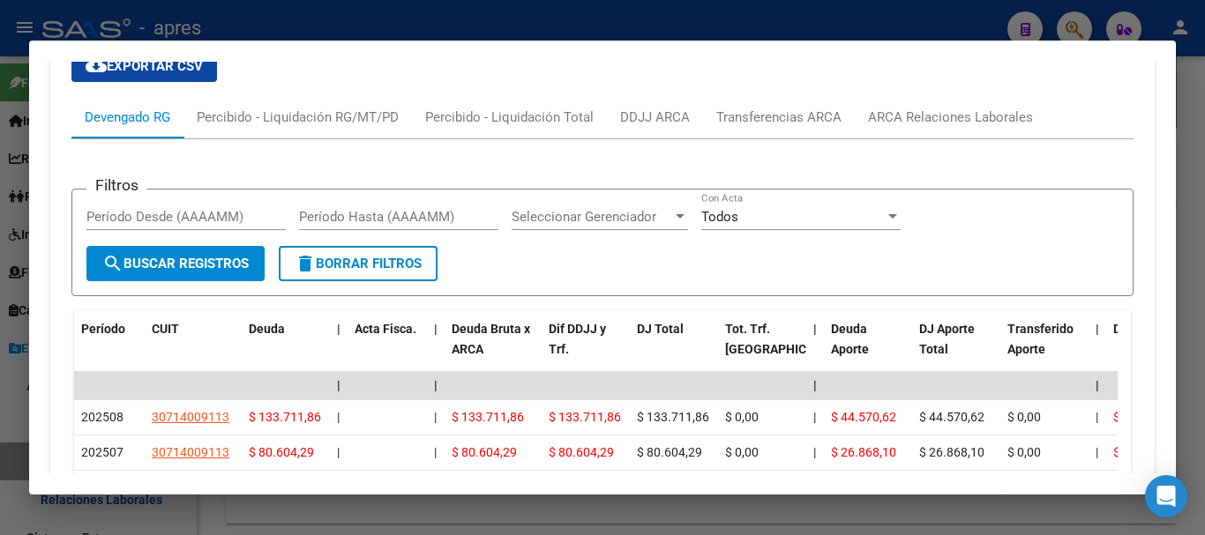
scroll to position [1639, 0]
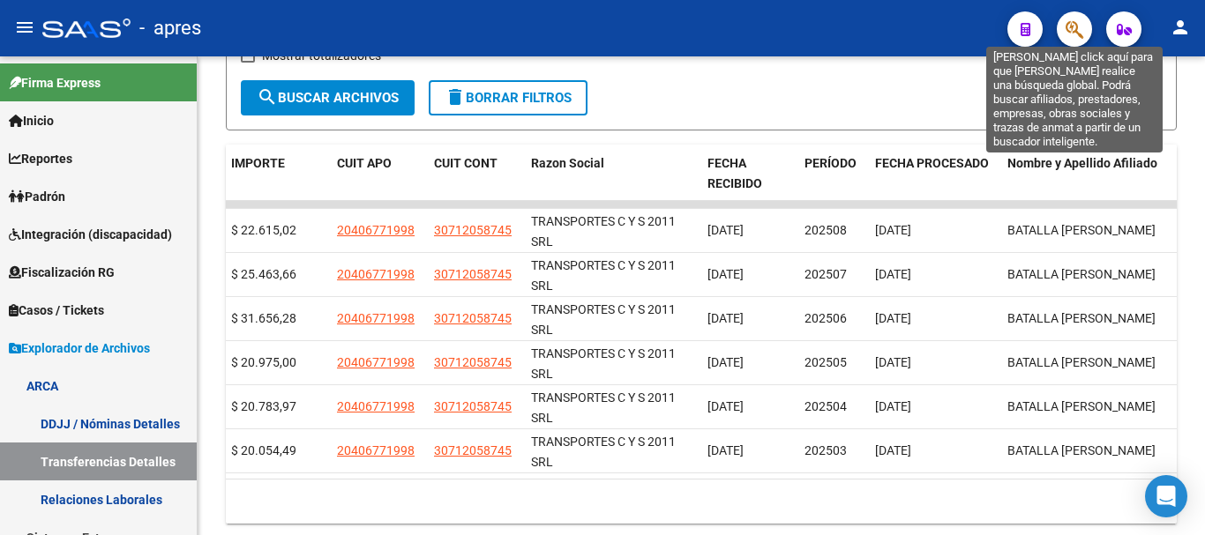
click at [1080, 26] on icon "button" at bounding box center [1075, 29] width 18 height 20
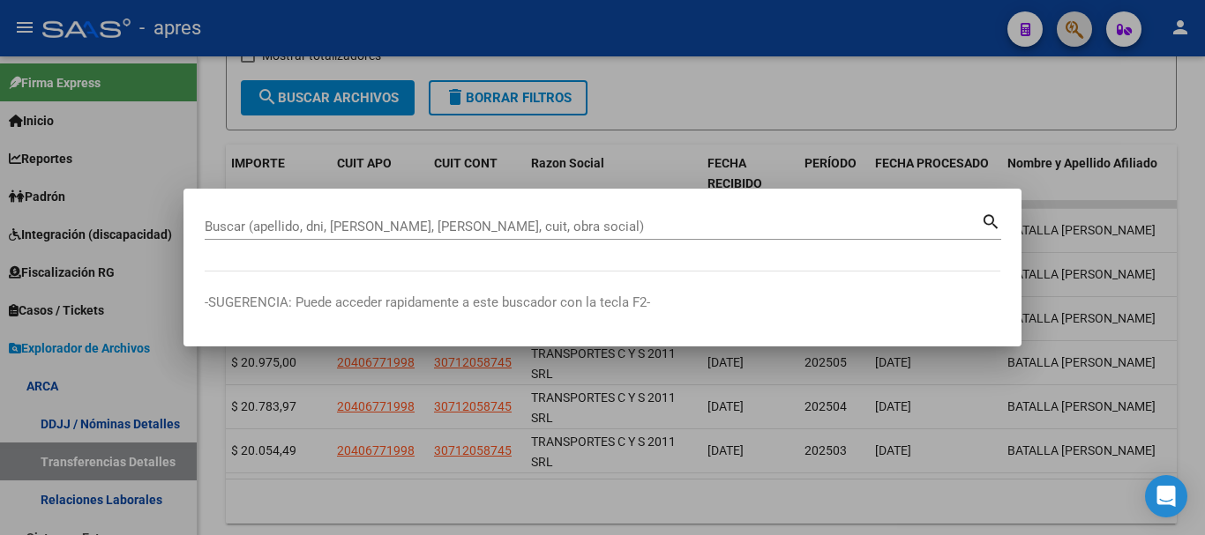
paste input "20438982052"
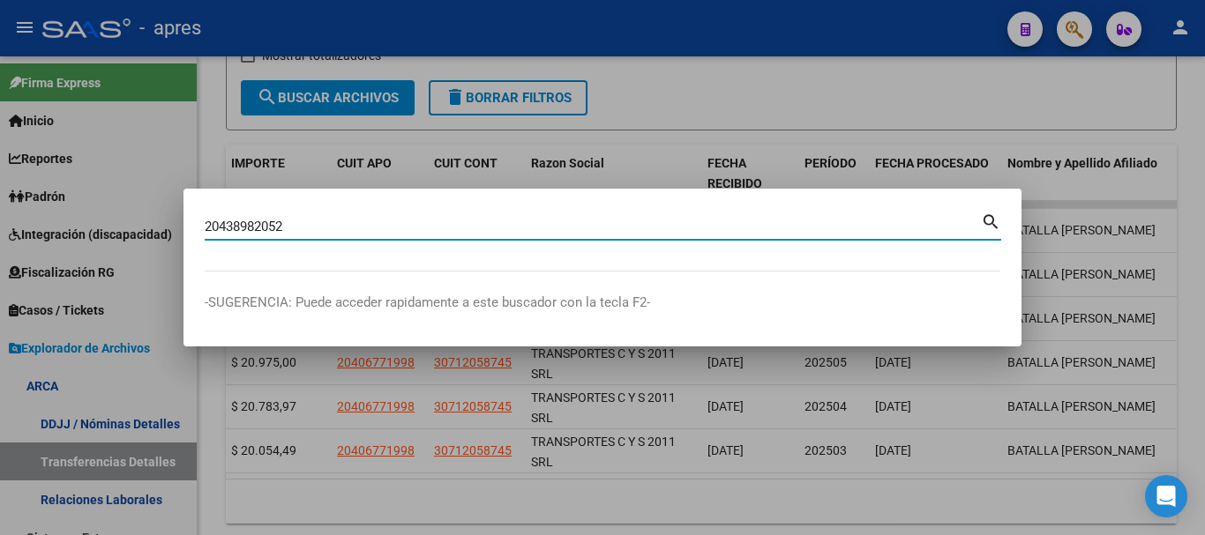
type input "20438982052"
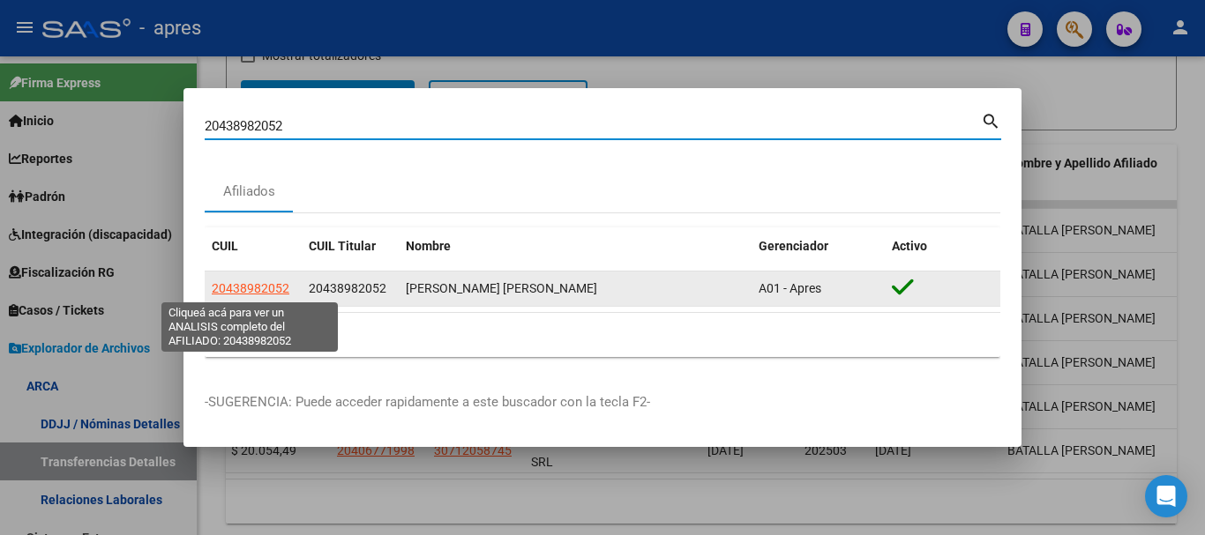
click at [267, 290] on span "20438982052" at bounding box center [251, 288] width 78 height 14
type textarea "20438982052"
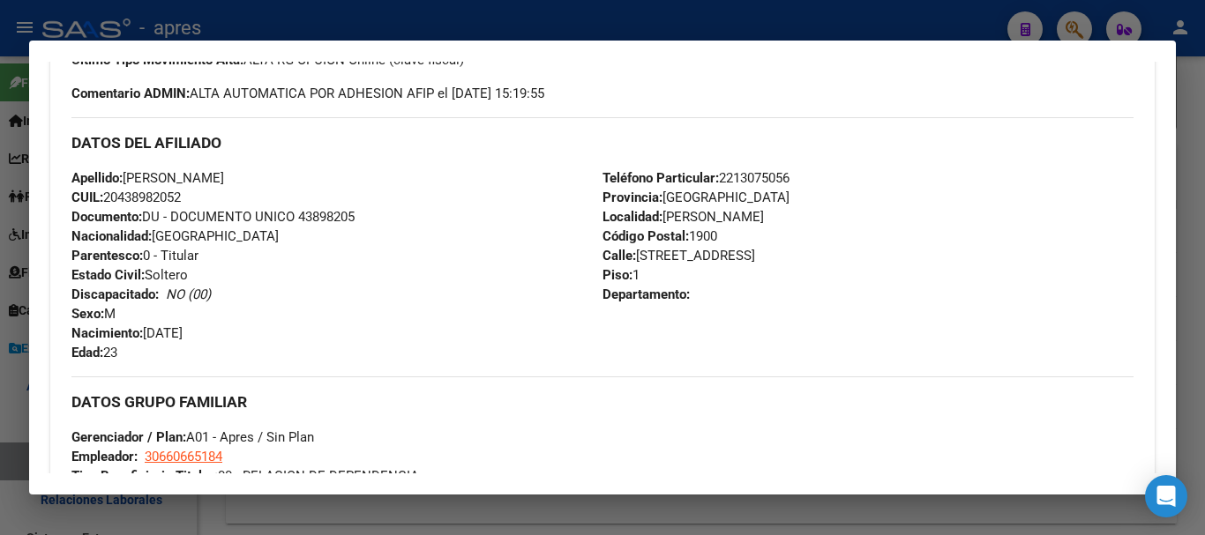
scroll to position [947, 0]
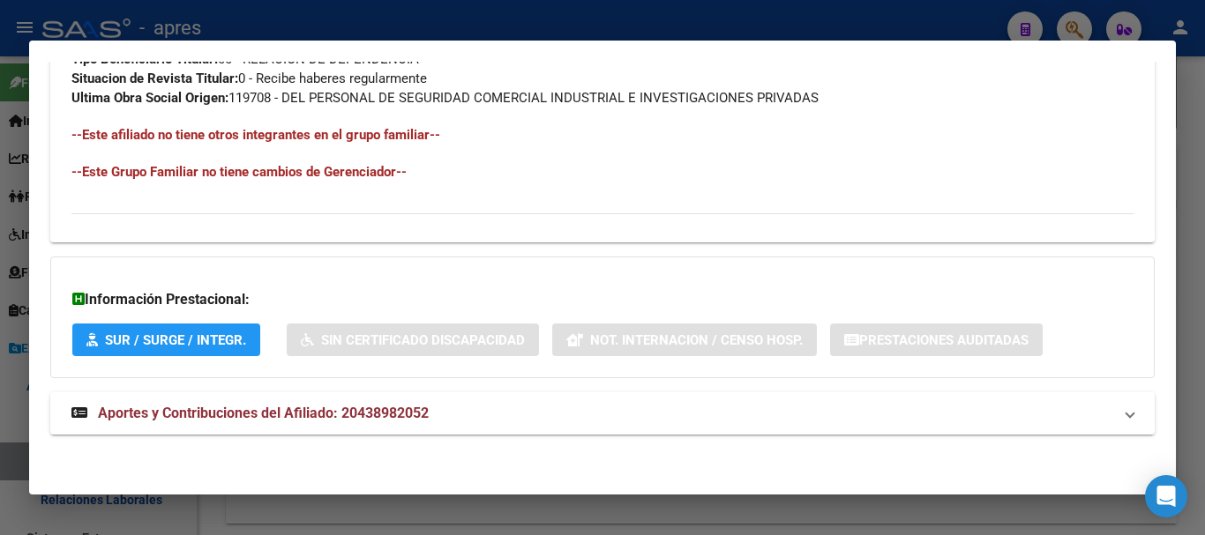
click at [565, 421] on mat-panel-title "Aportes y Contribuciones del Afiliado: 20438982052" at bounding box center [591, 413] width 1041 height 21
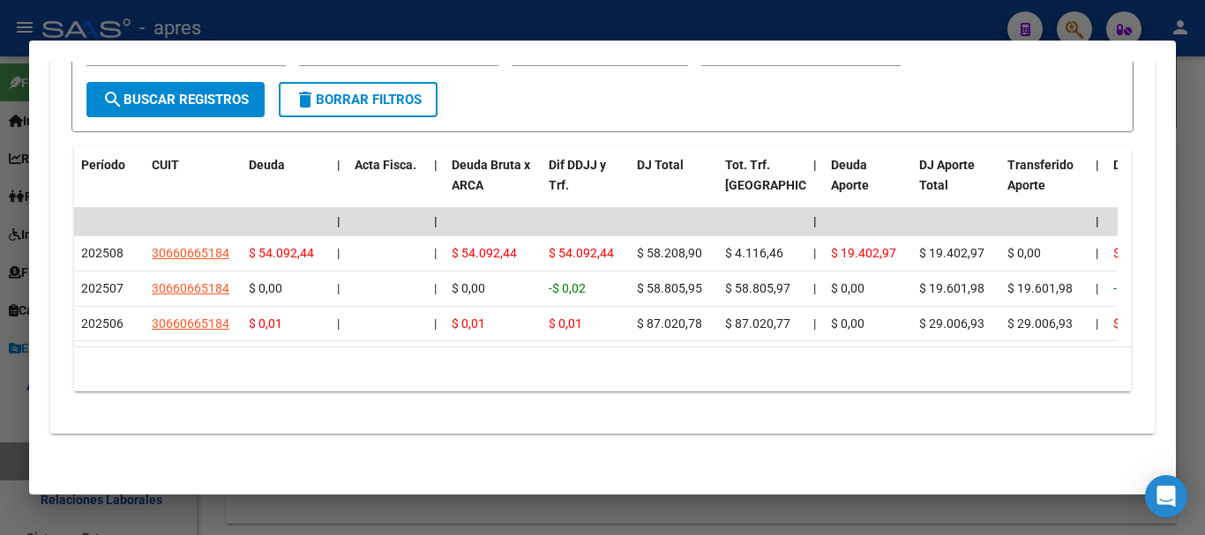
scroll to position [1568, 0]
